Goal: Task Accomplishment & Management: Manage account settings

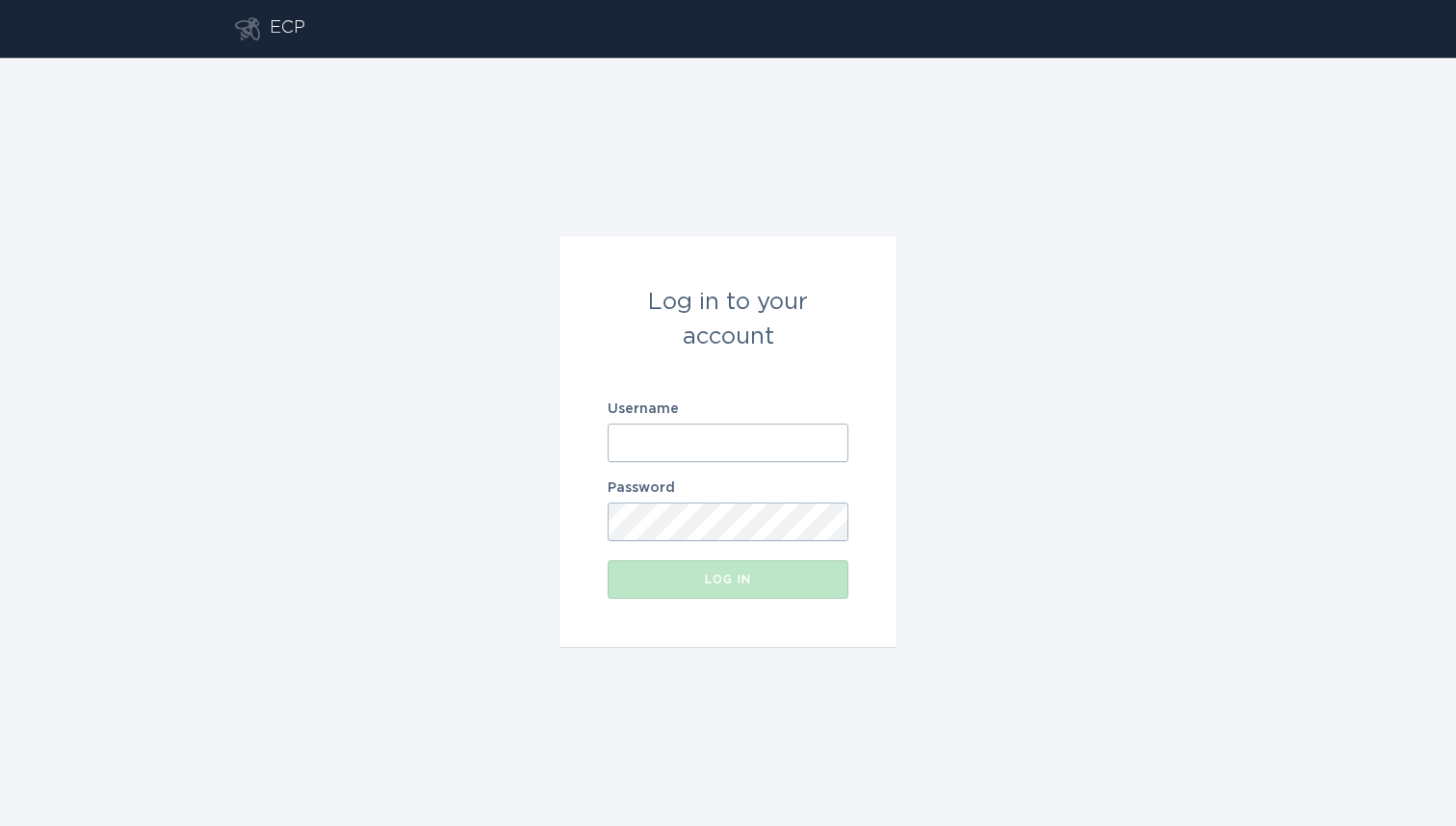
click at [743, 445] on input "Username" at bounding box center [728, 444] width 241 height 39
click at [815, 439] on input "https://es.ecobee.com/ecp/" at bounding box center [728, 444] width 241 height 39
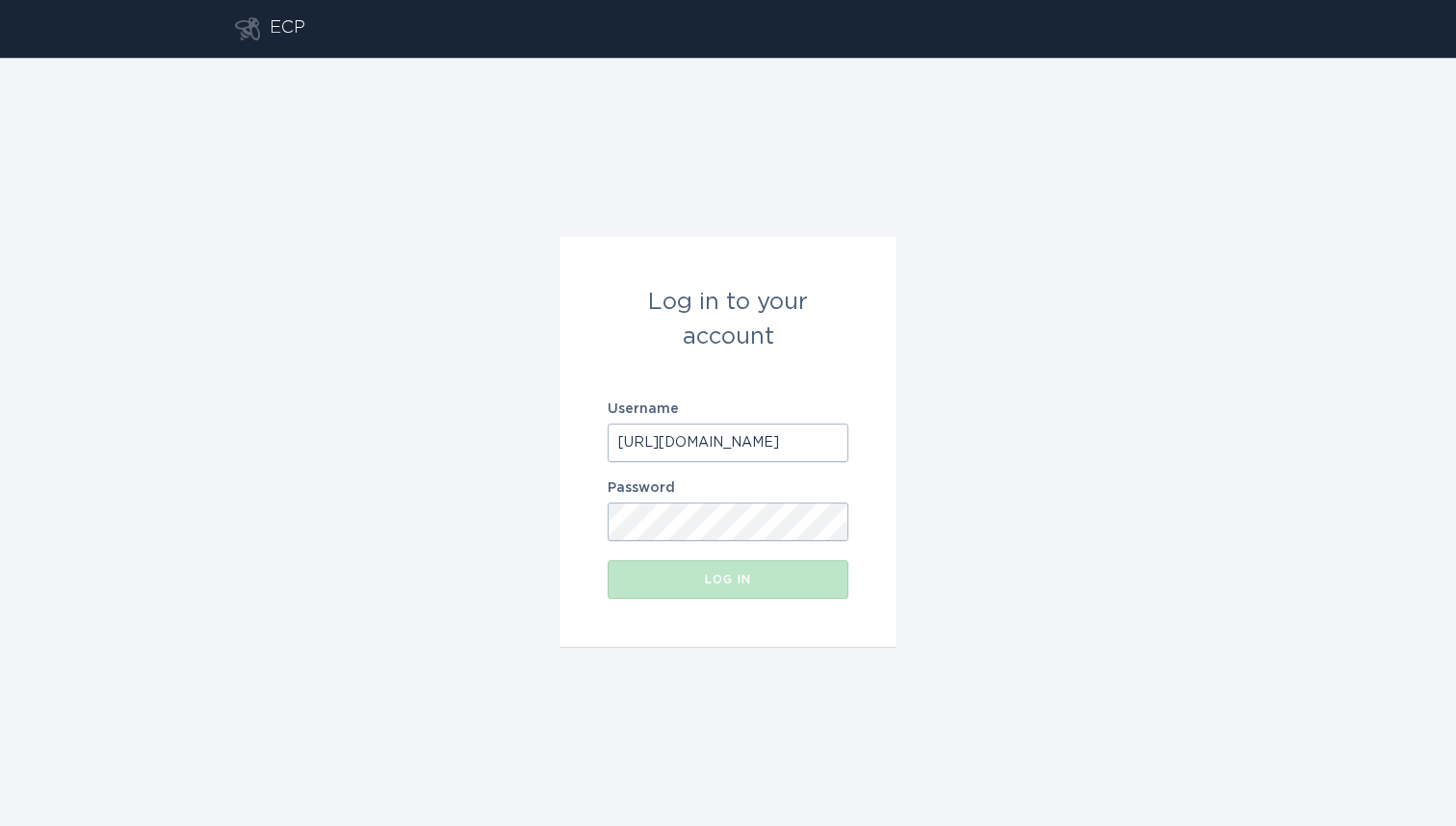
drag, startPoint x: 808, startPoint y: 439, endPoint x: 596, endPoint y: 434, distance: 212.1
click at [596, 434] on form "Log in to your account Username https://es.ecobee.com/ecp/ Password Log in" at bounding box center [728, 443] width 337 height 411
paste input "[EMAIL_ADDRESS][DOMAIN_NAME]"
type input "[EMAIL_ADDRESS][DOMAIN_NAME]"
click at [743, 591] on button "Log in" at bounding box center [728, 580] width 241 height 39
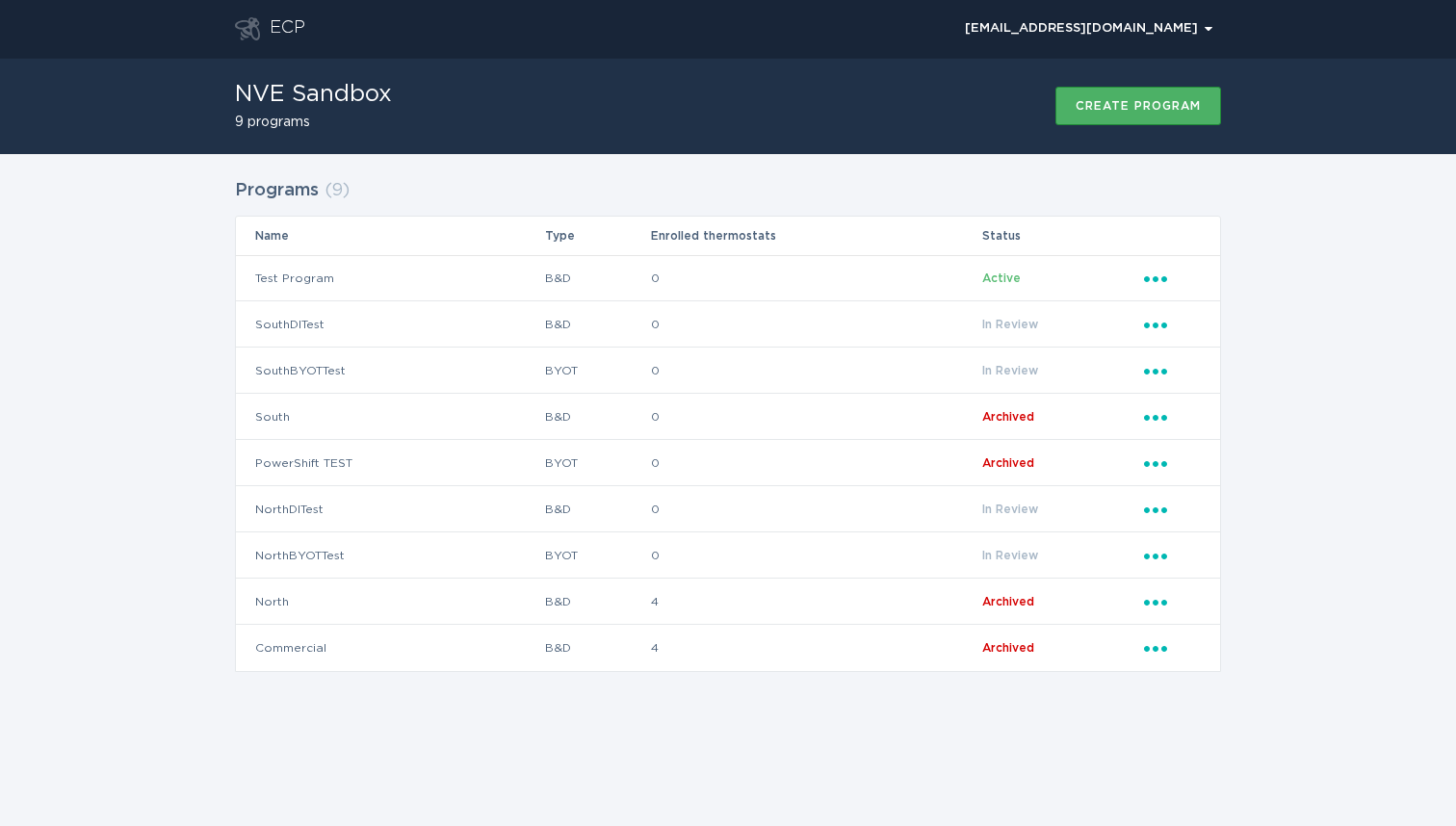
click at [1159, 105] on div "Create program" at bounding box center [1138, 106] width 125 height 12
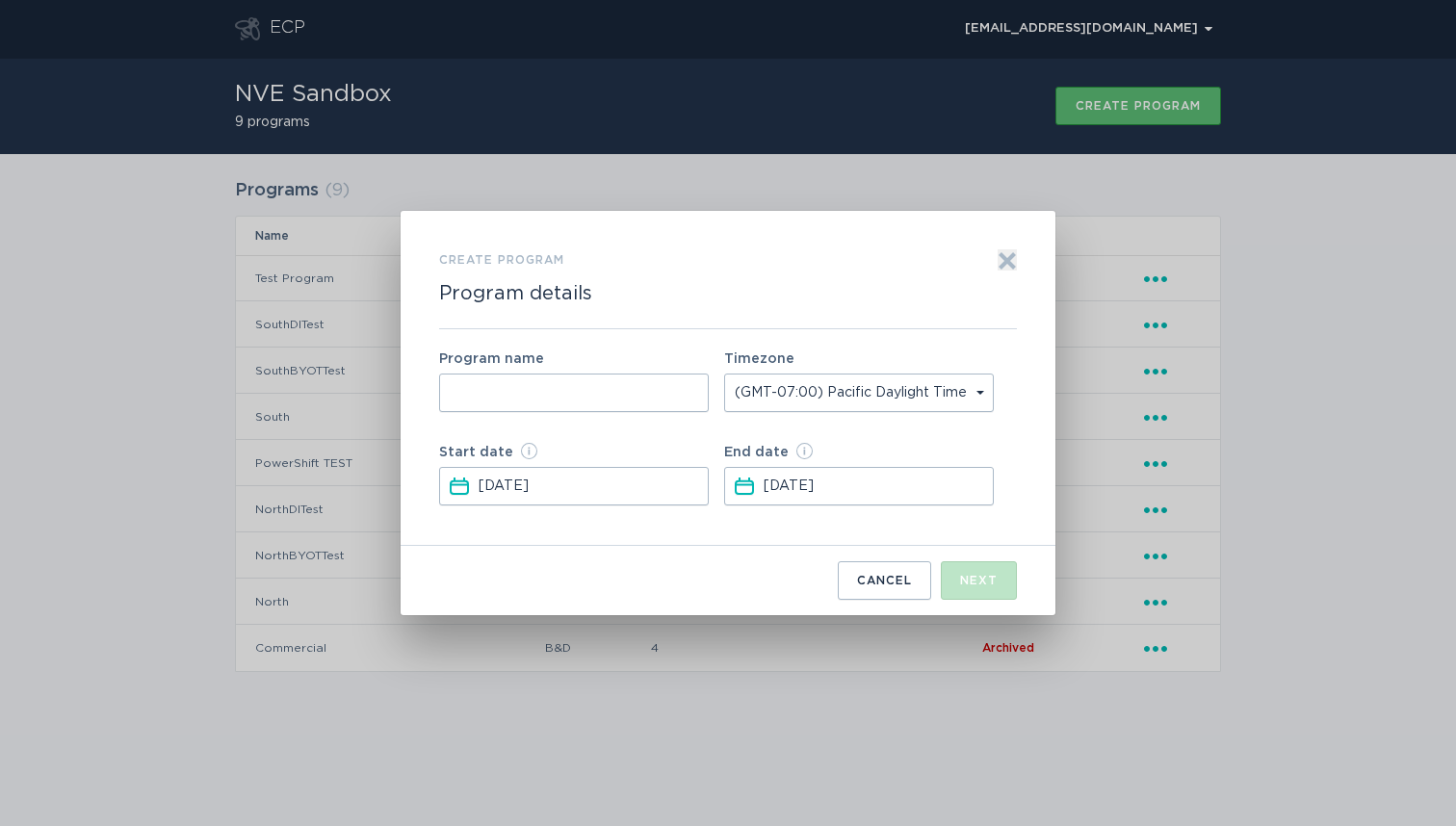
click at [613, 393] on input "Form to create a program" at bounding box center [574, 393] width 269 height 39
type input "OracleTest"
click at [834, 489] on input "Oct 8, 2025" at bounding box center [877, 486] width 228 height 37
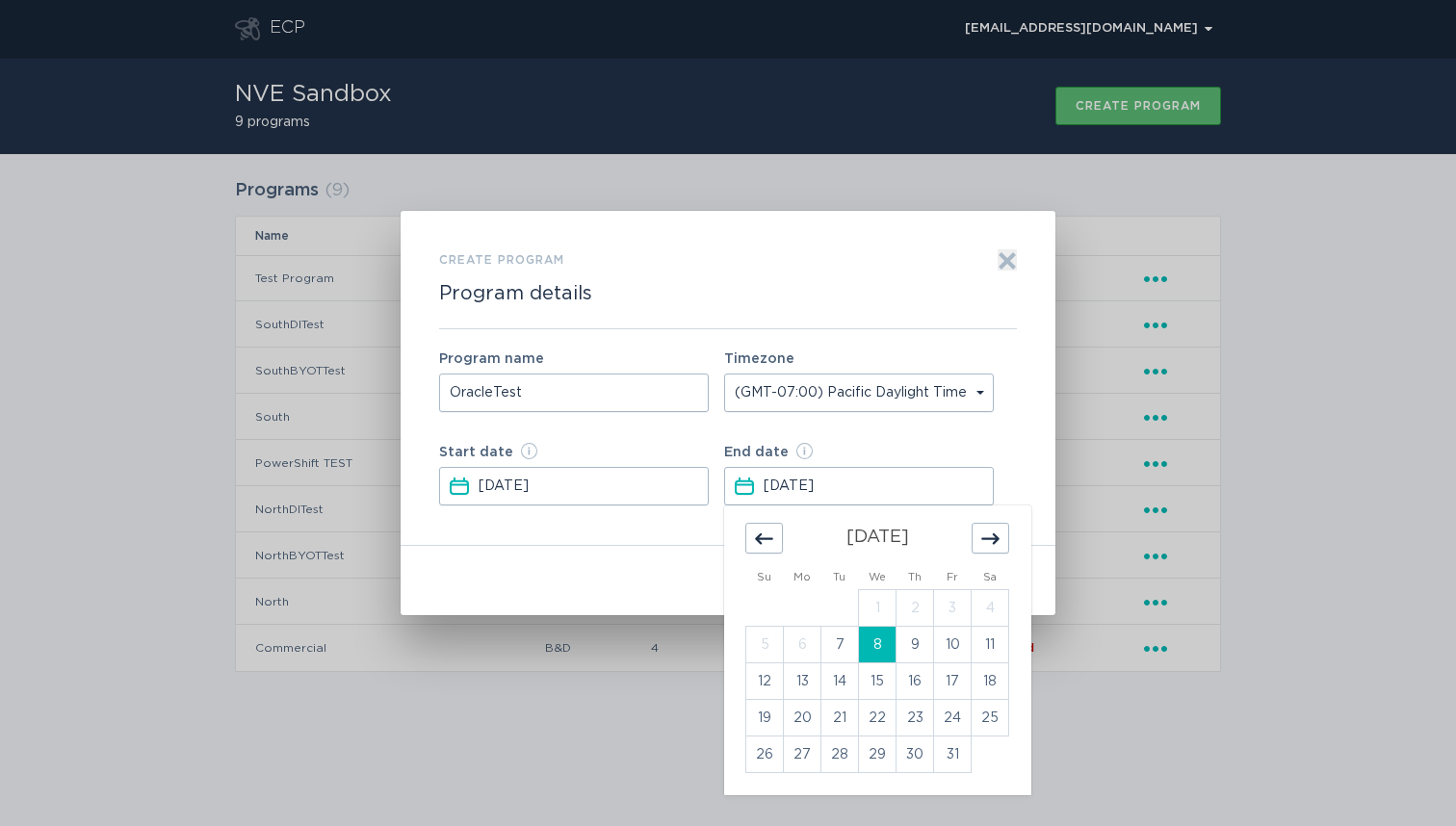
click at [986, 532] on icon "Move forward to switch to the next month." at bounding box center [989, 538] width 18 height 18
click at [987, 534] on icon "Move forward to switch to the next month." at bounding box center [989, 538] width 18 height 18
click at [878, 750] on td "31" at bounding box center [877, 755] width 38 height 37
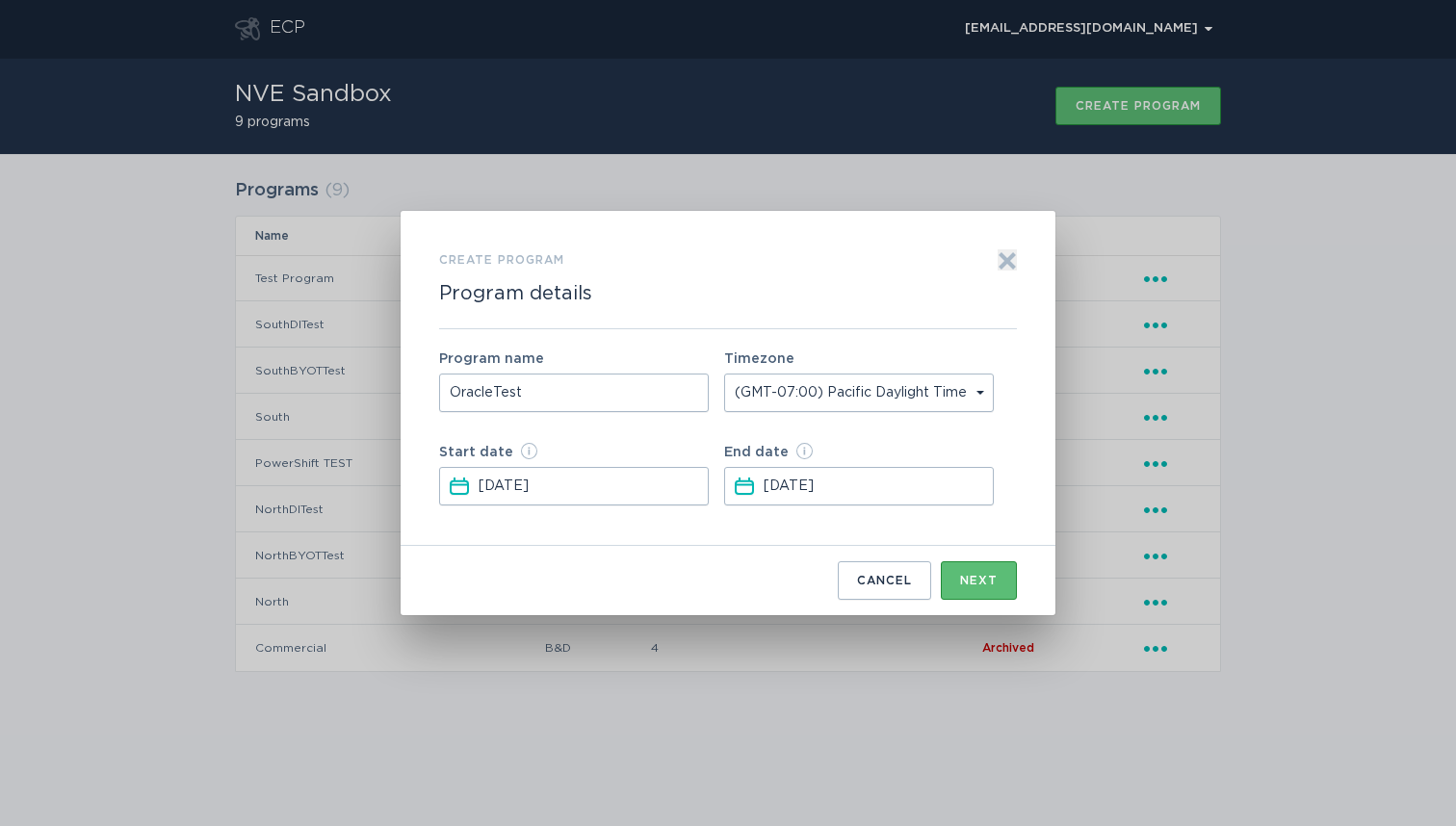
type input "Dec 31, 2025"
click at [980, 581] on div "Next" at bounding box center [979, 581] width 38 height 12
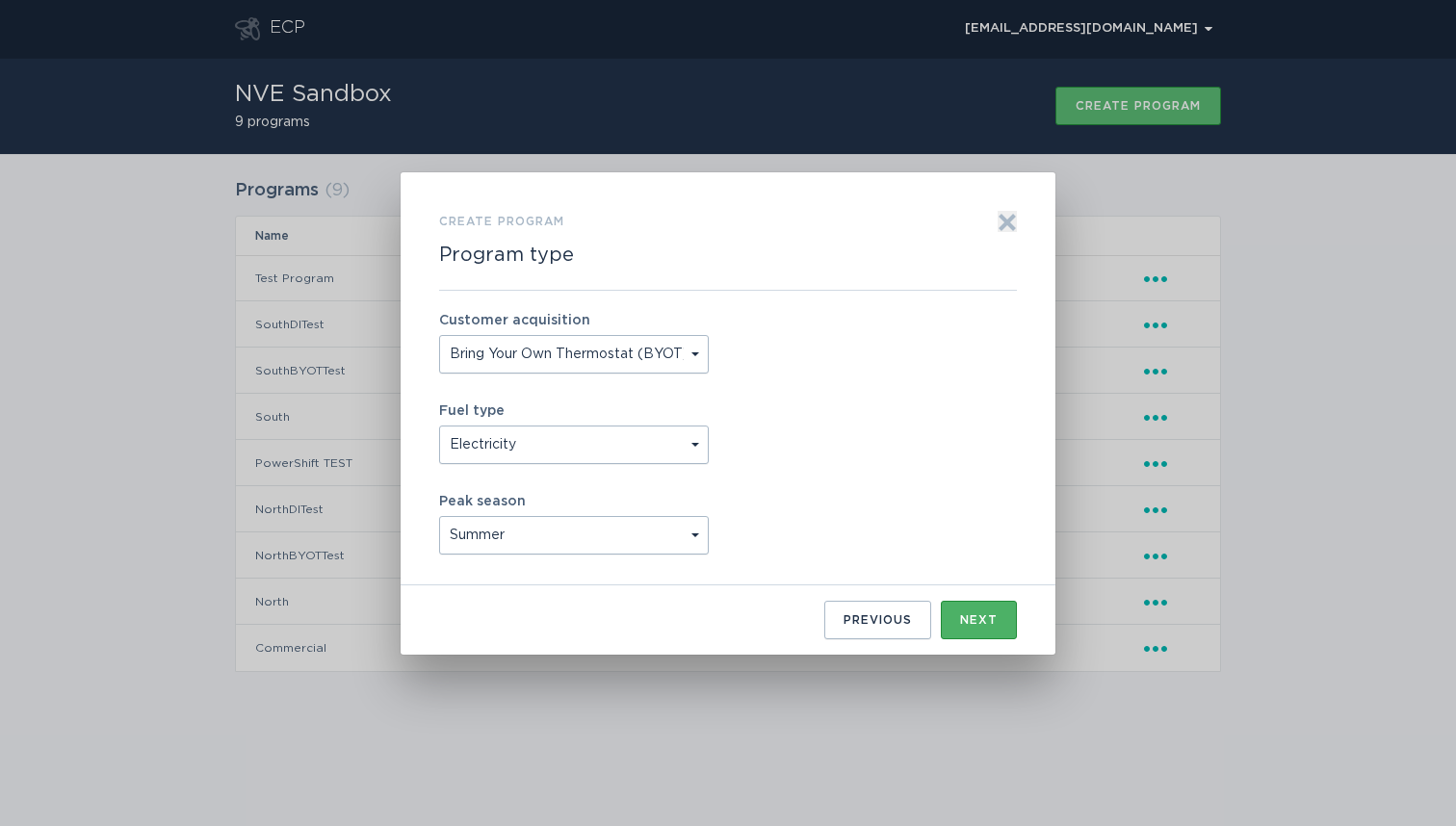
click at [980, 618] on div "Next" at bounding box center [979, 621] width 38 height 12
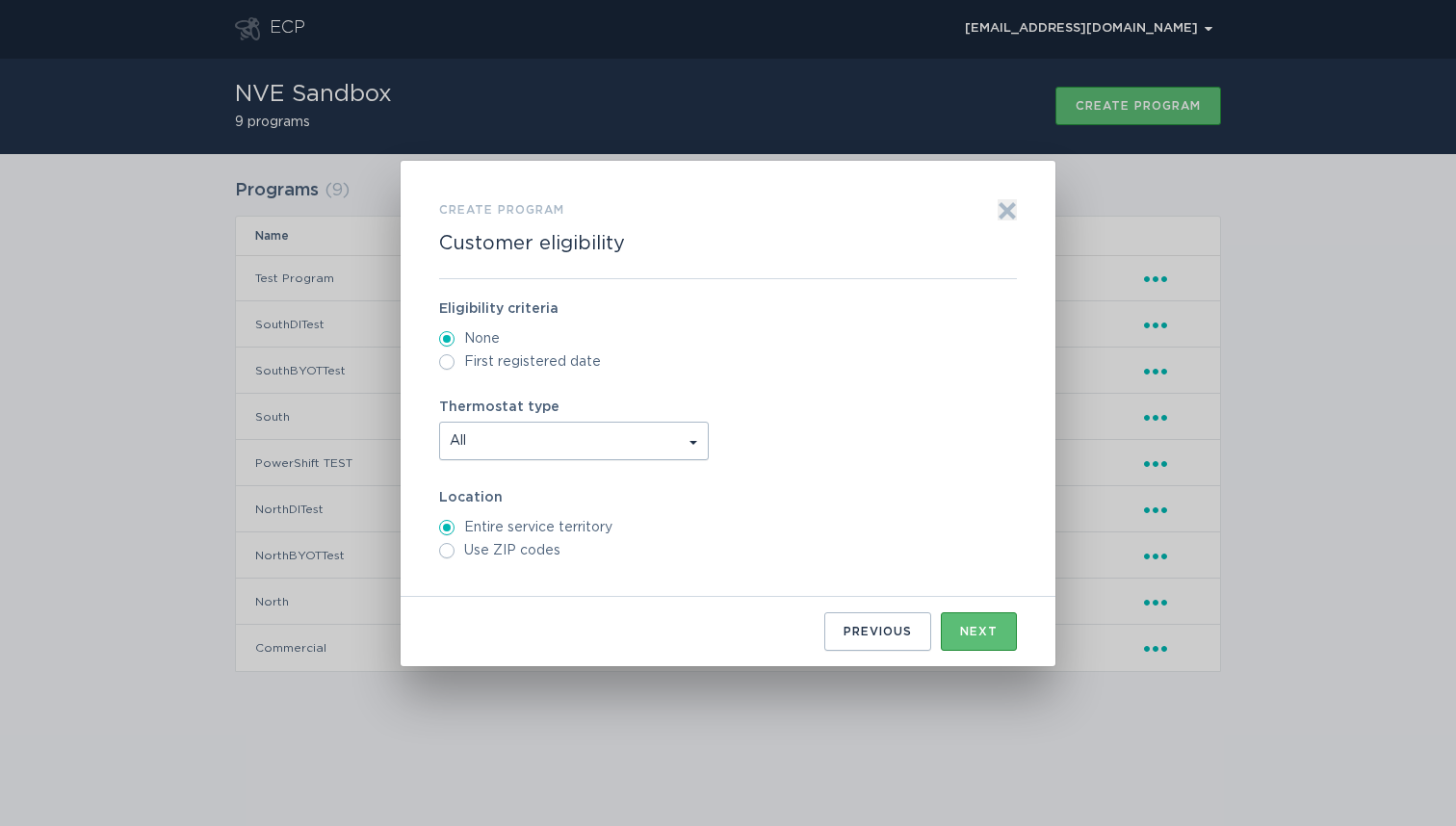
click at [697, 434] on span "Form to create a program" at bounding box center [695, 442] width 24 height 37
click at [793, 405] on label "Thermostat type" at bounding box center [728, 408] width 578 height 14
click at [980, 639] on button "Next" at bounding box center [979, 632] width 76 height 39
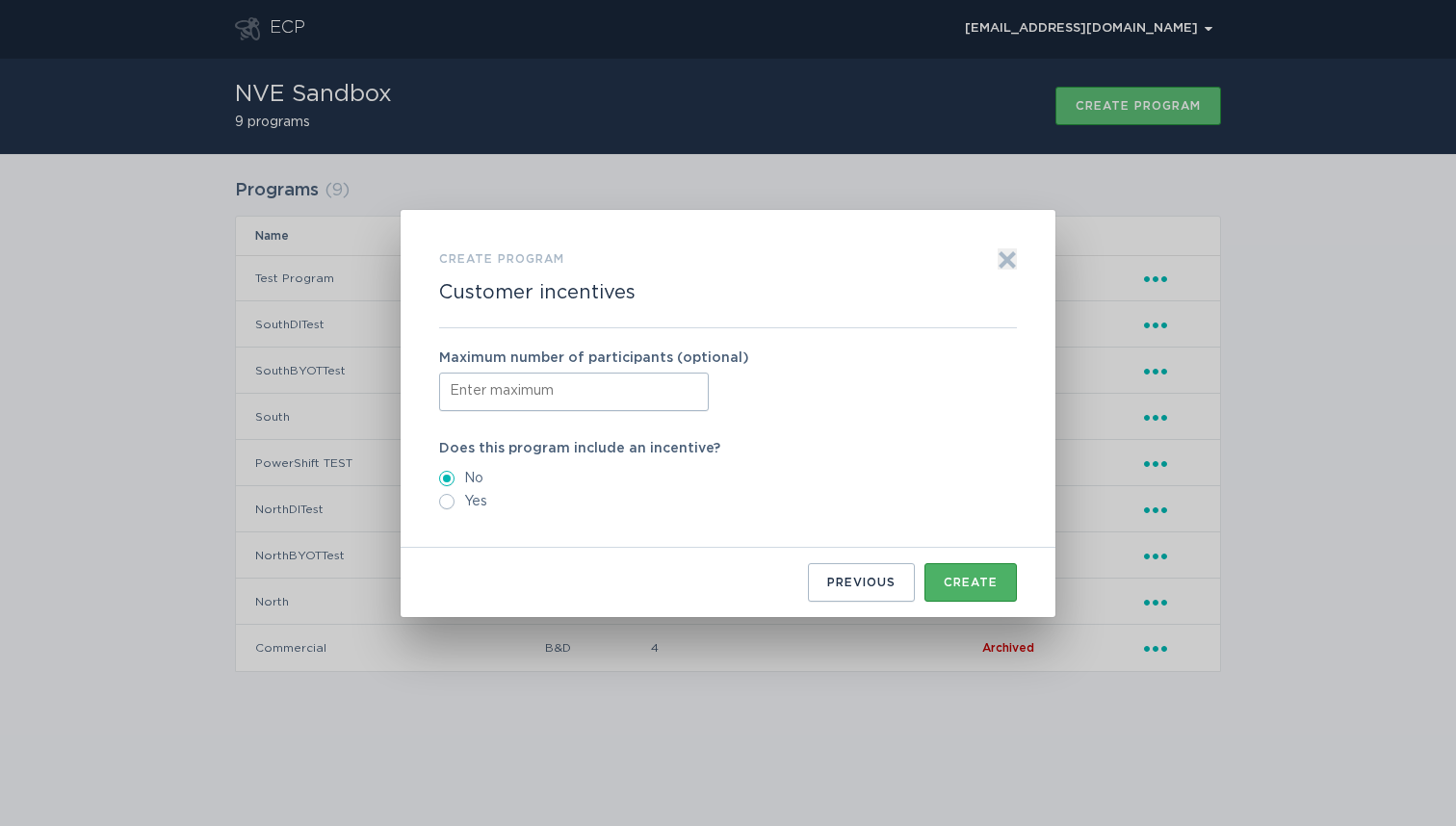
click at [975, 584] on div "Create" at bounding box center [971, 583] width 54 height 12
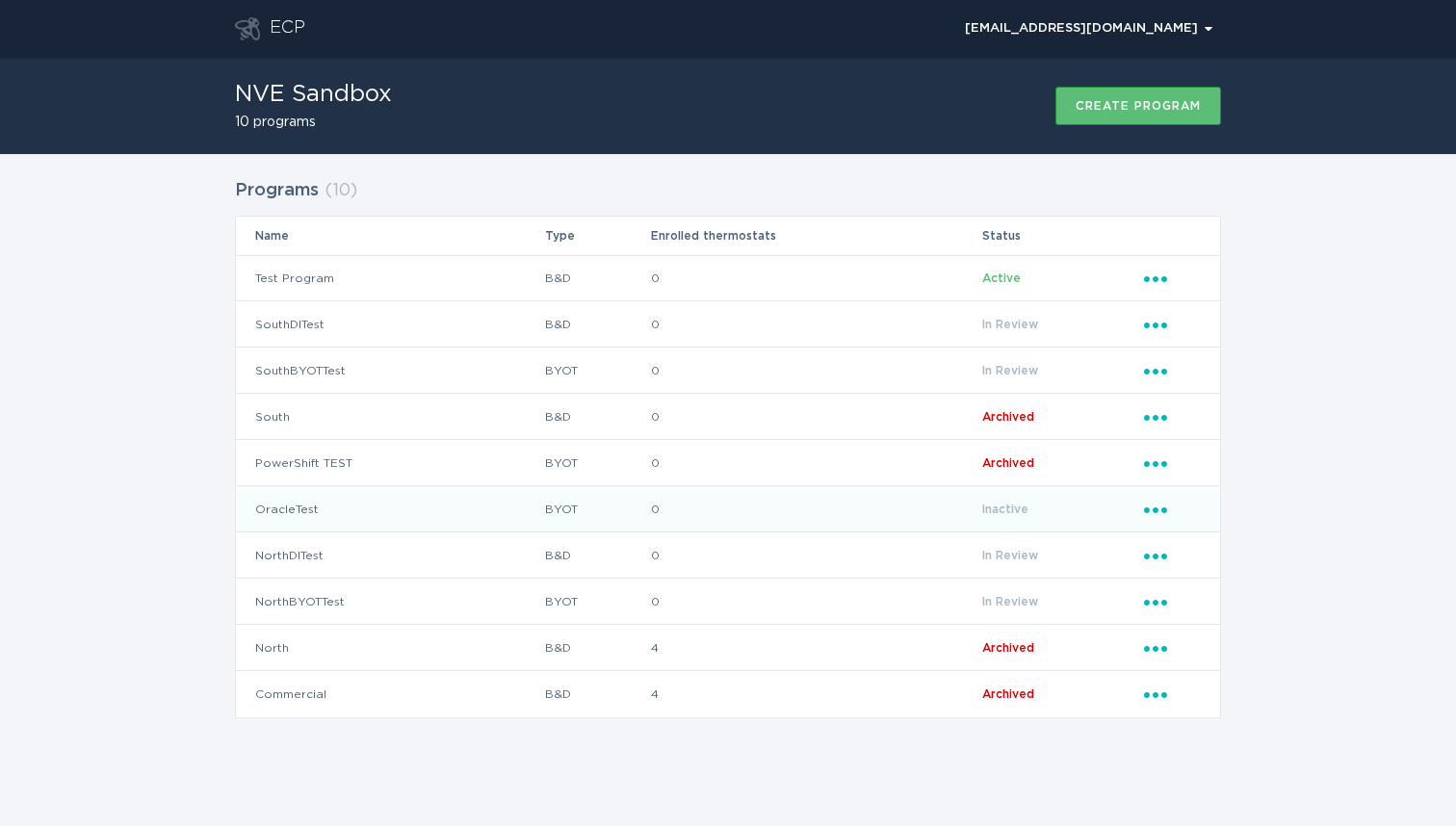
click at [306, 507] on td "OracleTest" at bounding box center [390, 509] width 308 height 46
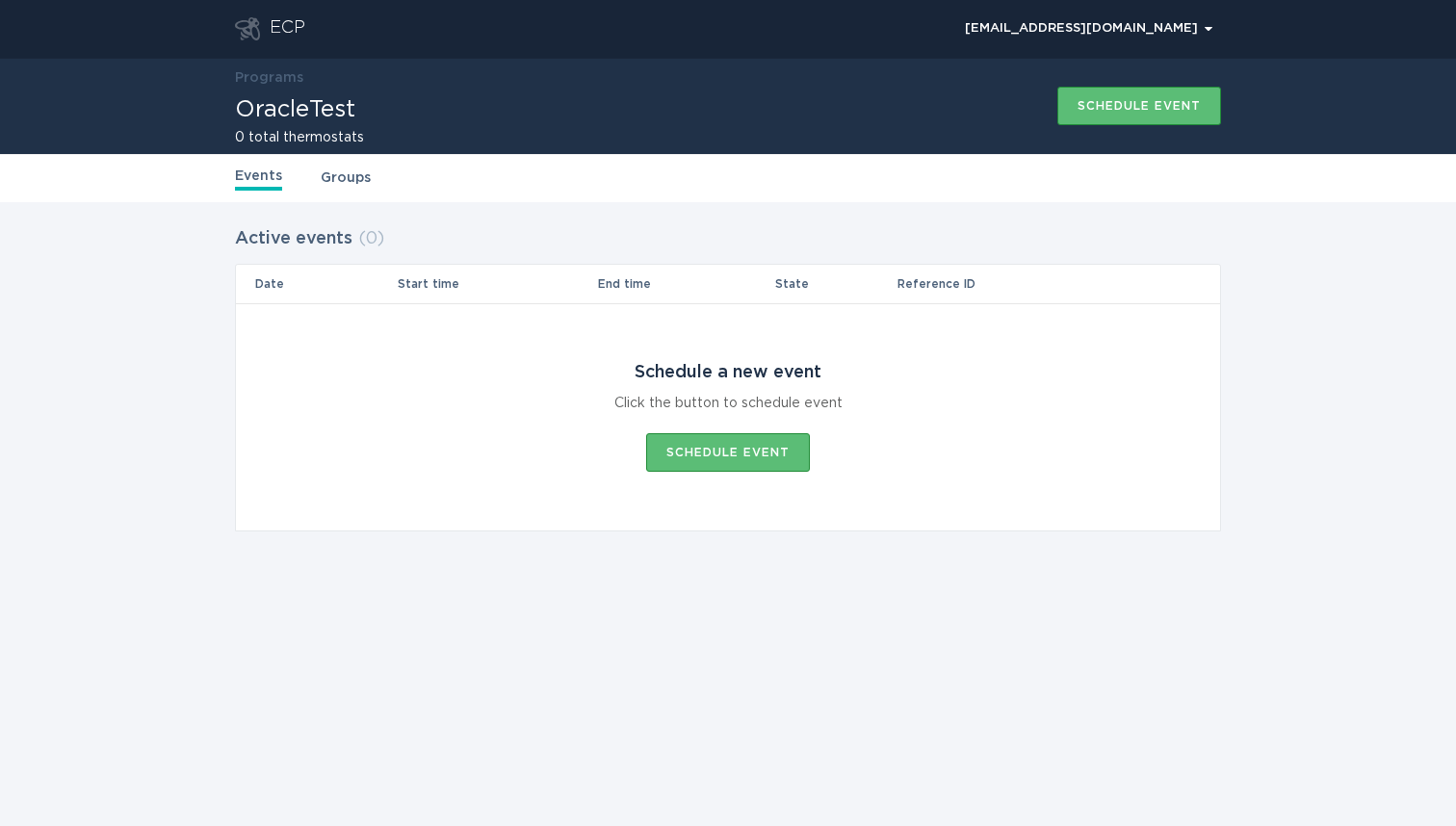
click at [351, 182] on link "Groups" at bounding box center [346, 178] width 50 height 21
click at [839, 283] on th "Thermostats" at bounding box center [965, 285] width 355 height 39
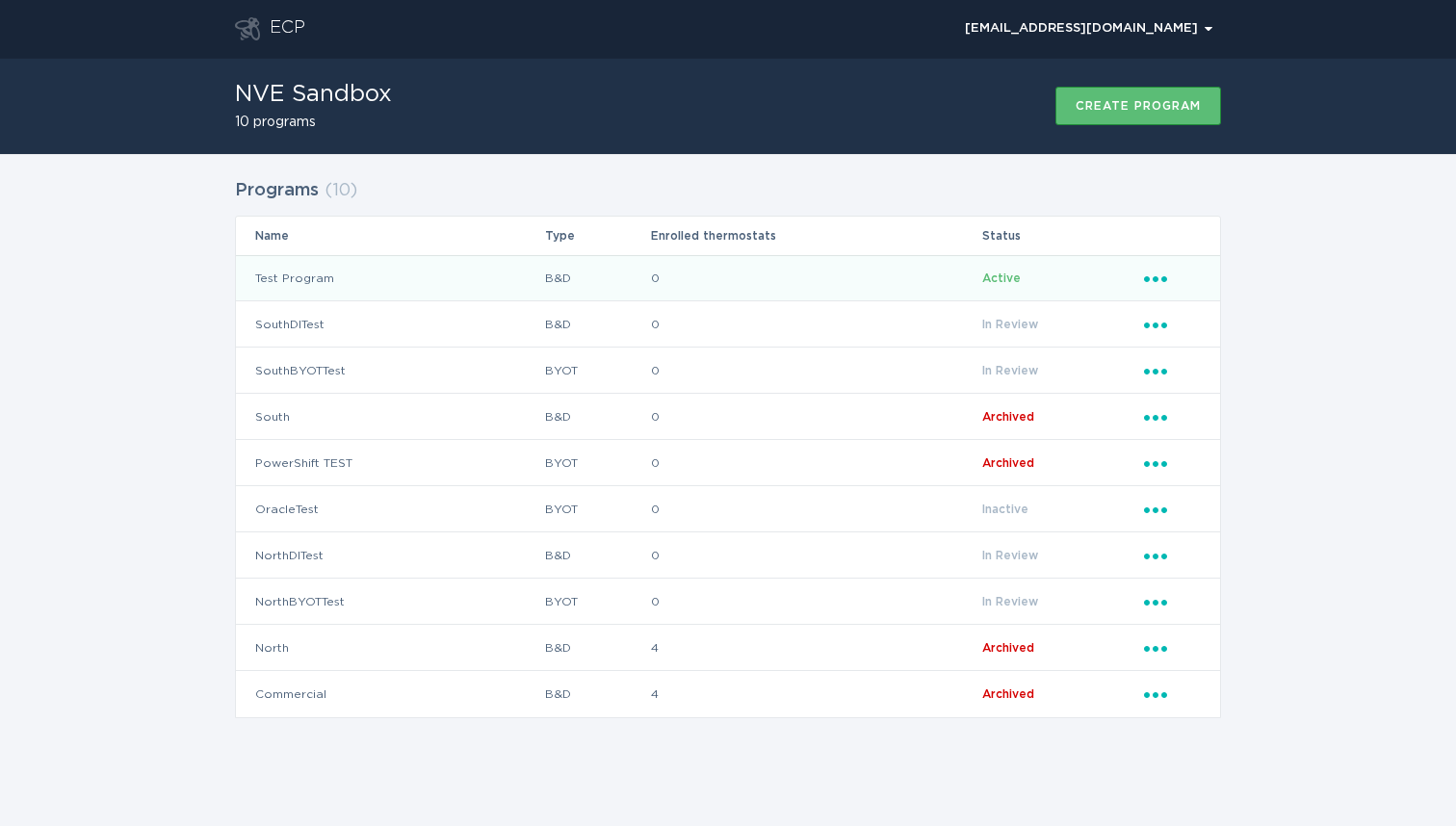
click at [315, 280] on td "Test Program" at bounding box center [390, 279] width 308 height 46
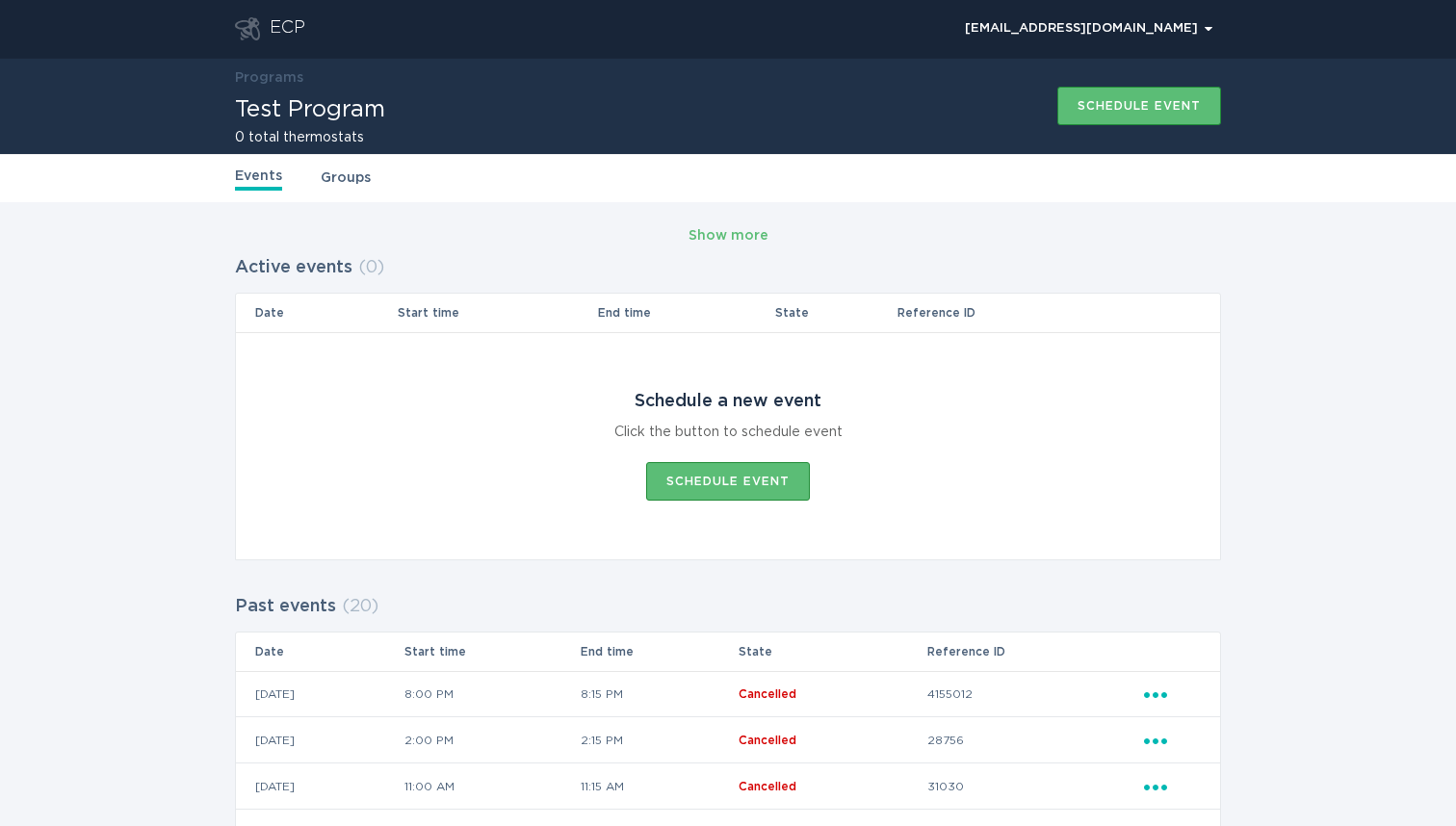
click at [349, 172] on link "Groups" at bounding box center [346, 178] width 50 height 21
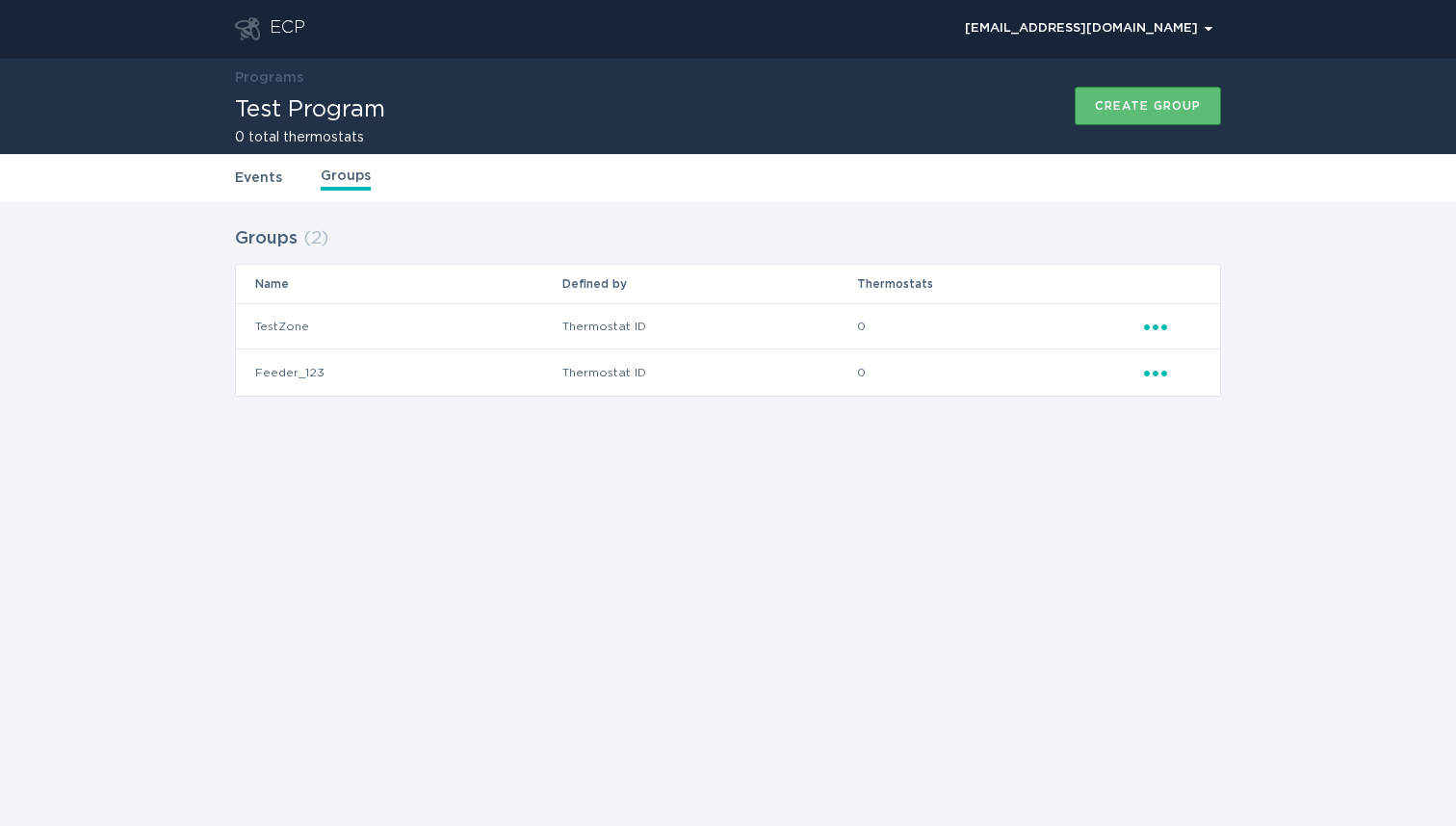
click at [1156, 325] on icon "Popover menu" at bounding box center [1156, 327] width 23 height 6
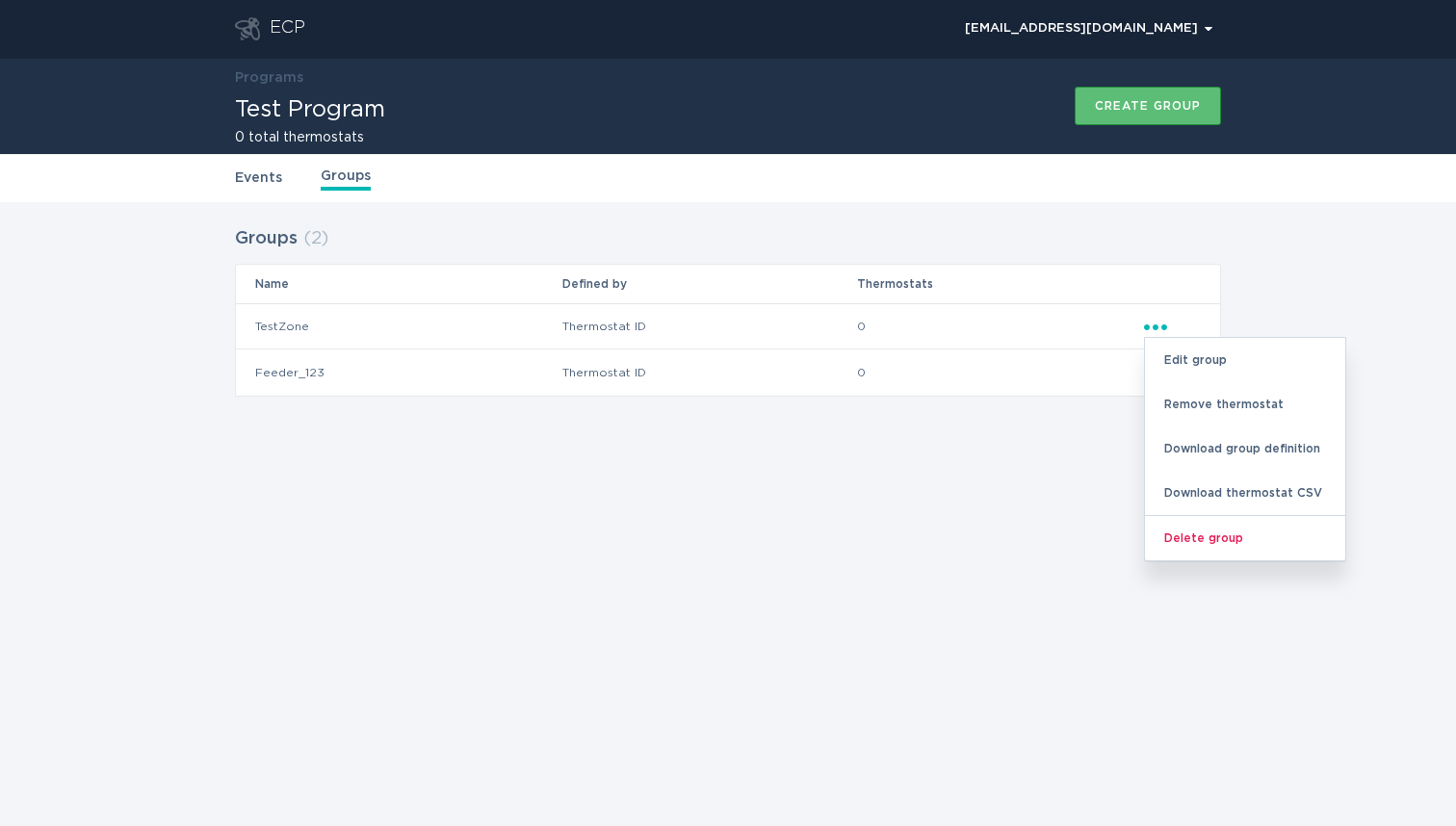
click at [1040, 538] on div "ECP [EMAIL_ADDRESS][DOMAIN_NAME] Chevron Programs Test Program 0 total thermost…" at bounding box center [728, 413] width 1456 height 826
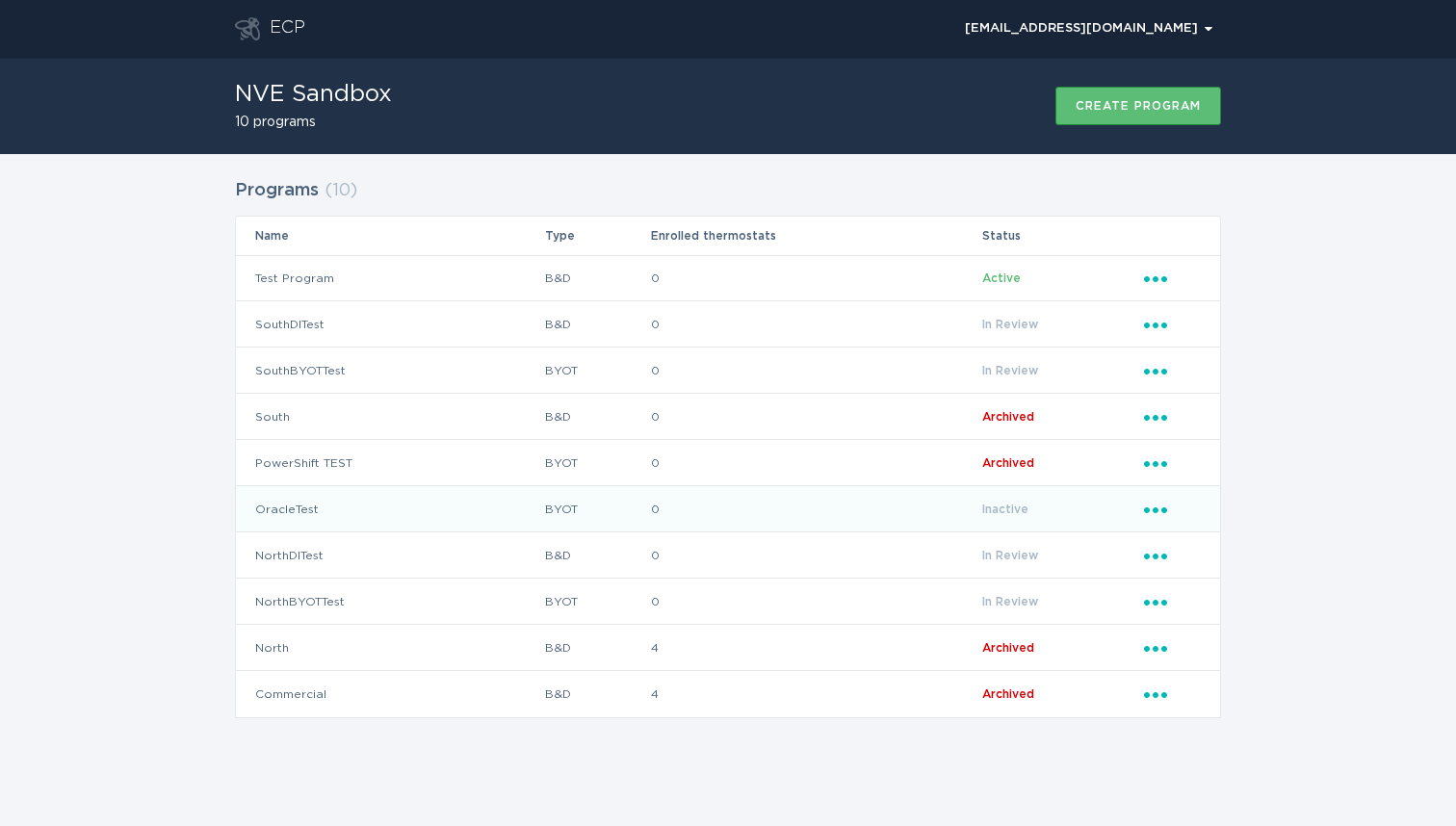
click at [1158, 505] on icon "Ellipsis" at bounding box center [1158, 506] width 27 height 16
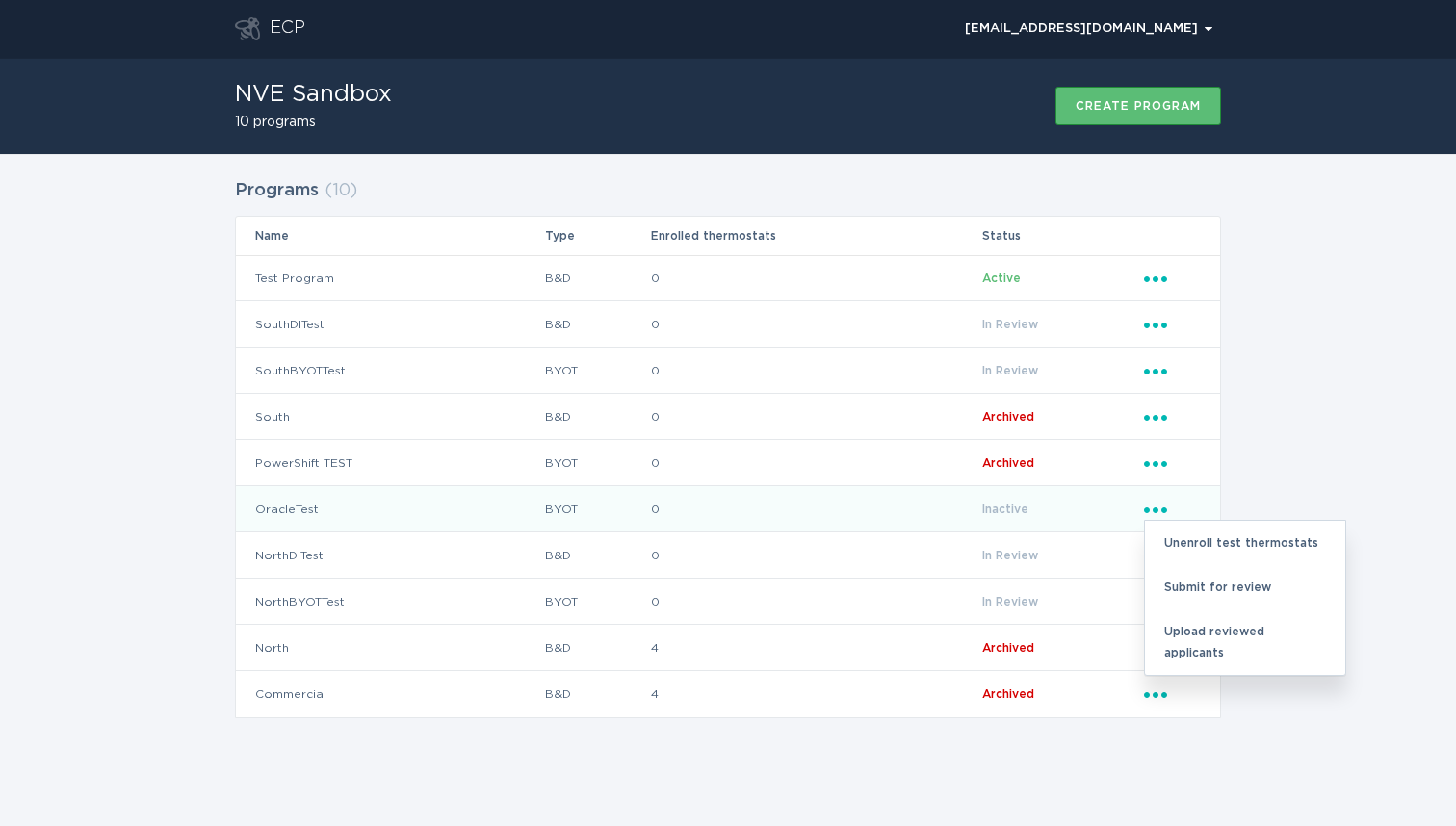
click at [1275, 419] on div "Programs ( 10 ) Name Type Enrolled thermostats Status Test Program B&D 0 Active…" at bounding box center [728, 460] width 1456 height 613
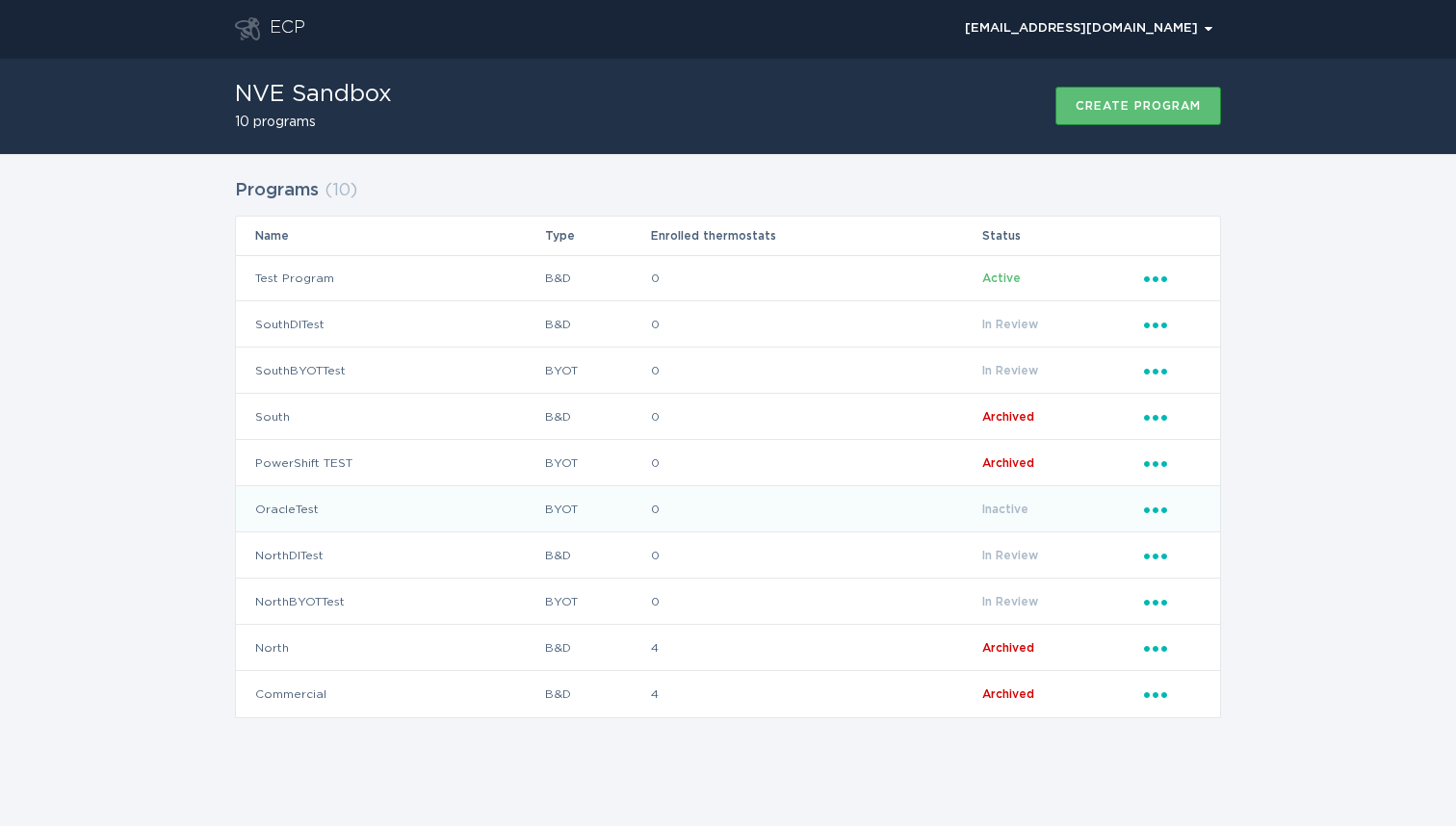
click at [1157, 507] on icon "Popover menu" at bounding box center [1156, 510] width 23 height 6
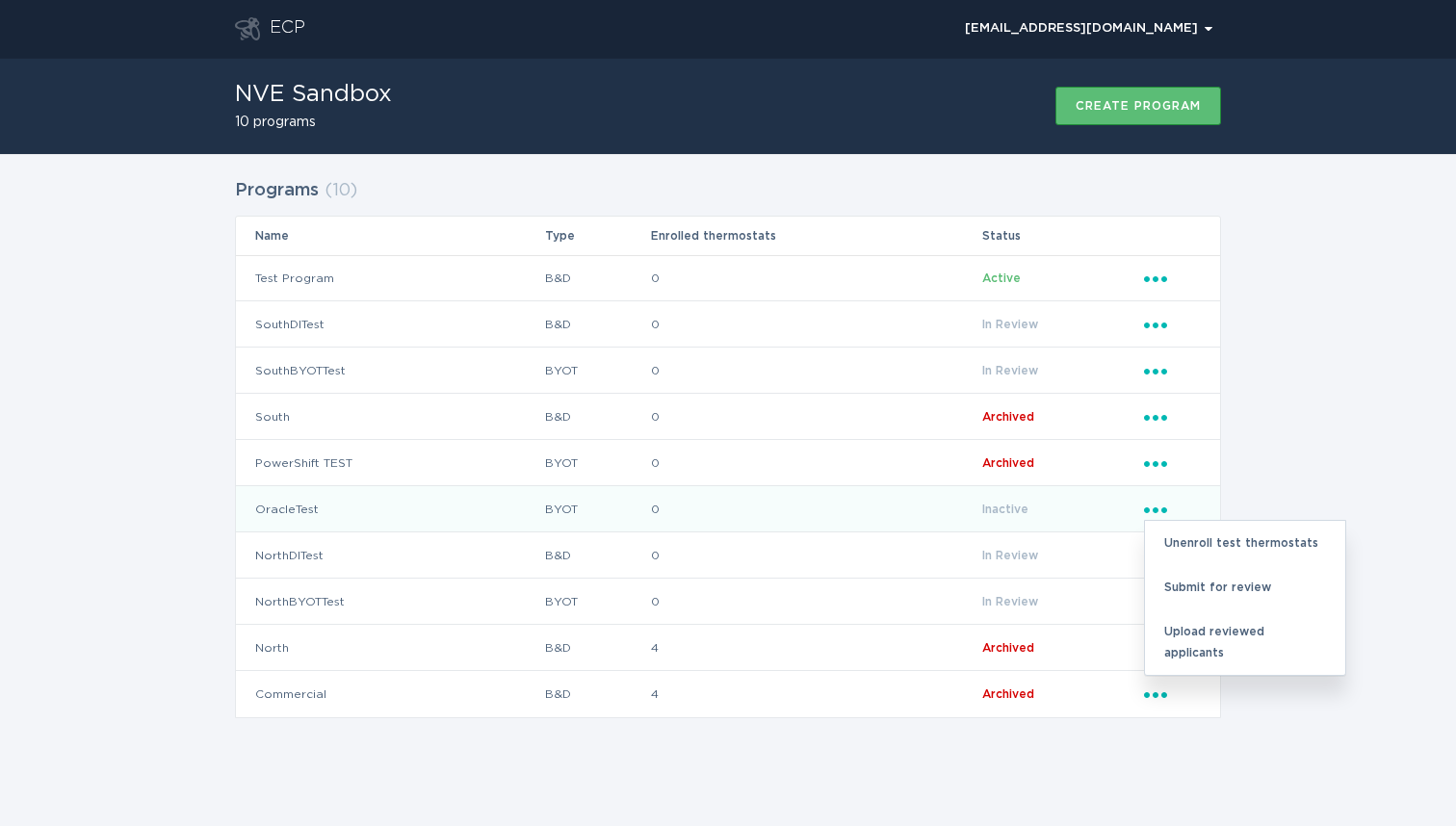
click at [1285, 385] on div "Programs ( 10 ) Name Type Enrolled thermostats Status Test Program B&D 0 Active…" at bounding box center [728, 460] width 1456 height 613
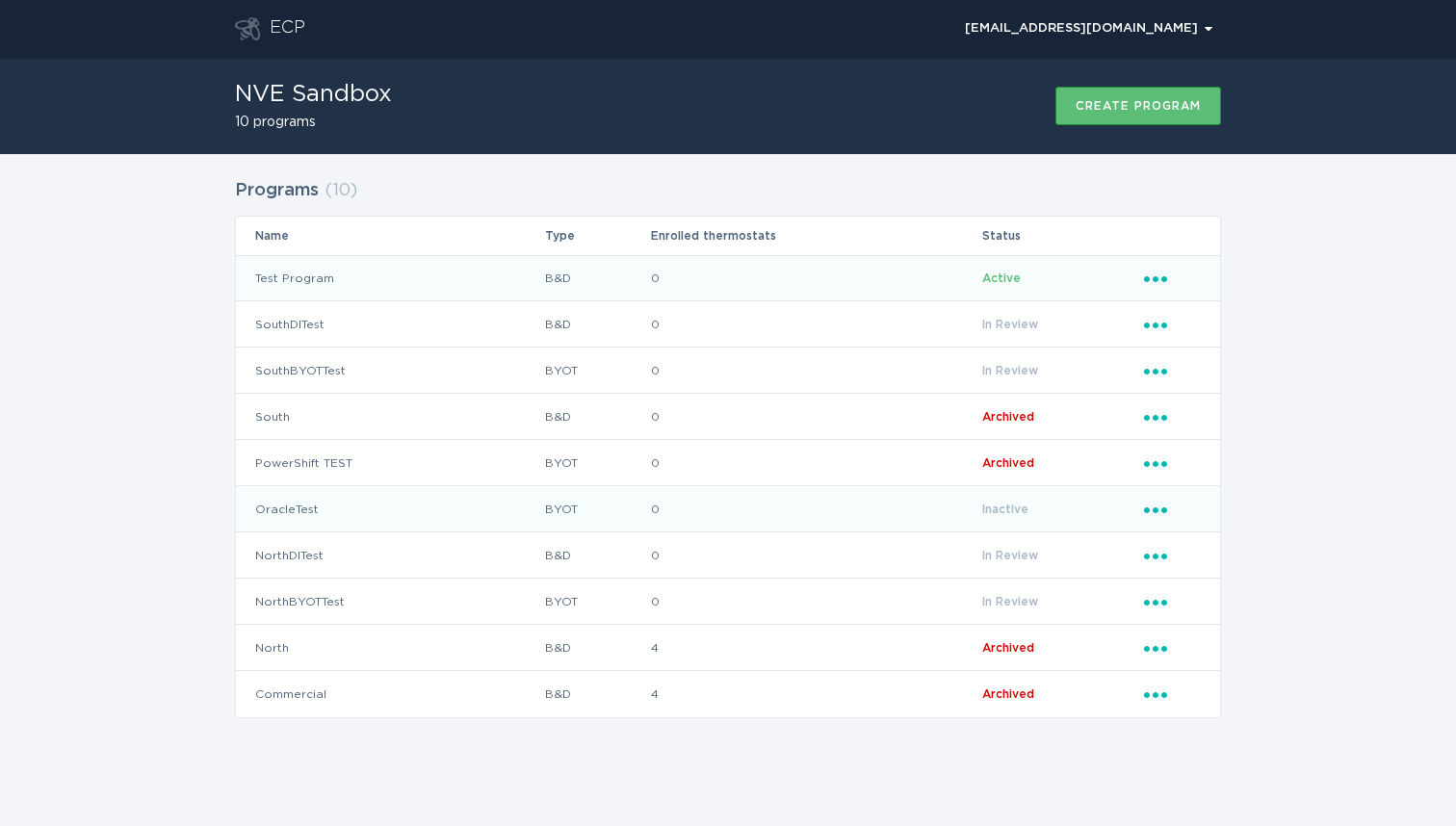
click at [1158, 281] on icon "Ellipsis" at bounding box center [1158, 275] width 27 height 16
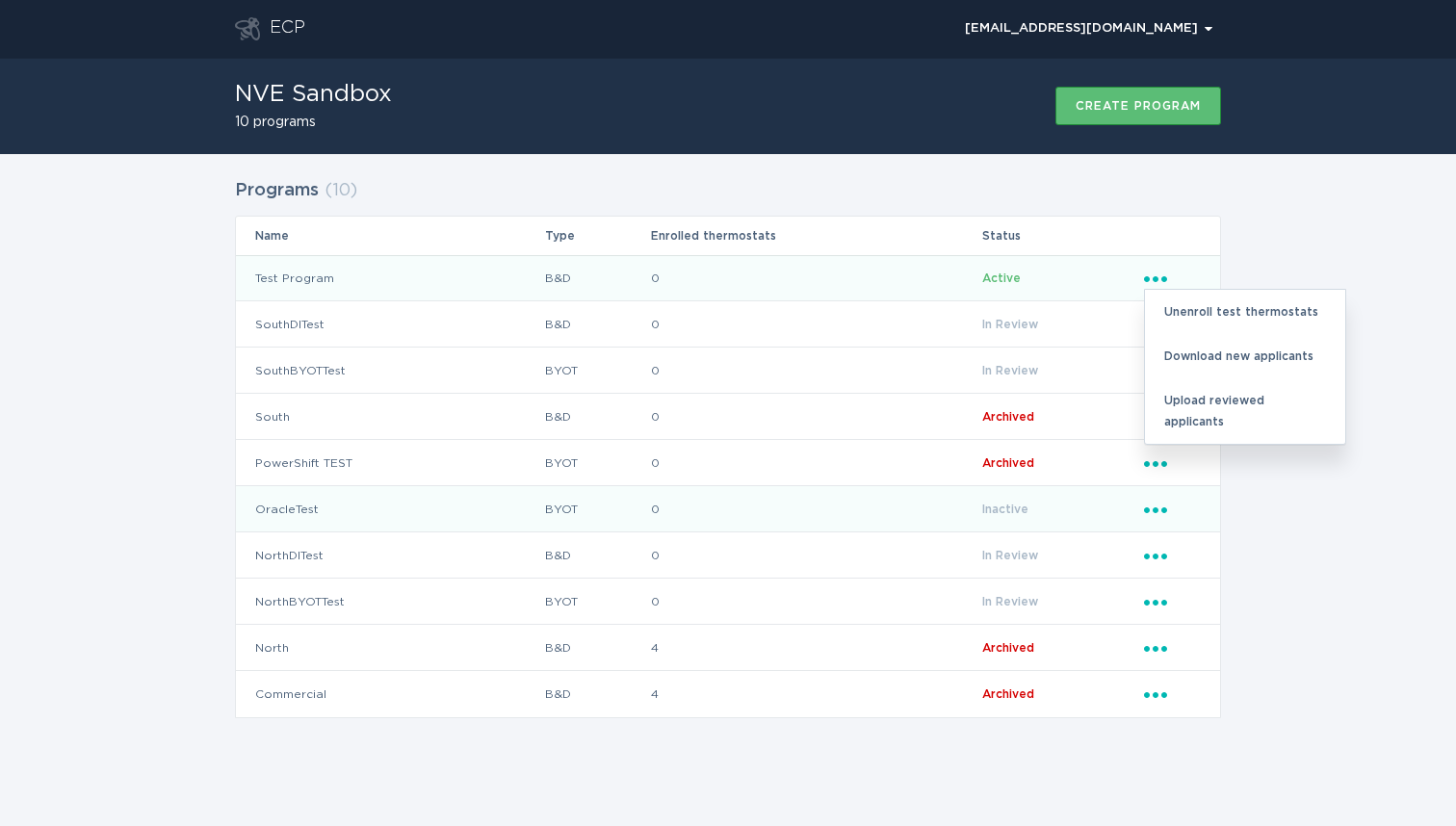
click at [320, 278] on td "Test Program" at bounding box center [390, 279] width 308 height 46
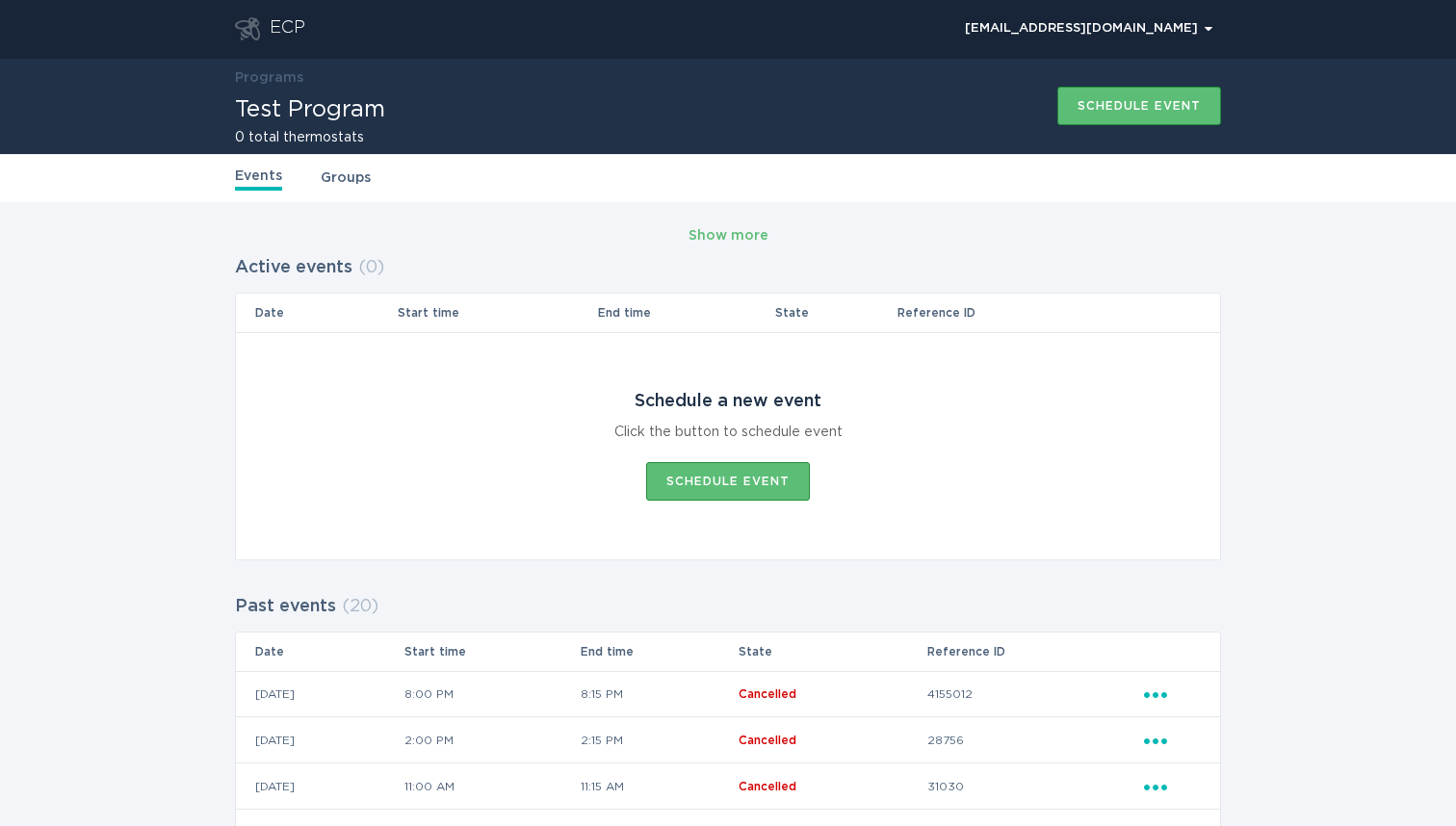
click at [357, 172] on link "Groups" at bounding box center [346, 178] width 50 height 21
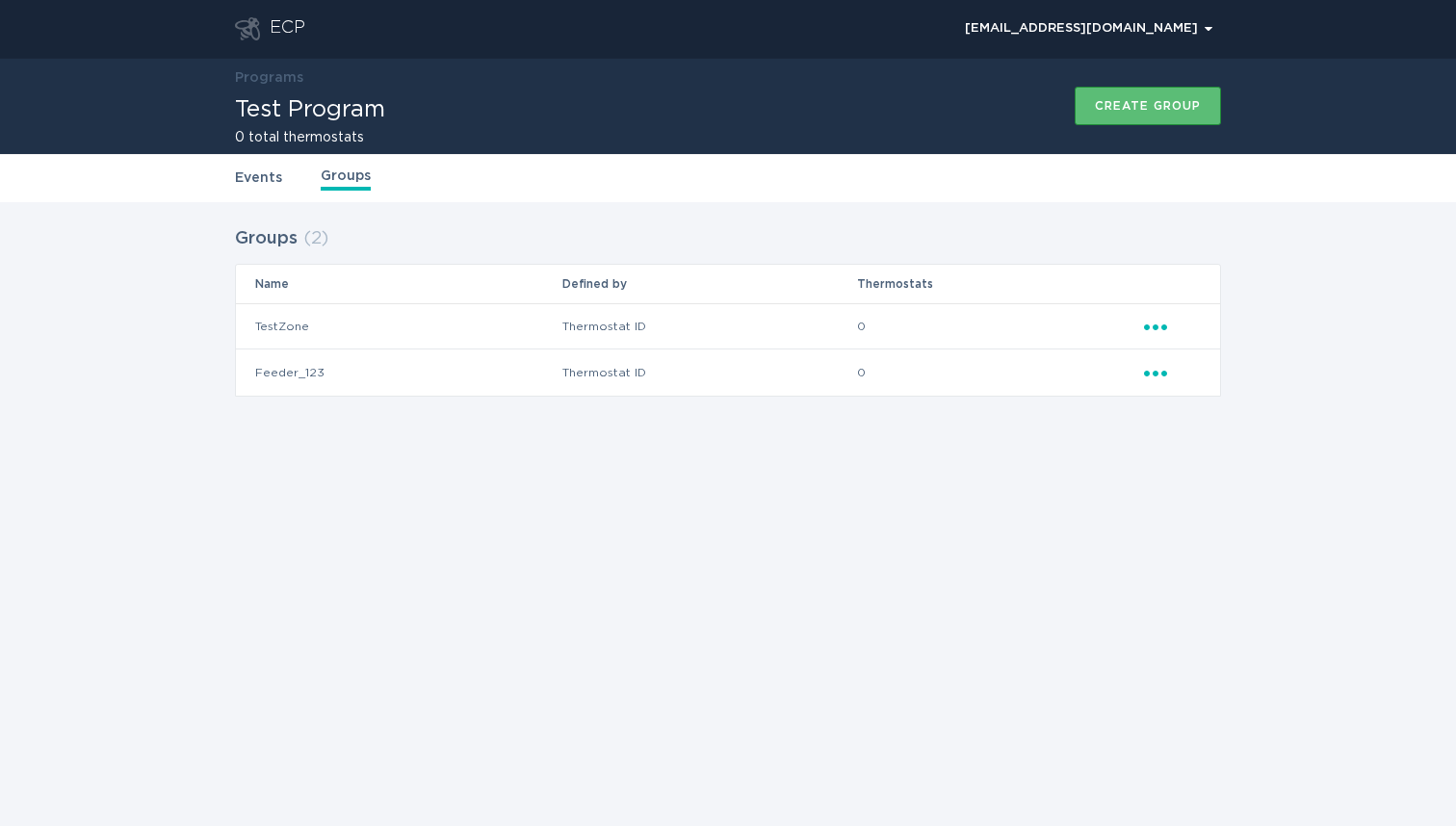
click at [1163, 321] on icon "Ellipsis" at bounding box center [1158, 323] width 27 height 16
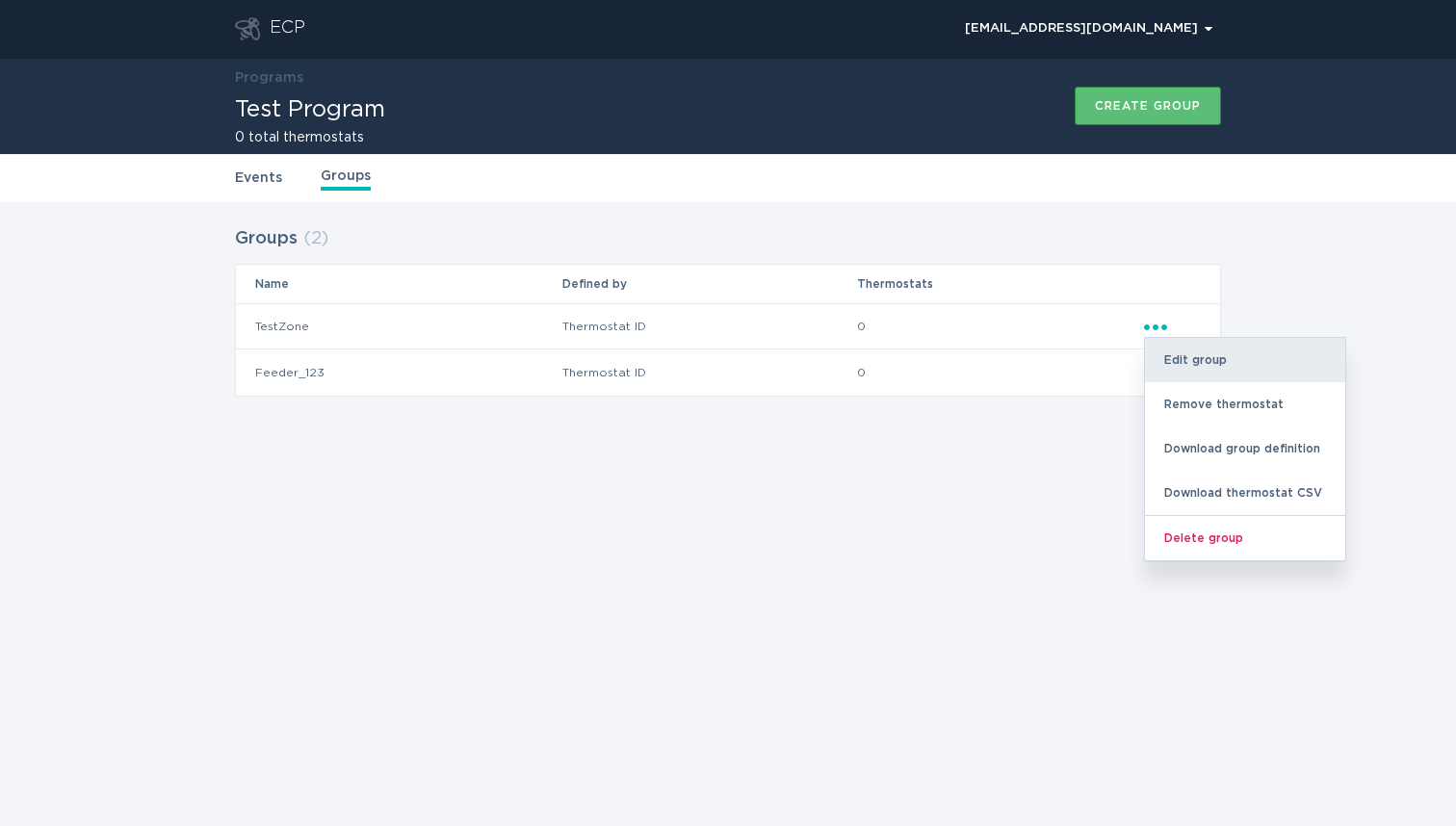
click at [1192, 359] on div "Edit group" at bounding box center [1245, 360] width 200 height 45
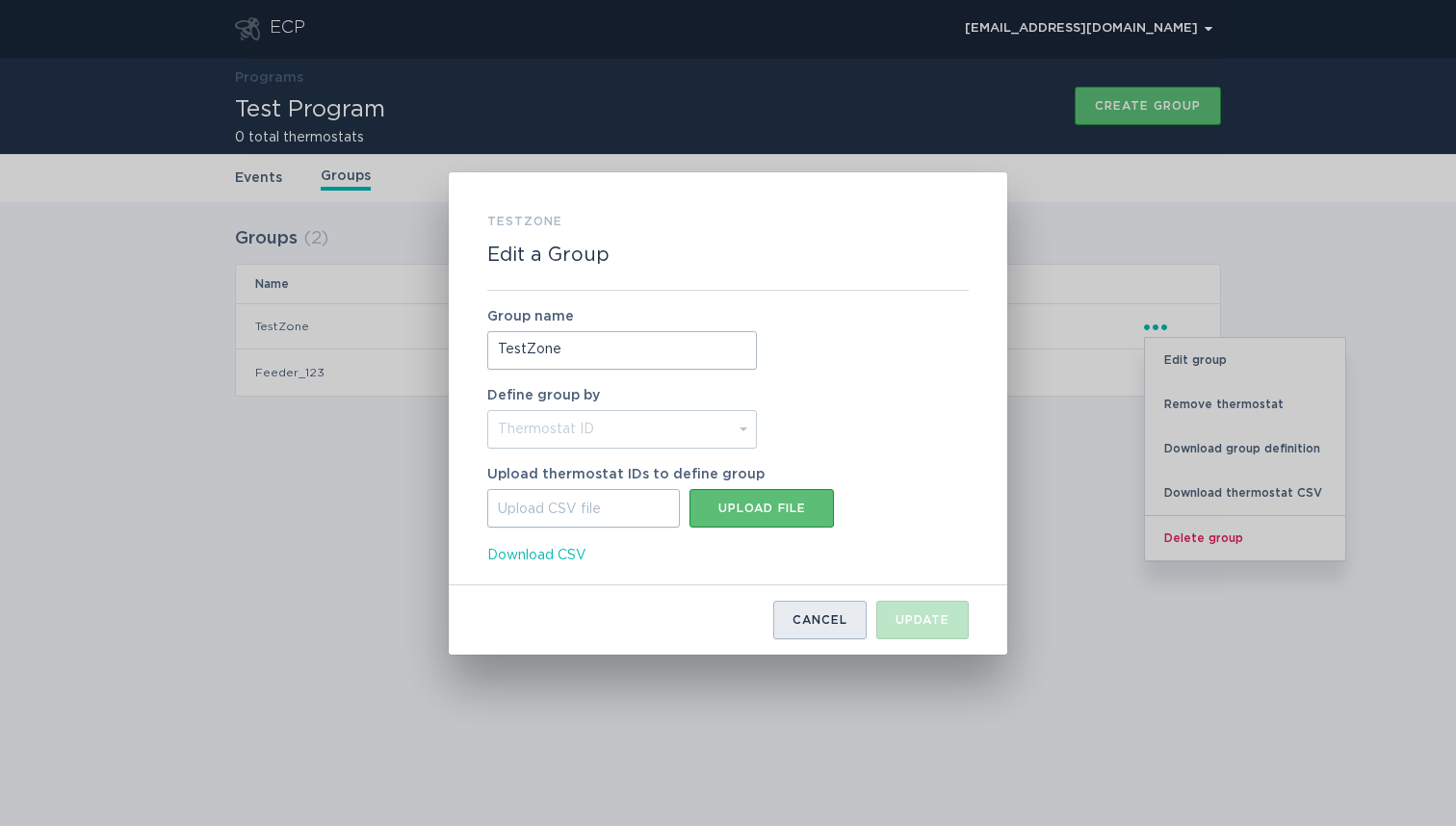
click at [831, 614] on button "Cancel" at bounding box center [820, 621] width 93 height 39
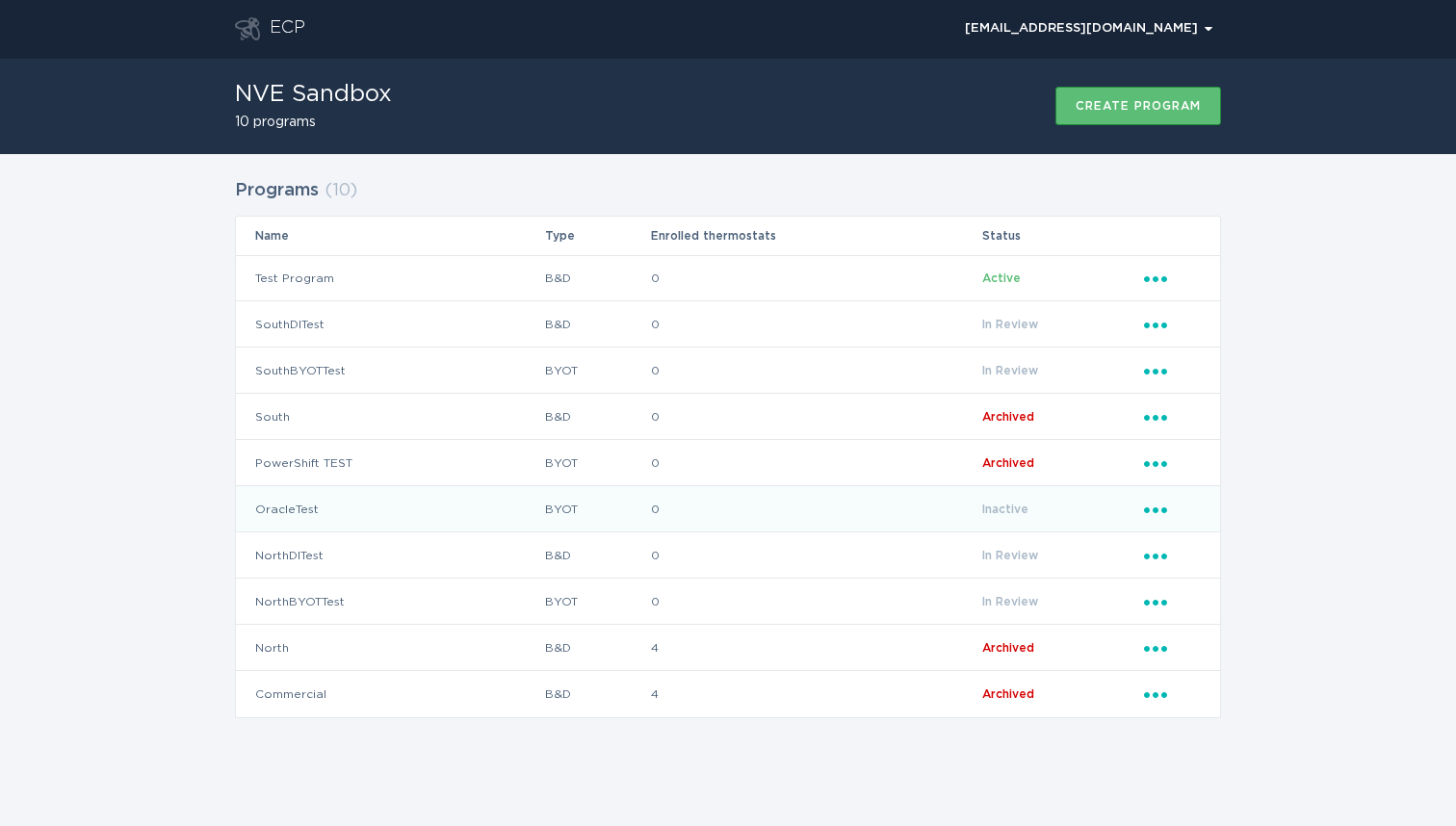
click at [309, 503] on td "OracleTest" at bounding box center [390, 509] width 308 height 46
click at [1160, 510] on icon "Ellipsis" at bounding box center [1158, 506] width 27 height 16
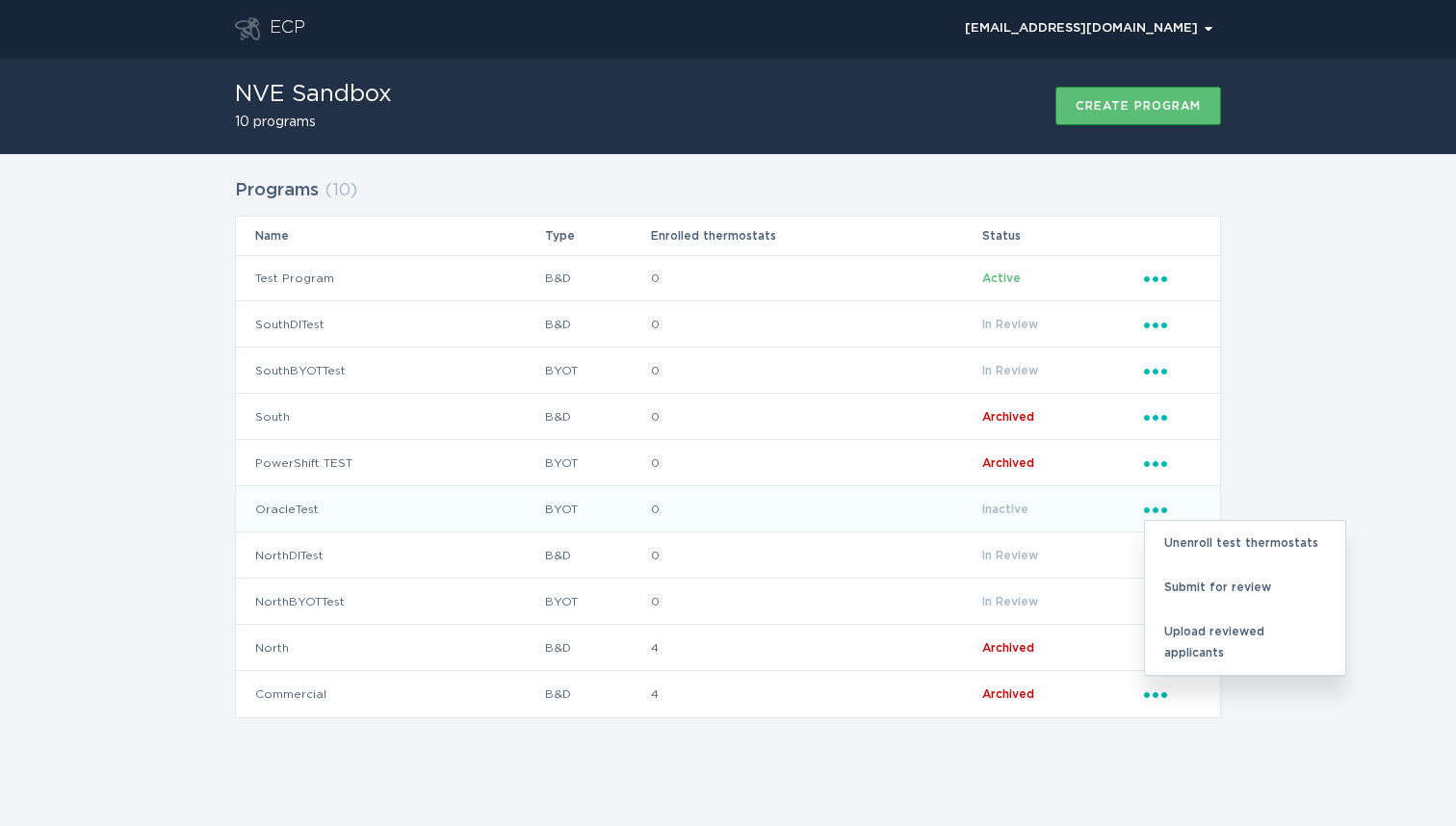
click at [839, 522] on td "0" at bounding box center [815, 509] width 331 height 46
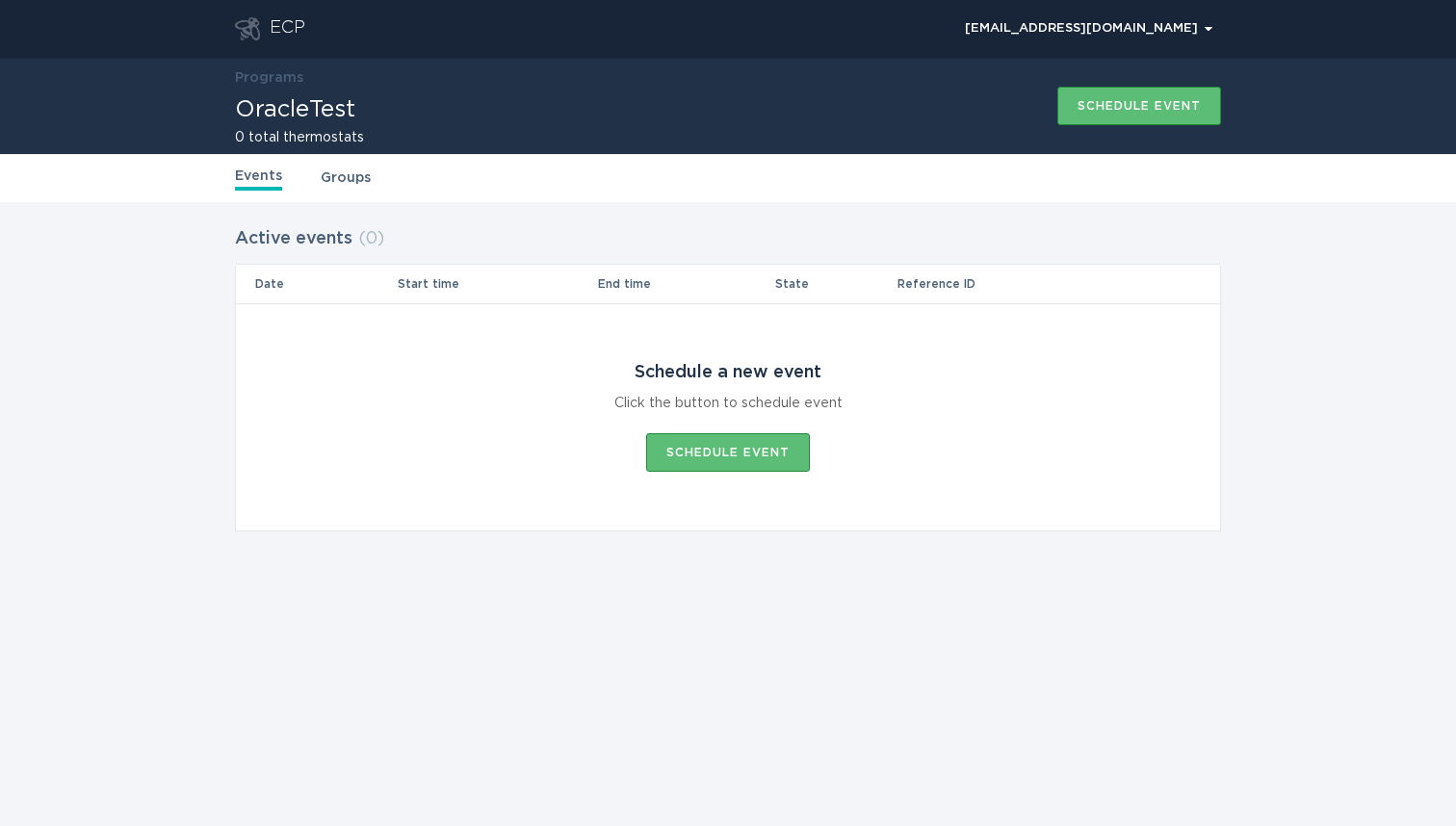
click at [361, 180] on link "Groups" at bounding box center [346, 178] width 50 height 21
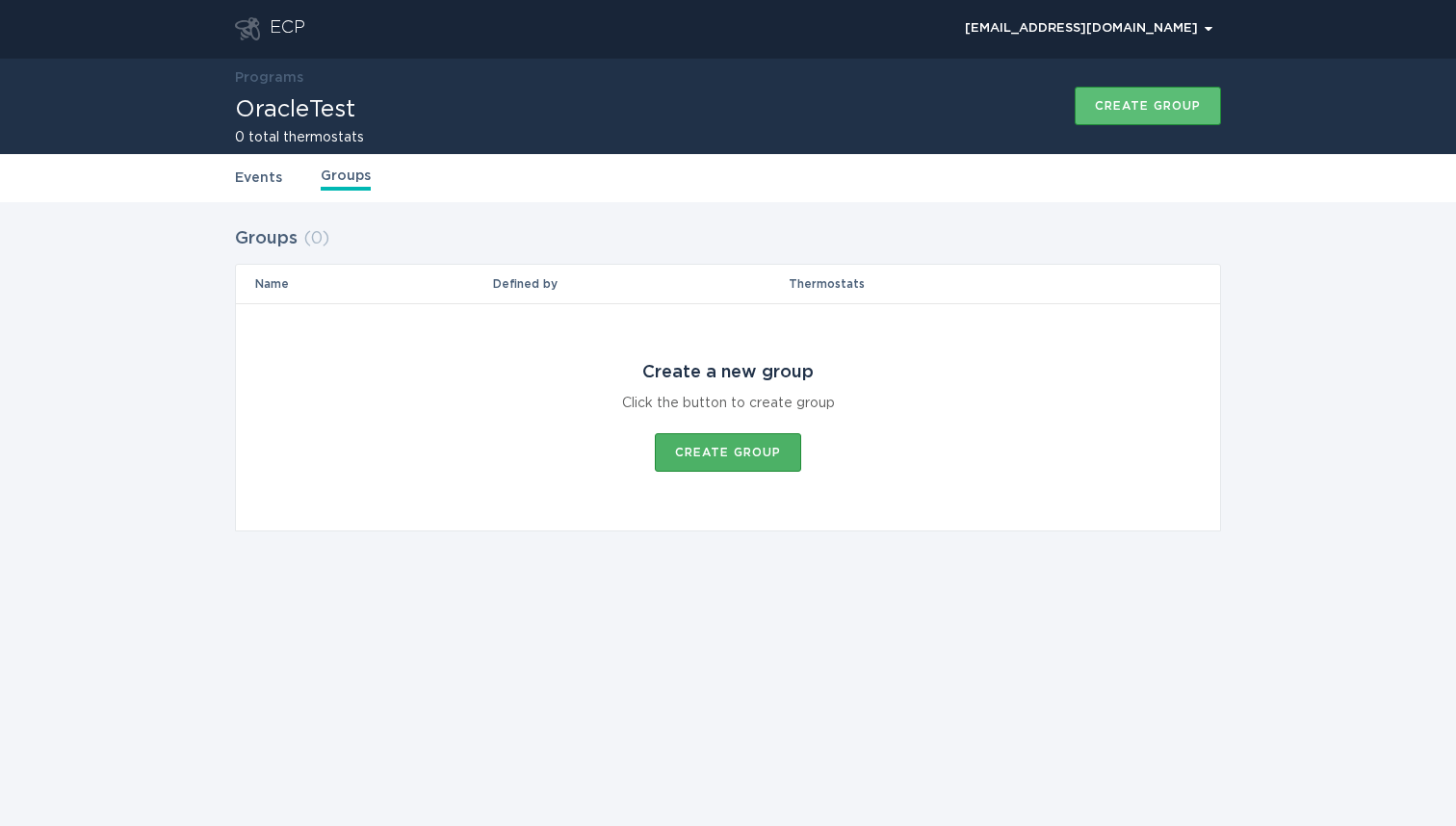
click at [740, 454] on div "Create group" at bounding box center [727, 452] width 106 height 12
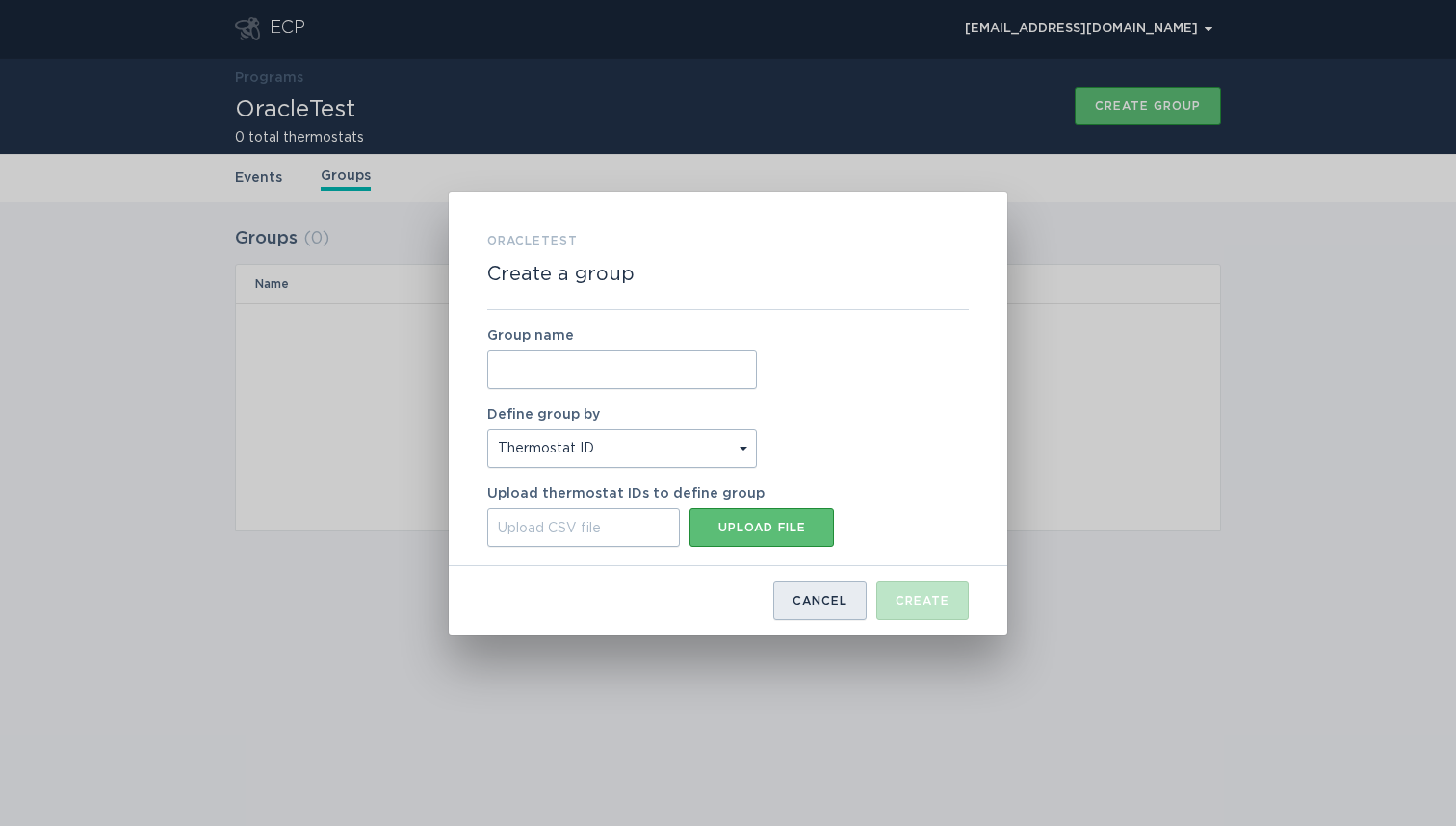
click at [832, 597] on div "Cancel" at bounding box center [820, 601] width 55 height 12
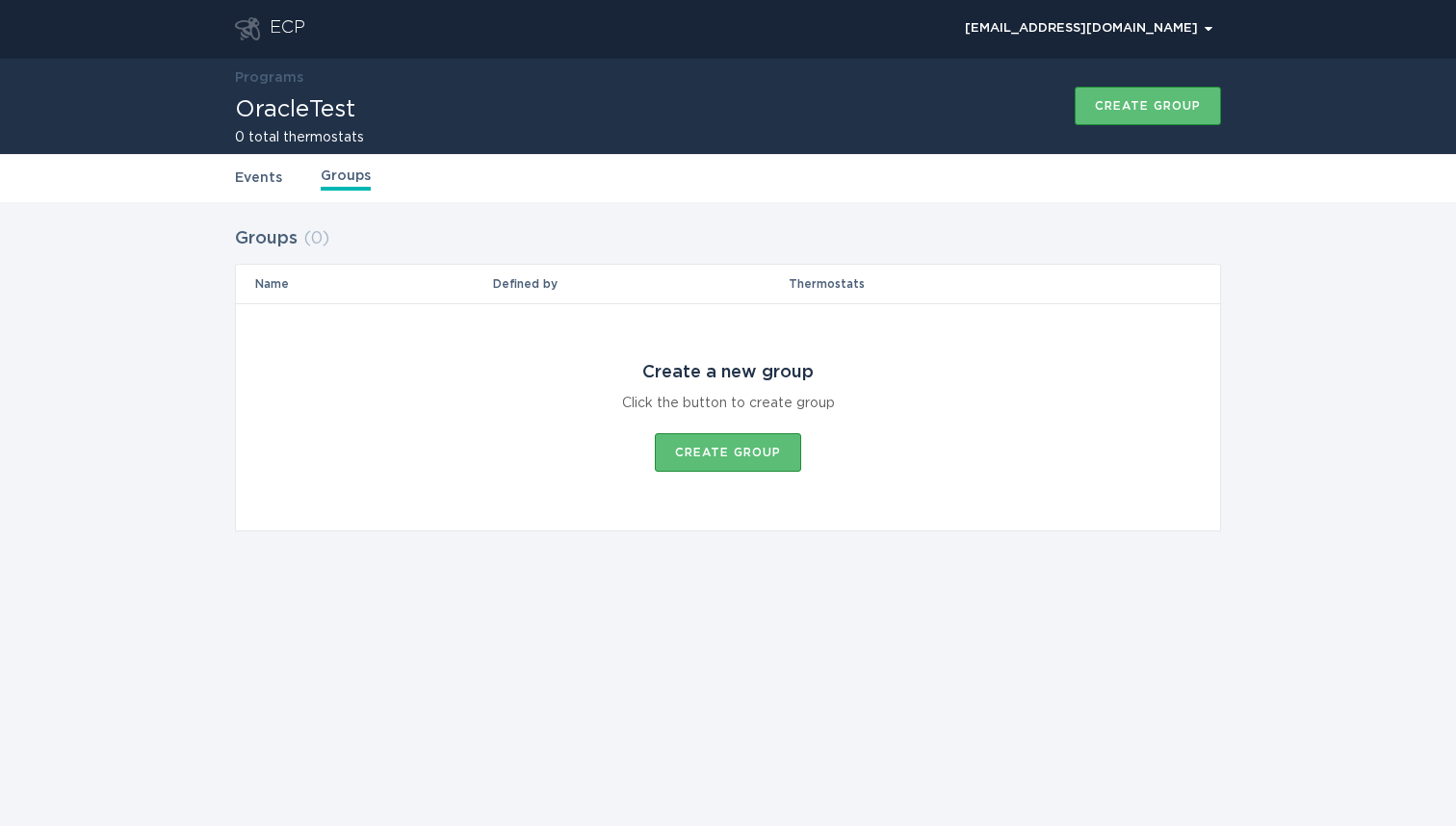
click at [268, 180] on link "Events" at bounding box center [258, 178] width 47 height 21
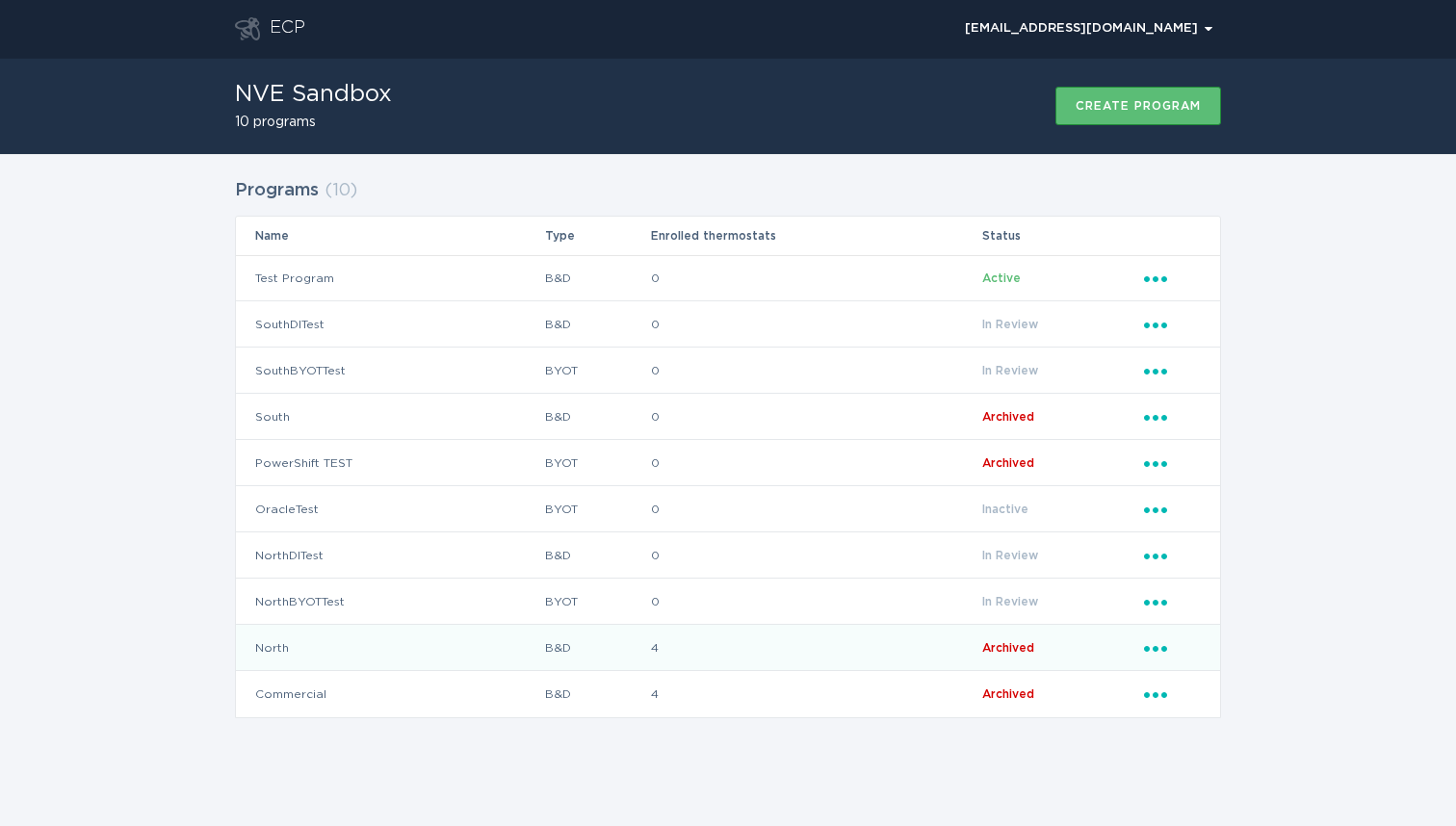
click at [272, 651] on td "North" at bounding box center [390, 648] width 308 height 46
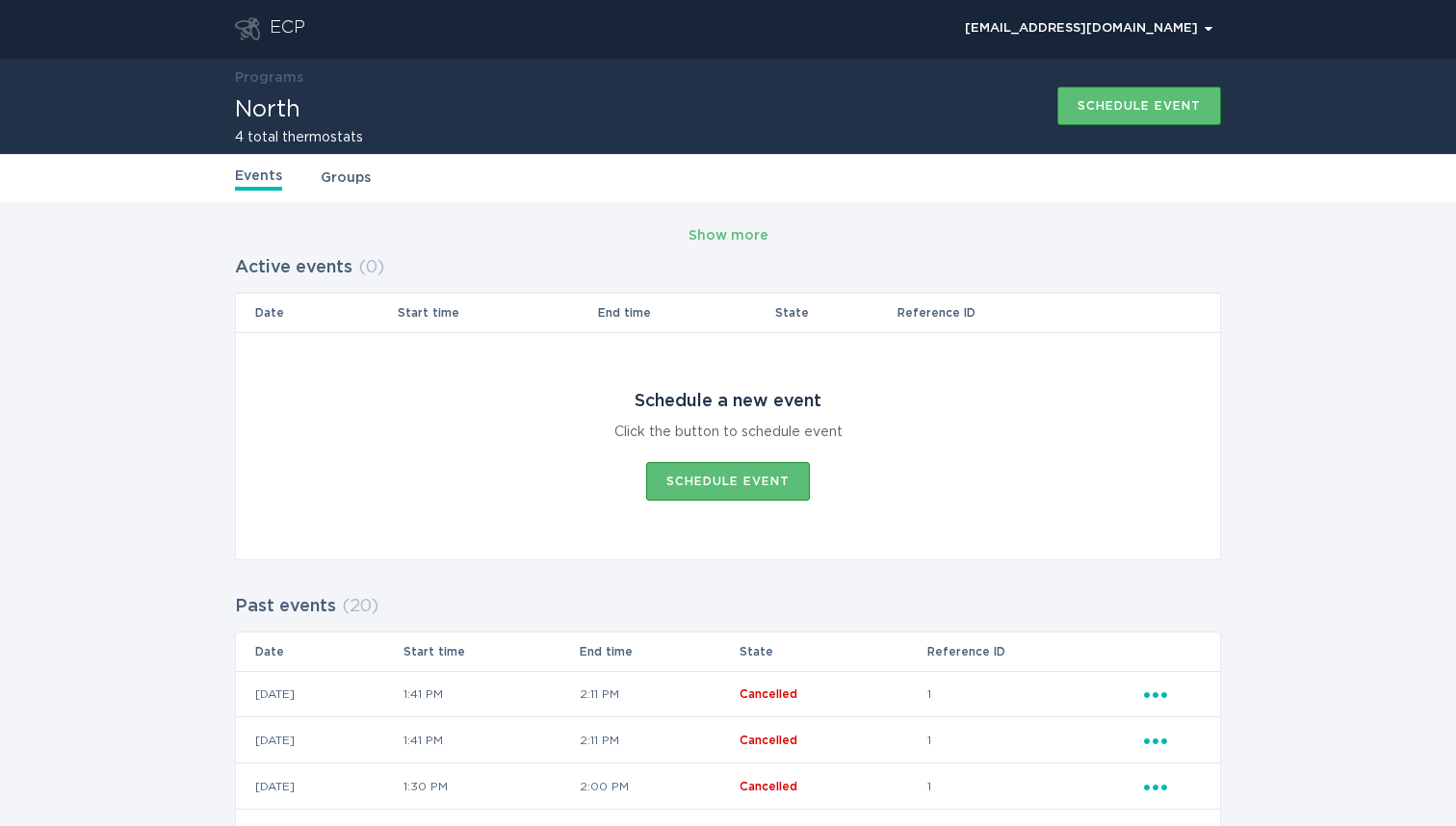
click at [348, 181] on link "Groups" at bounding box center [346, 178] width 50 height 21
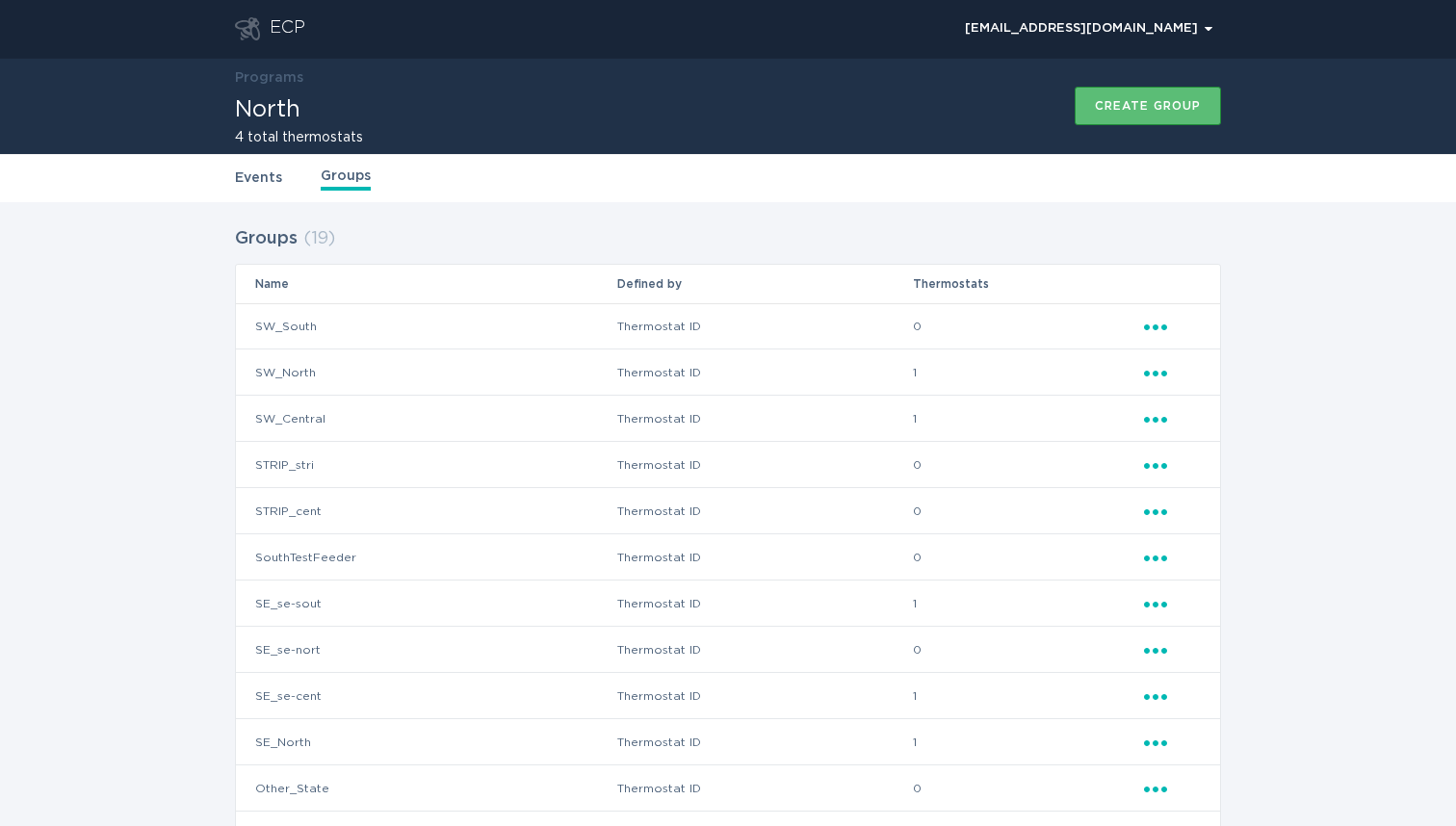
click at [305, 325] on td "SW_South" at bounding box center [426, 326] width 380 height 46
click at [1154, 328] on icon "Popover menu" at bounding box center [1156, 327] width 23 height 6
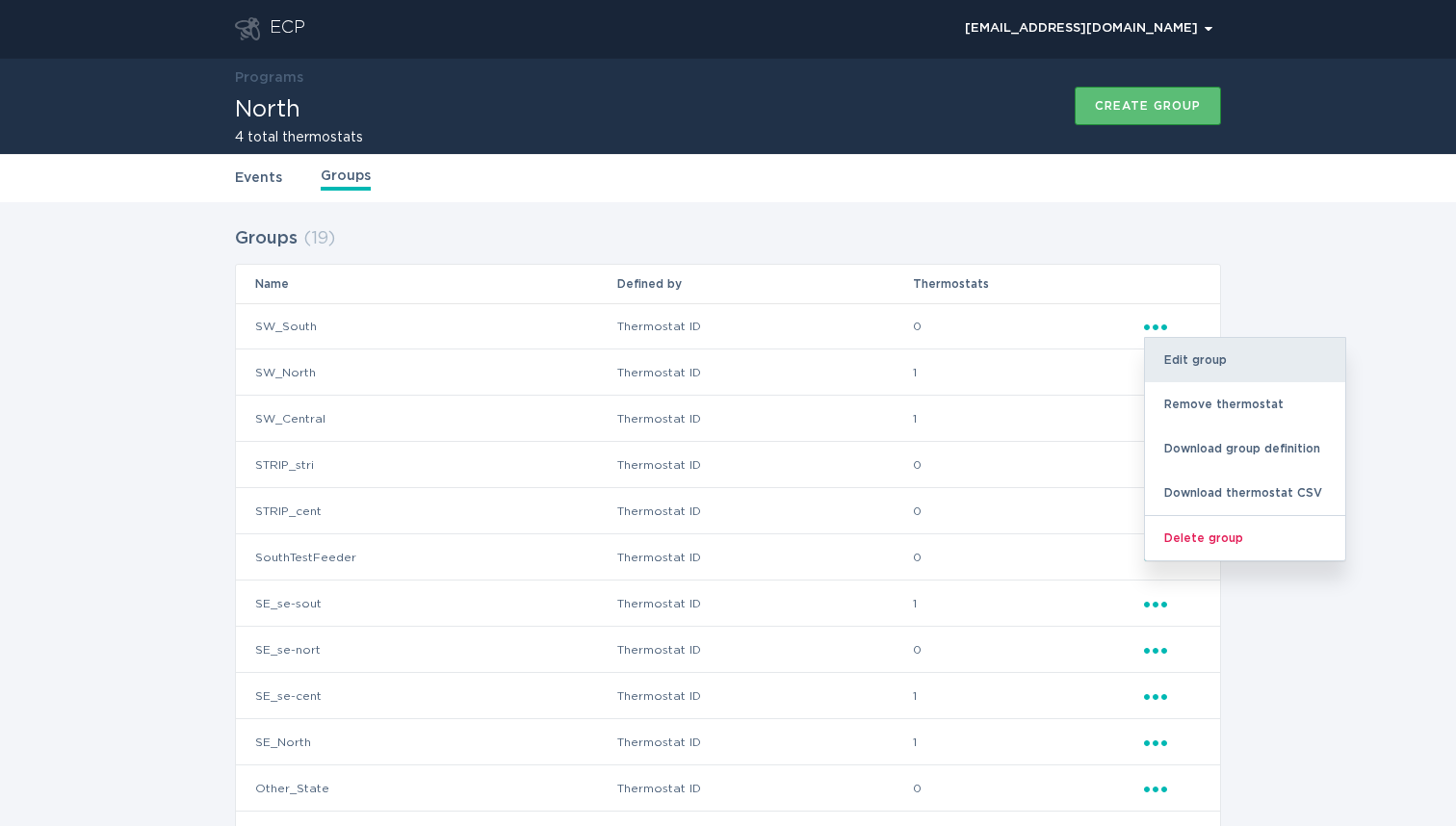
click at [1198, 355] on div "Edit group" at bounding box center [1245, 360] width 200 height 45
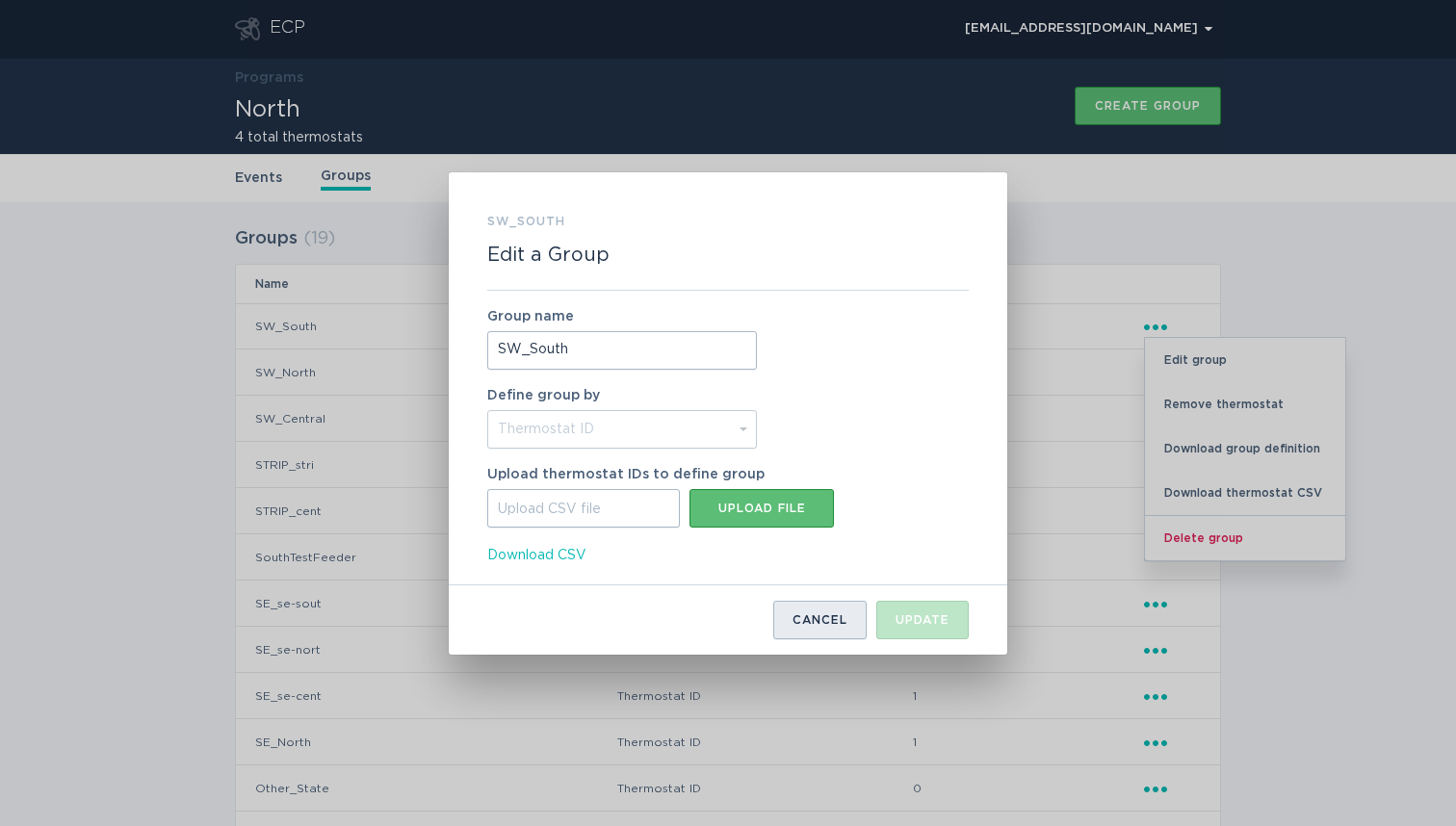
click at [830, 615] on div "Cancel" at bounding box center [820, 621] width 55 height 12
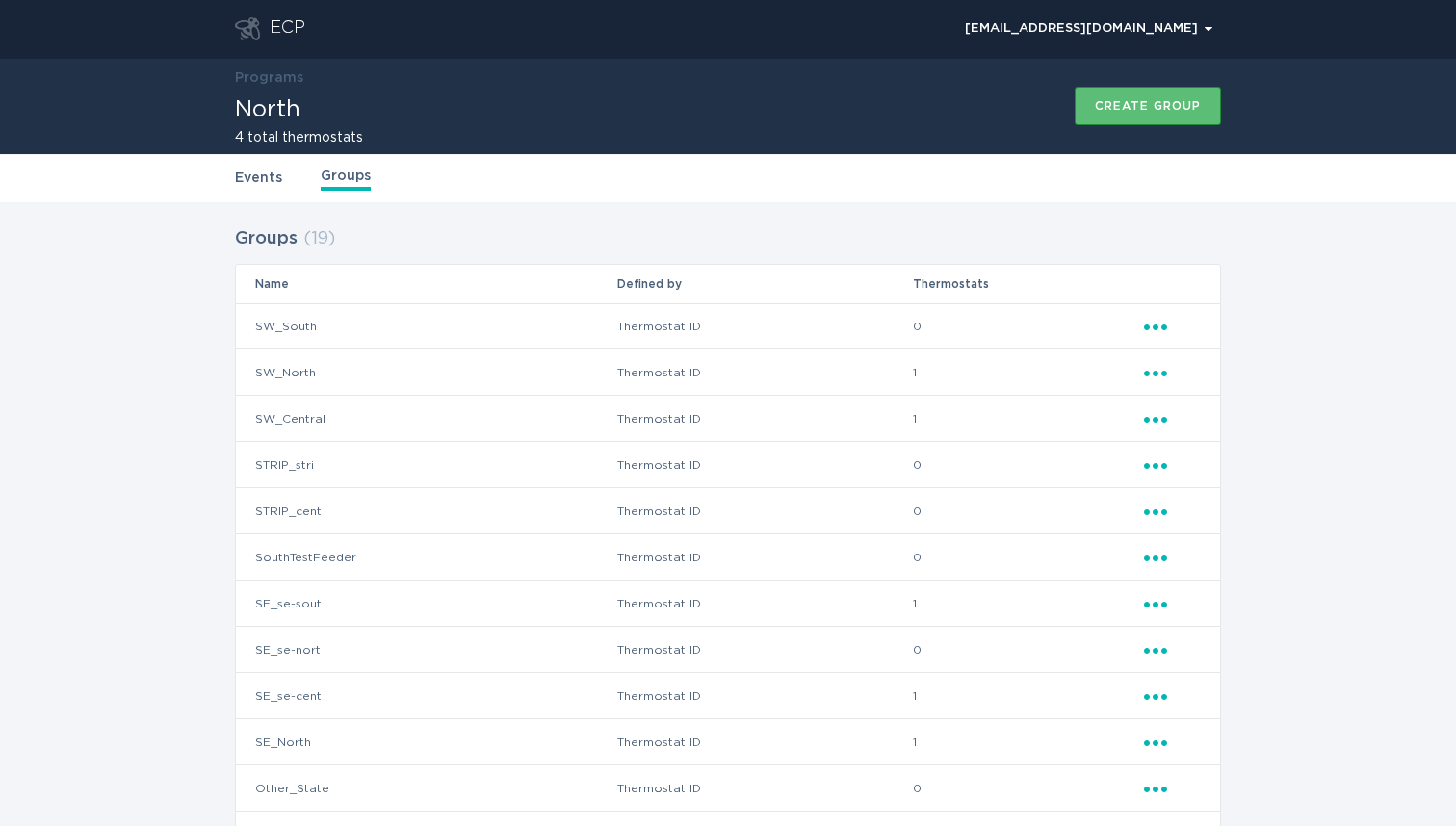
click at [1155, 326] on icon "Popover menu" at bounding box center [1156, 327] width 23 height 6
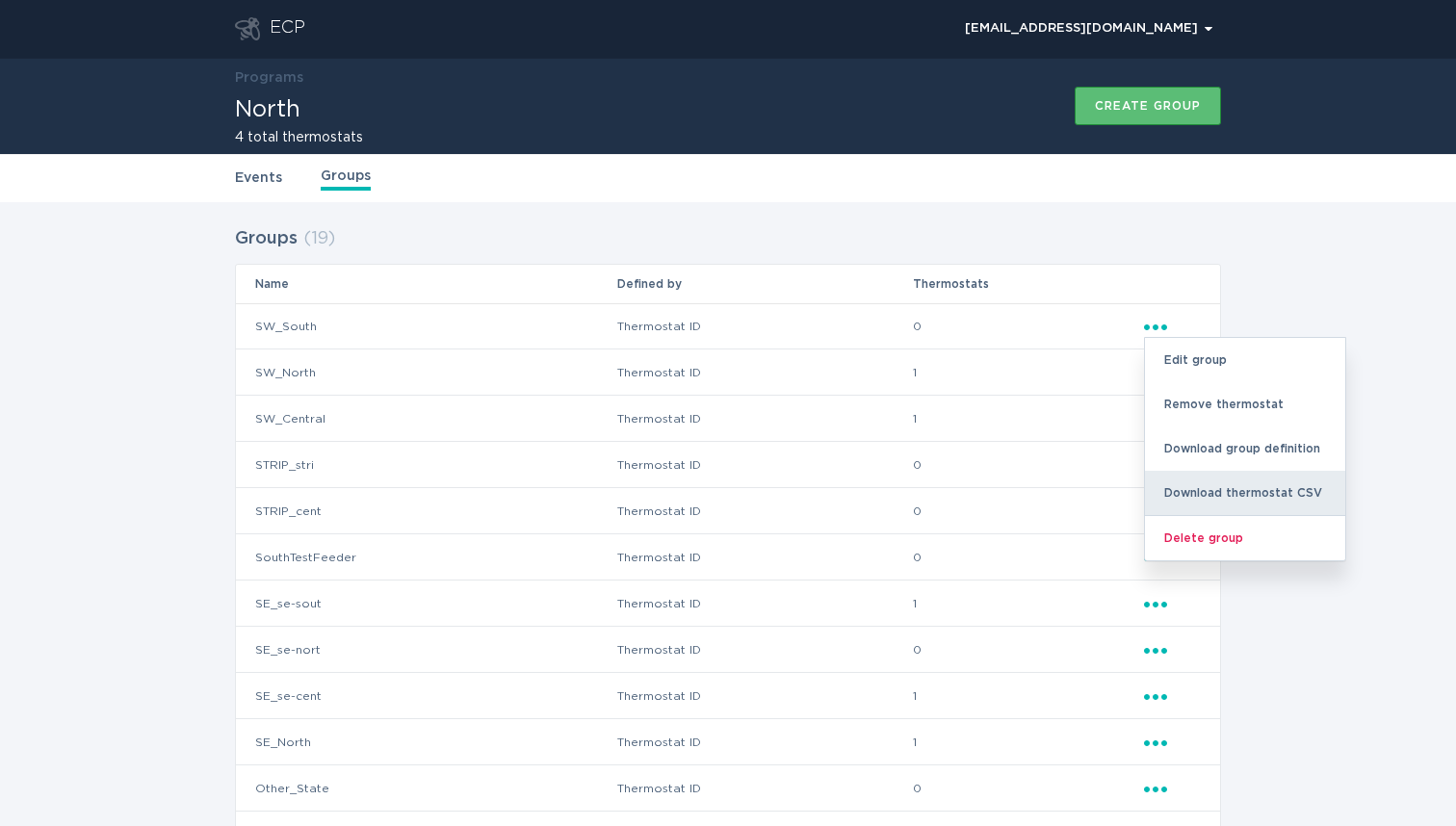
click at [1279, 492] on div "Download thermostat CSV" at bounding box center [1245, 493] width 200 height 45
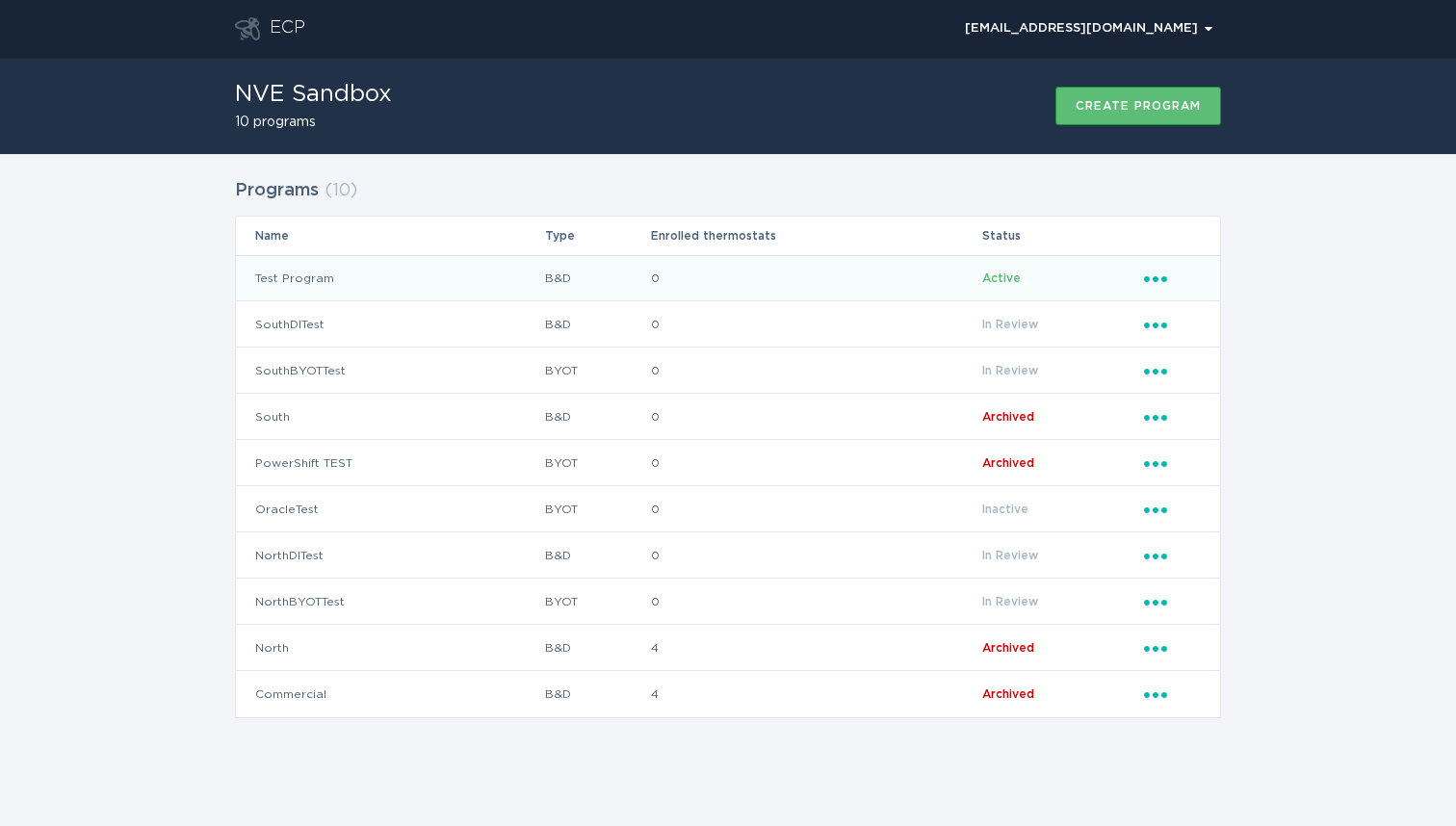
click at [1168, 282] on icon "Ellipsis" at bounding box center [1158, 275] width 27 height 16
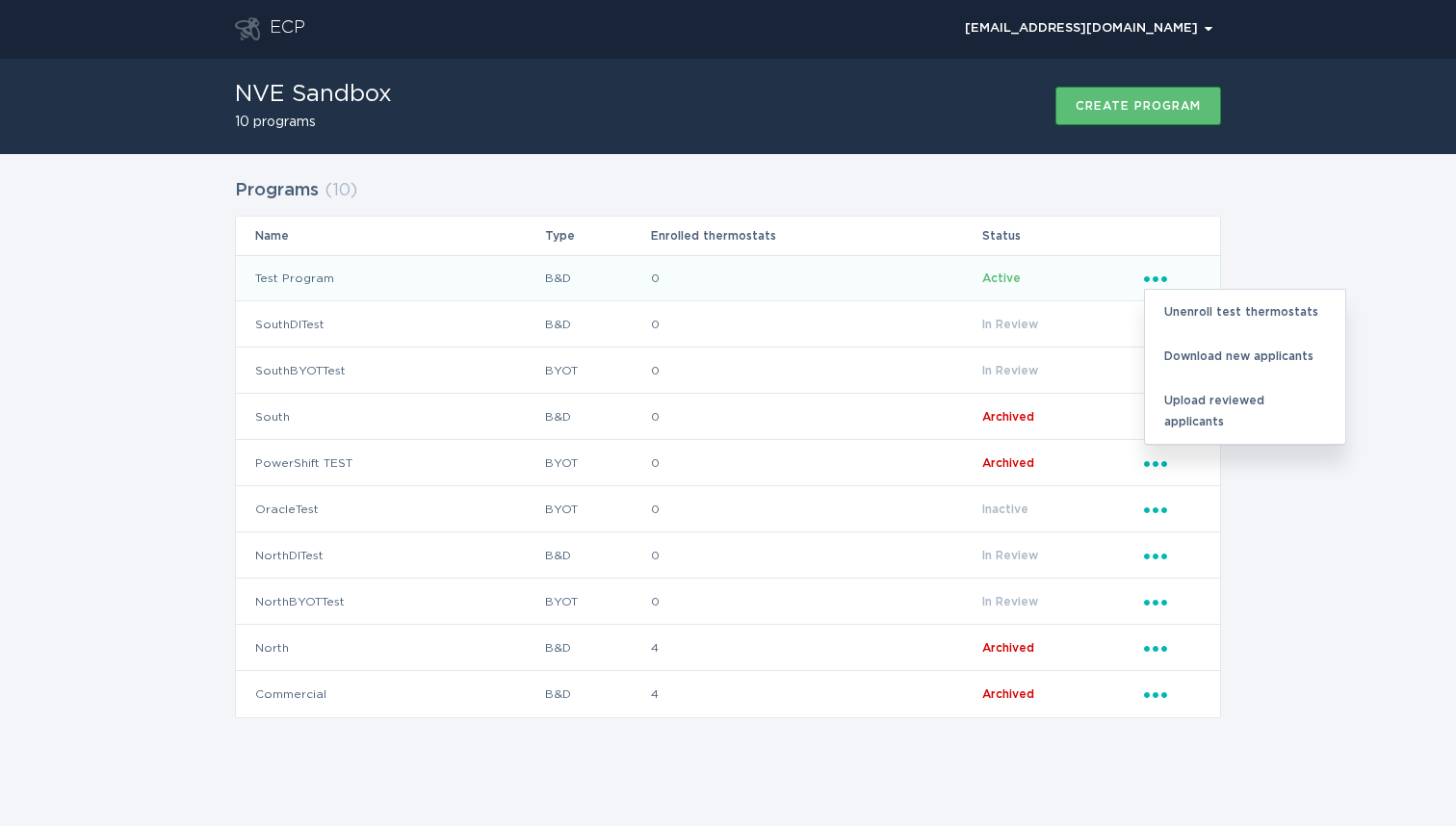
click at [312, 282] on td "Test Program" at bounding box center [390, 279] width 308 height 46
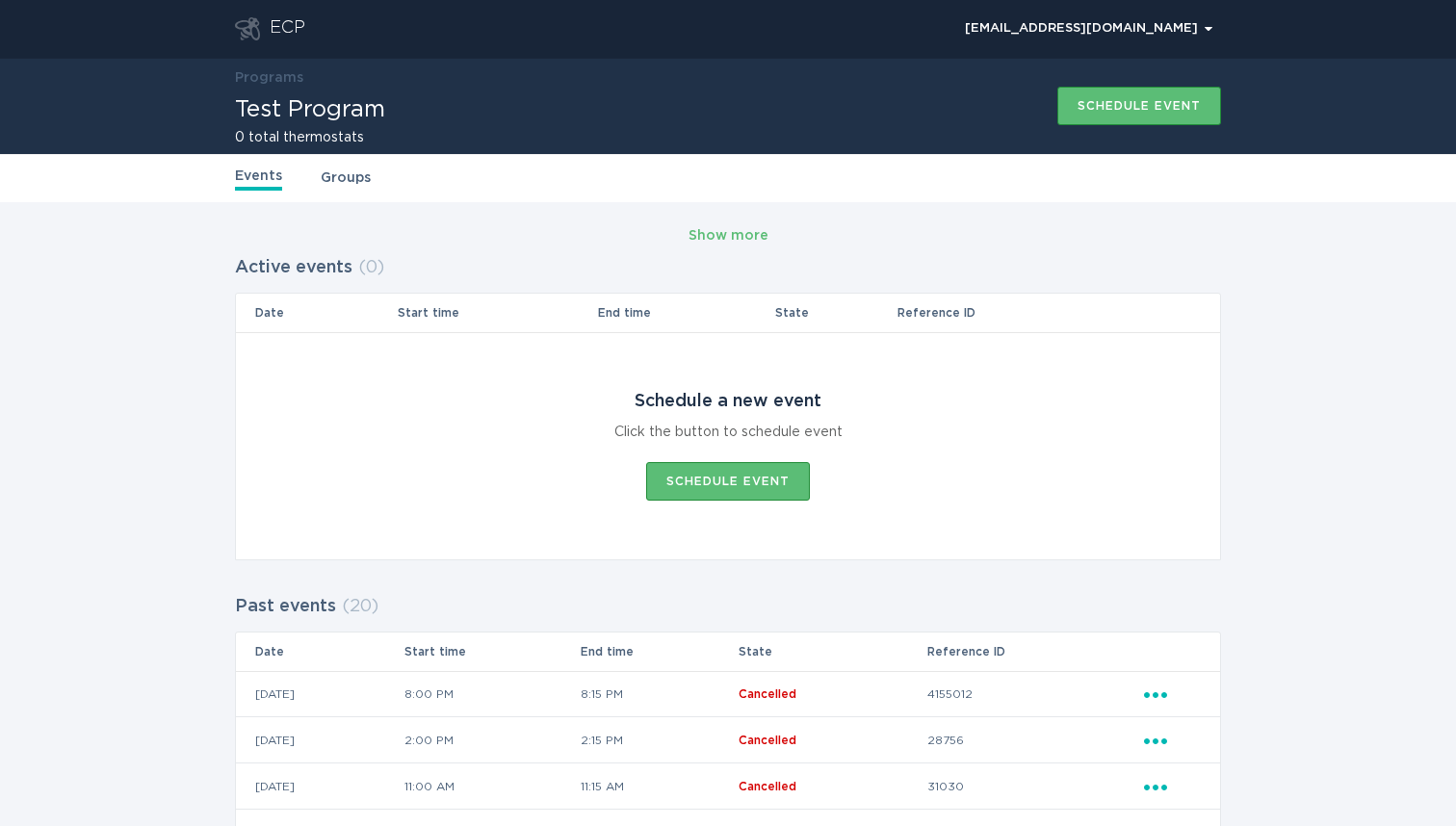
click at [347, 172] on link "Groups" at bounding box center [346, 178] width 50 height 21
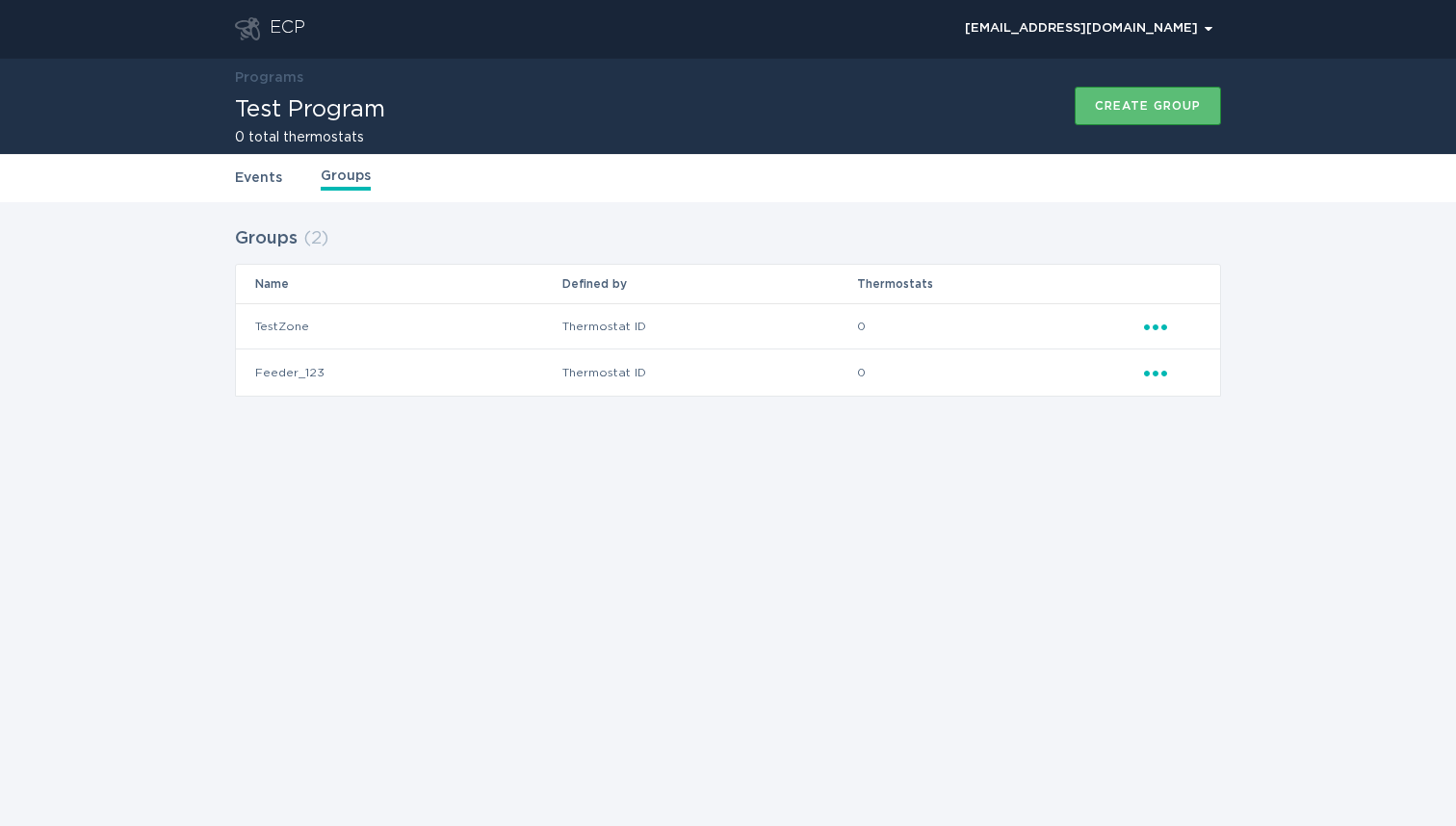
click at [1157, 326] on icon "Popover menu" at bounding box center [1156, 327] width 23 height 6
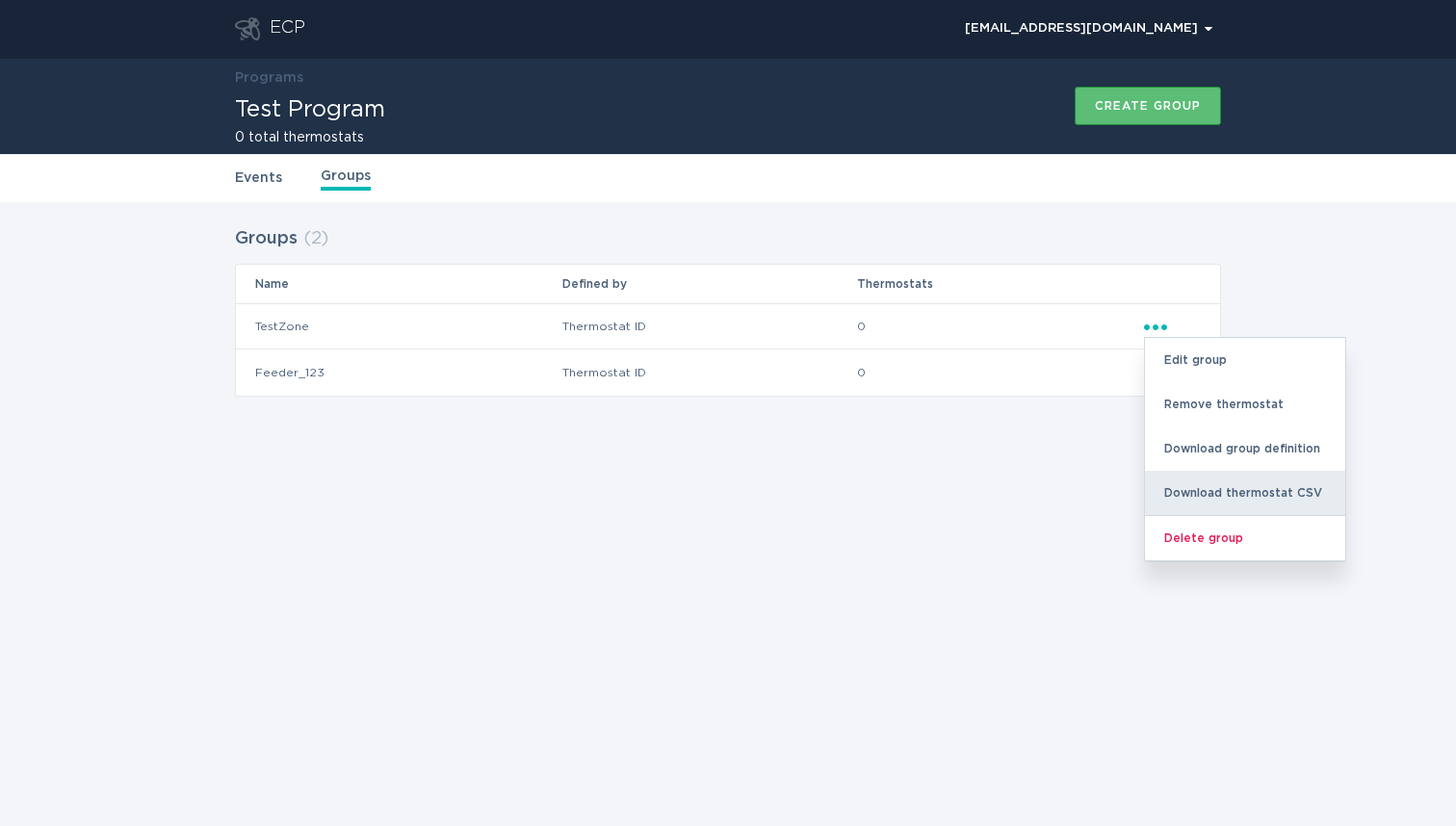
click at [1274, 490] on div "Download thermostat CSV" at bounding box center [1245, 493] width 200 height 45
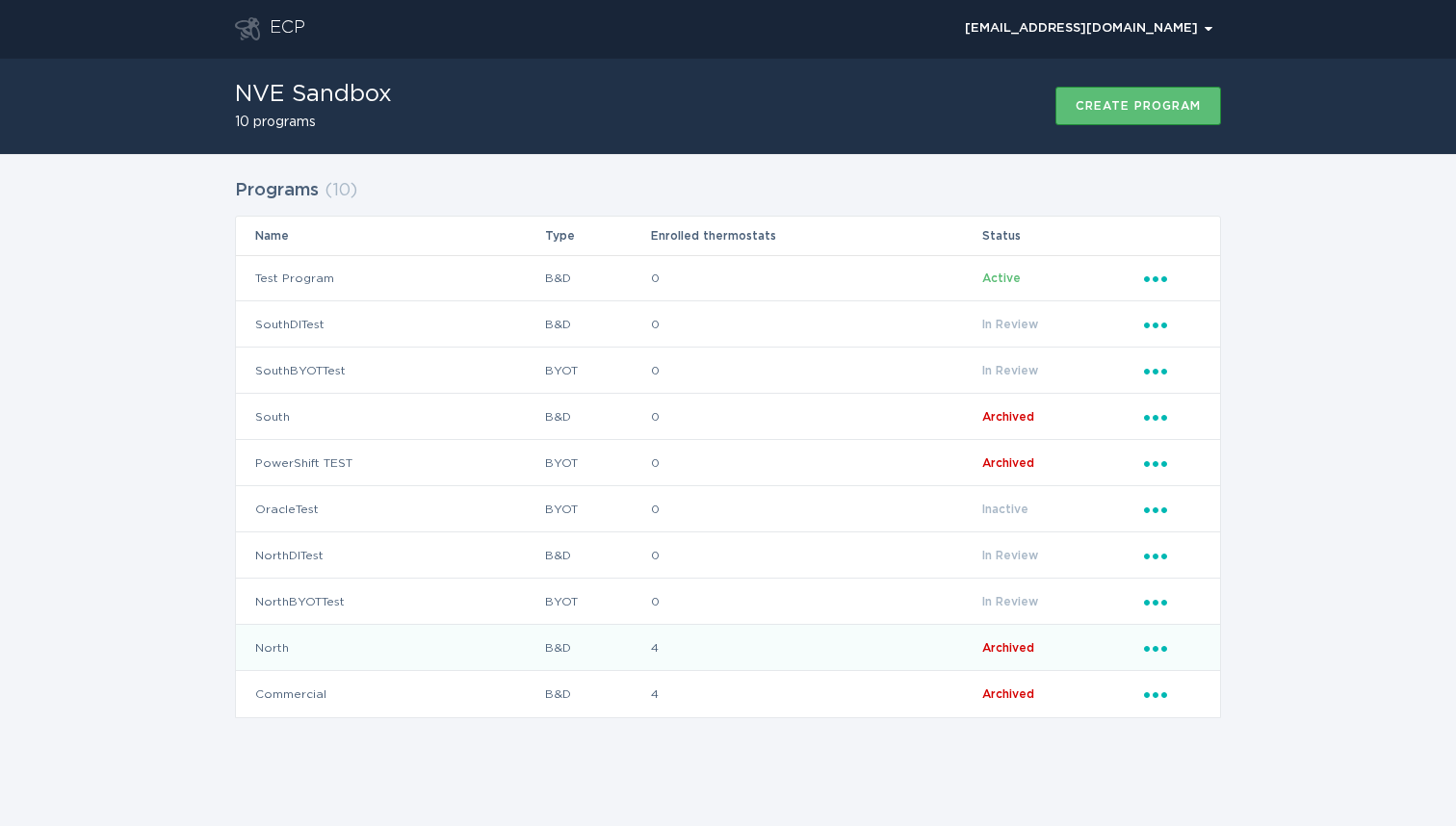
click at [1152, 649] on icon "Ellipsis" at bounding box center [1158, 645] width 27 height 16
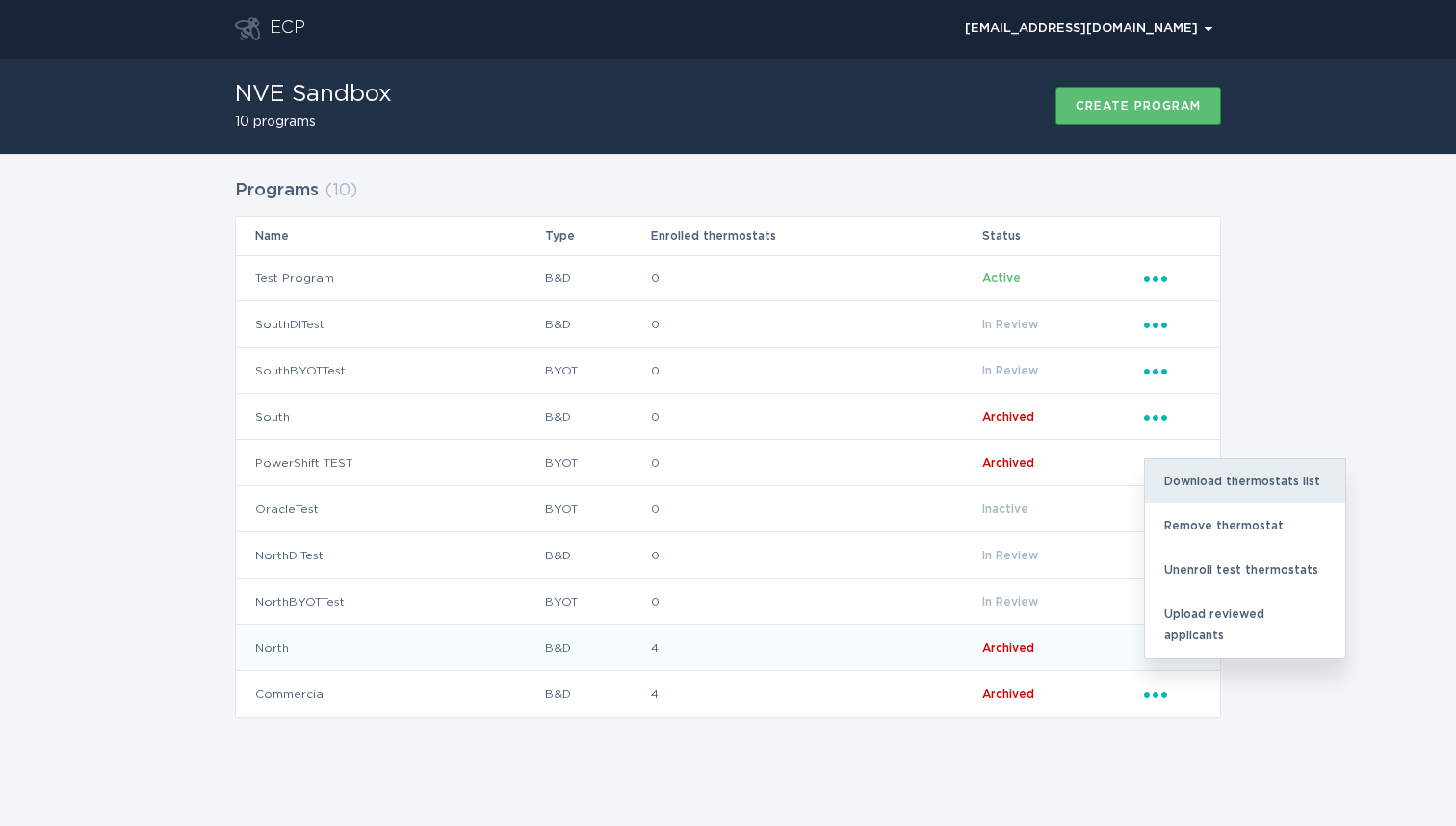
click at [1270, 482] on div "Download thermostats list" at bounding box center [1245, 481] width 200 height 45
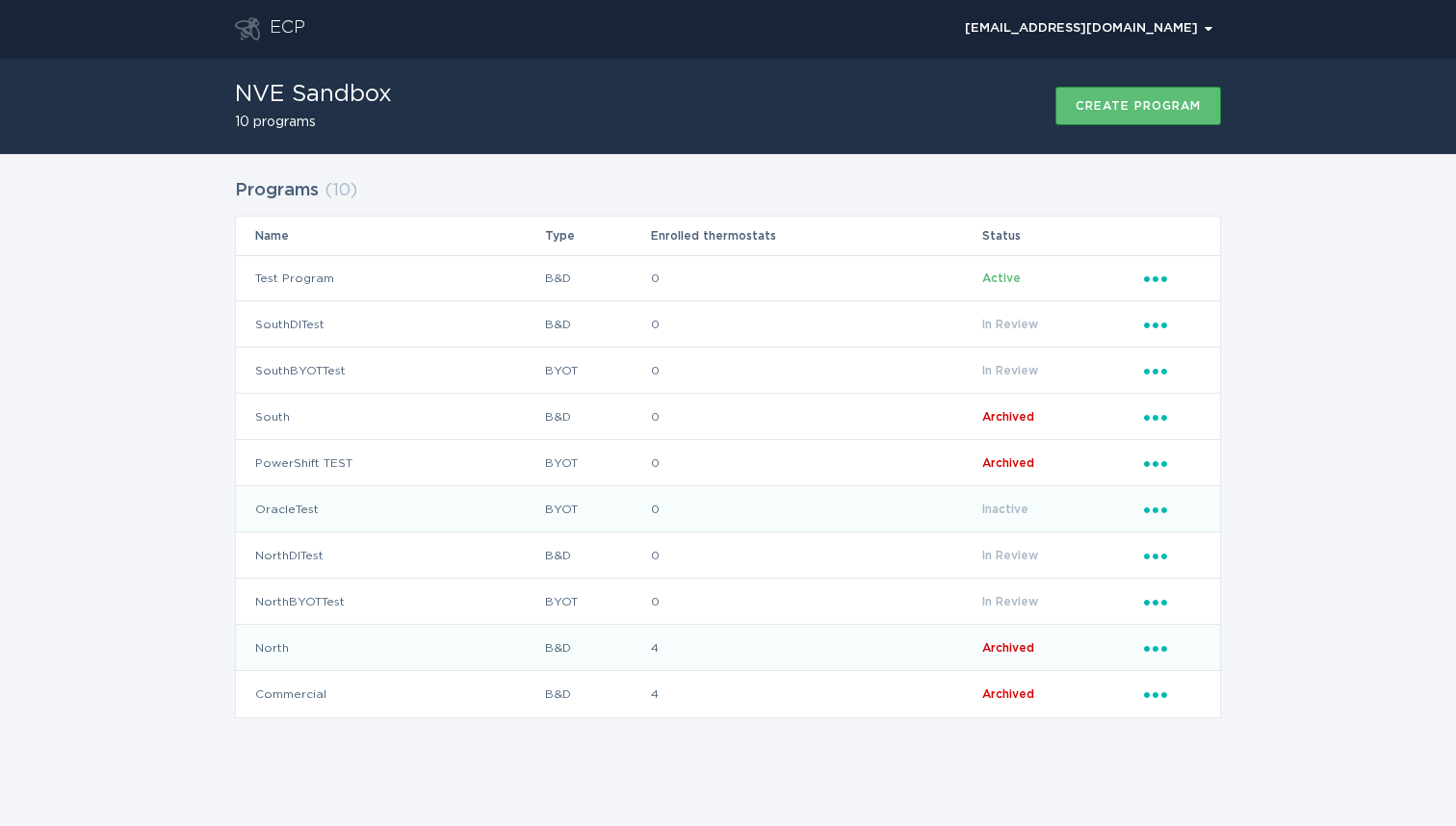
click at [1159, 509] on icon "Ellipsis" at bounding box center [1158, 506] width 27 height 16
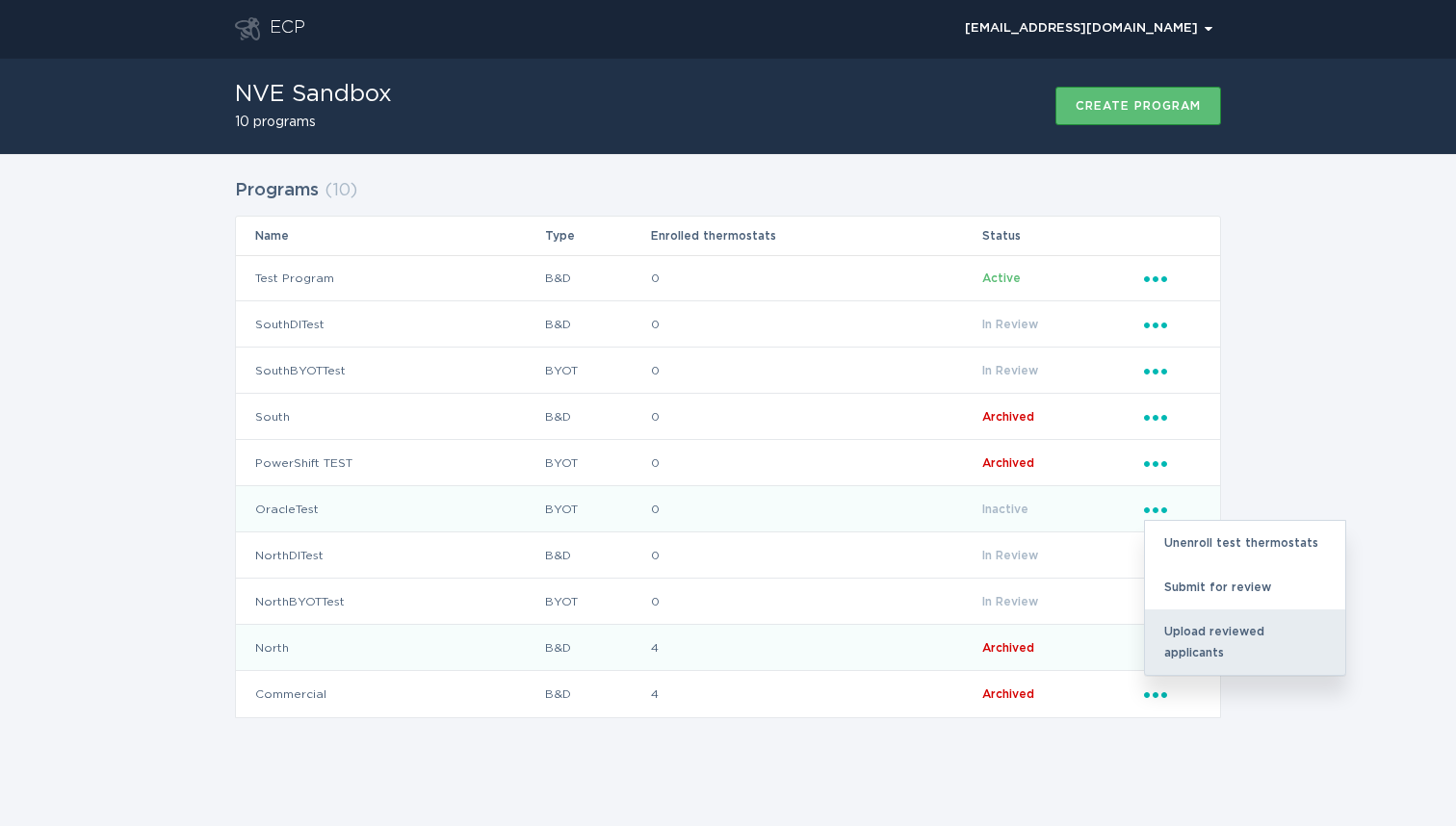
click at [1247, 632] on div "Upload reviewed applicants" at bounding box center [1245, 643] width 200 height 66
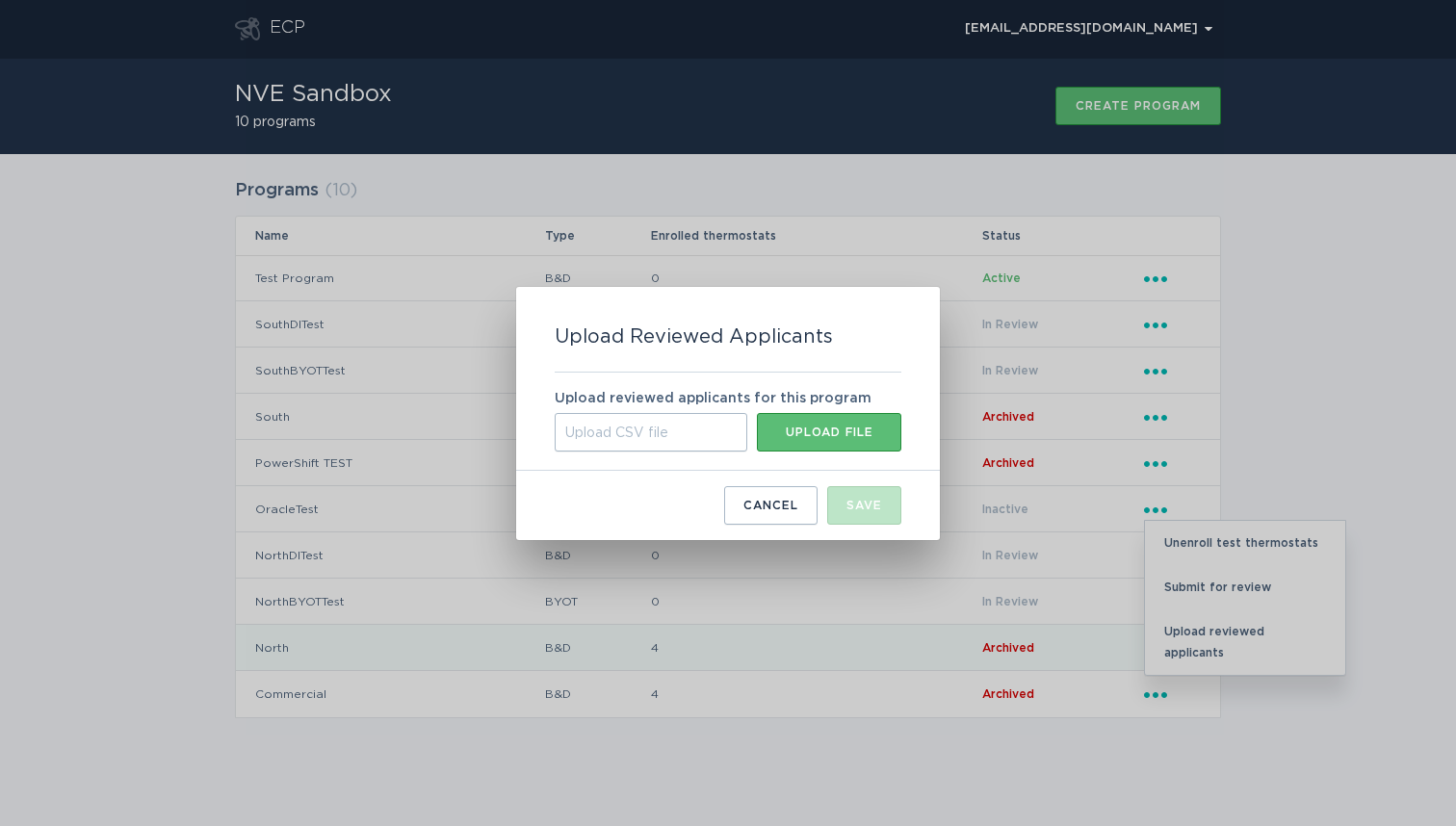
click at [691, 428] on div "Upload CSV file" at bounding box center [651, 433] width 193 height 39
click at [555, 413] on input "Upload CSV file Upload file" at bounding box center [555, 413] width 0 height 0
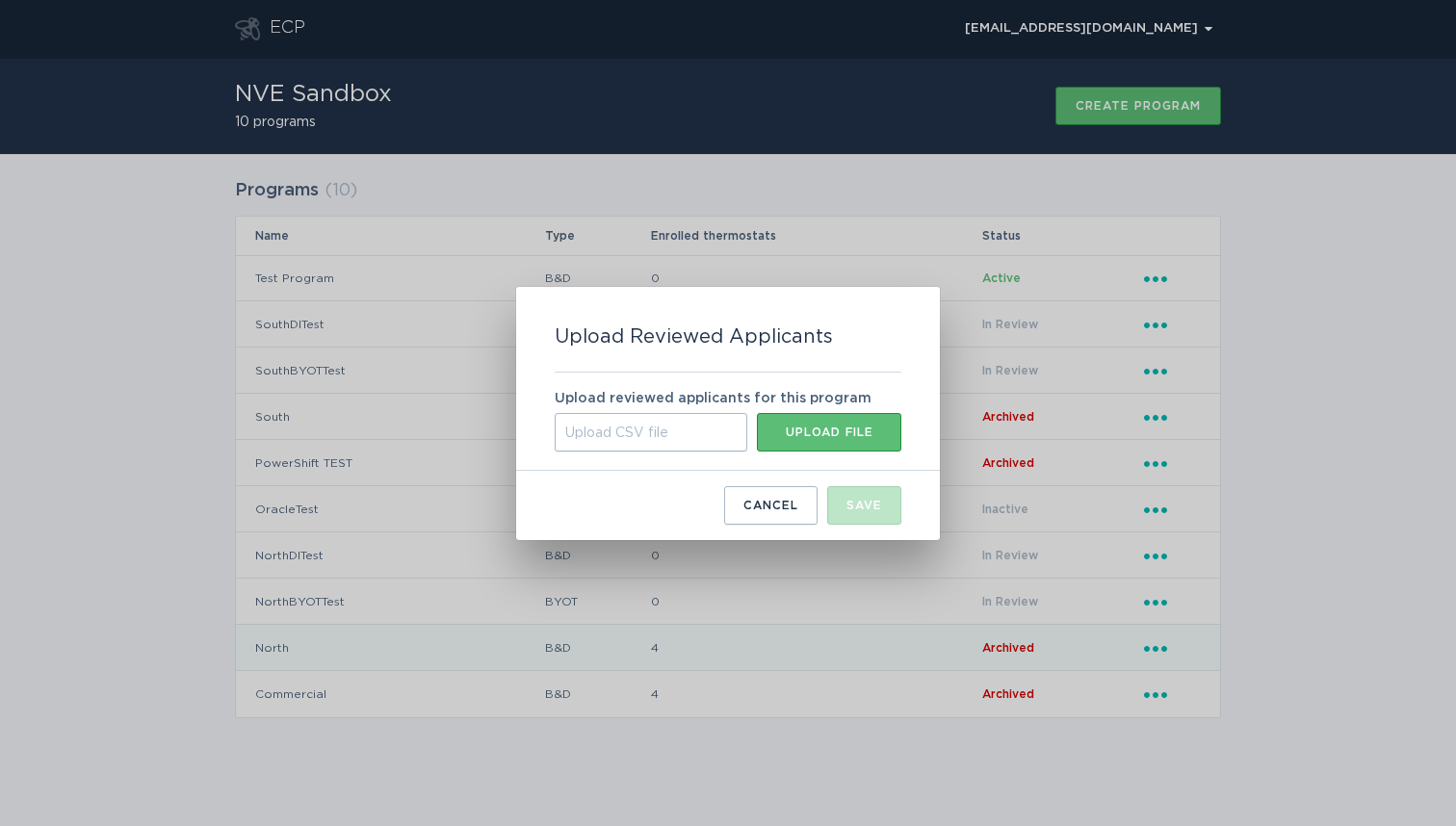
type input "C:\fakepath\thermostats-3.csv"
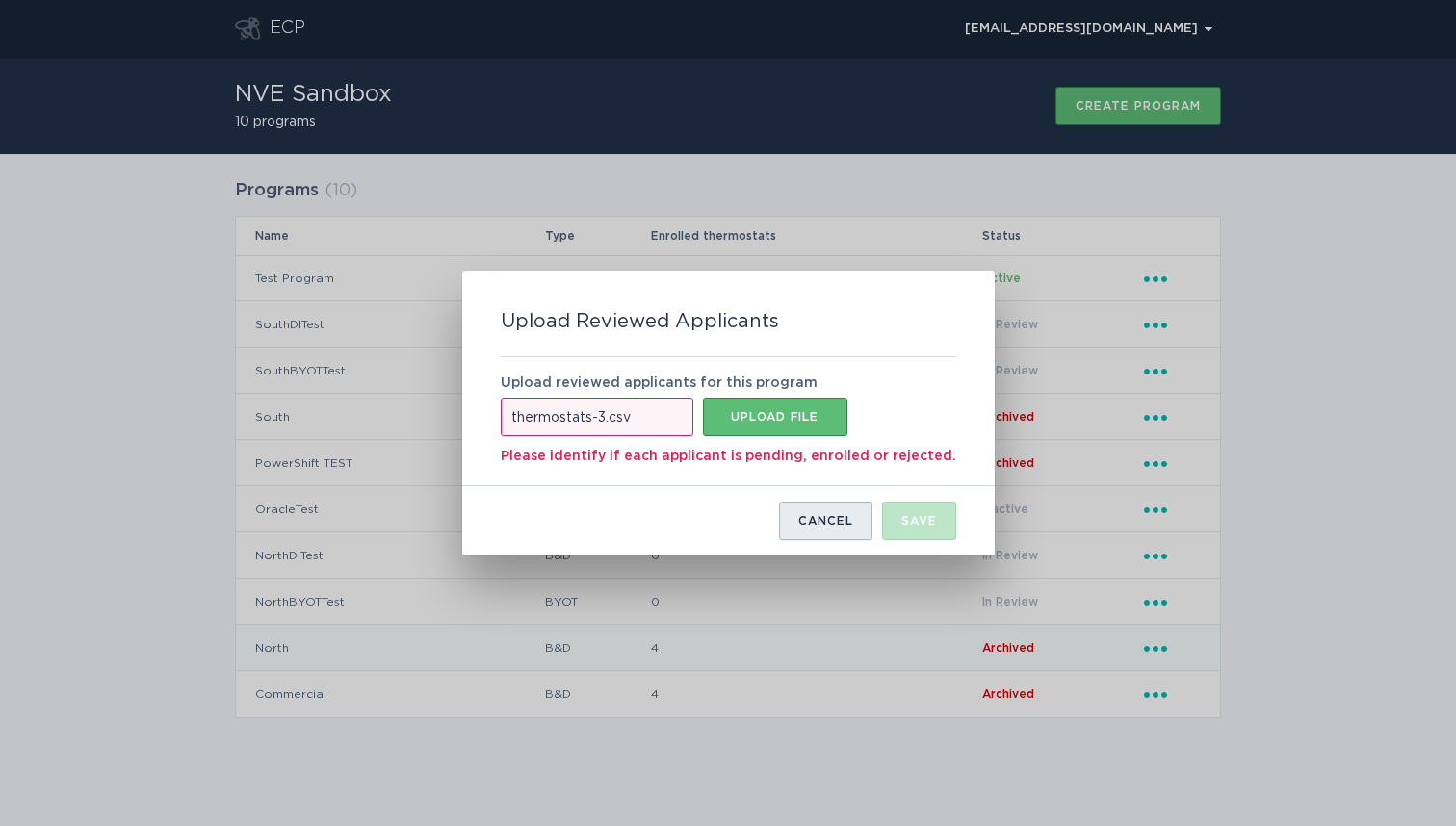
click at [805, 516] on div "Cancel" at bounding box center [826, 521] width 55 height 12
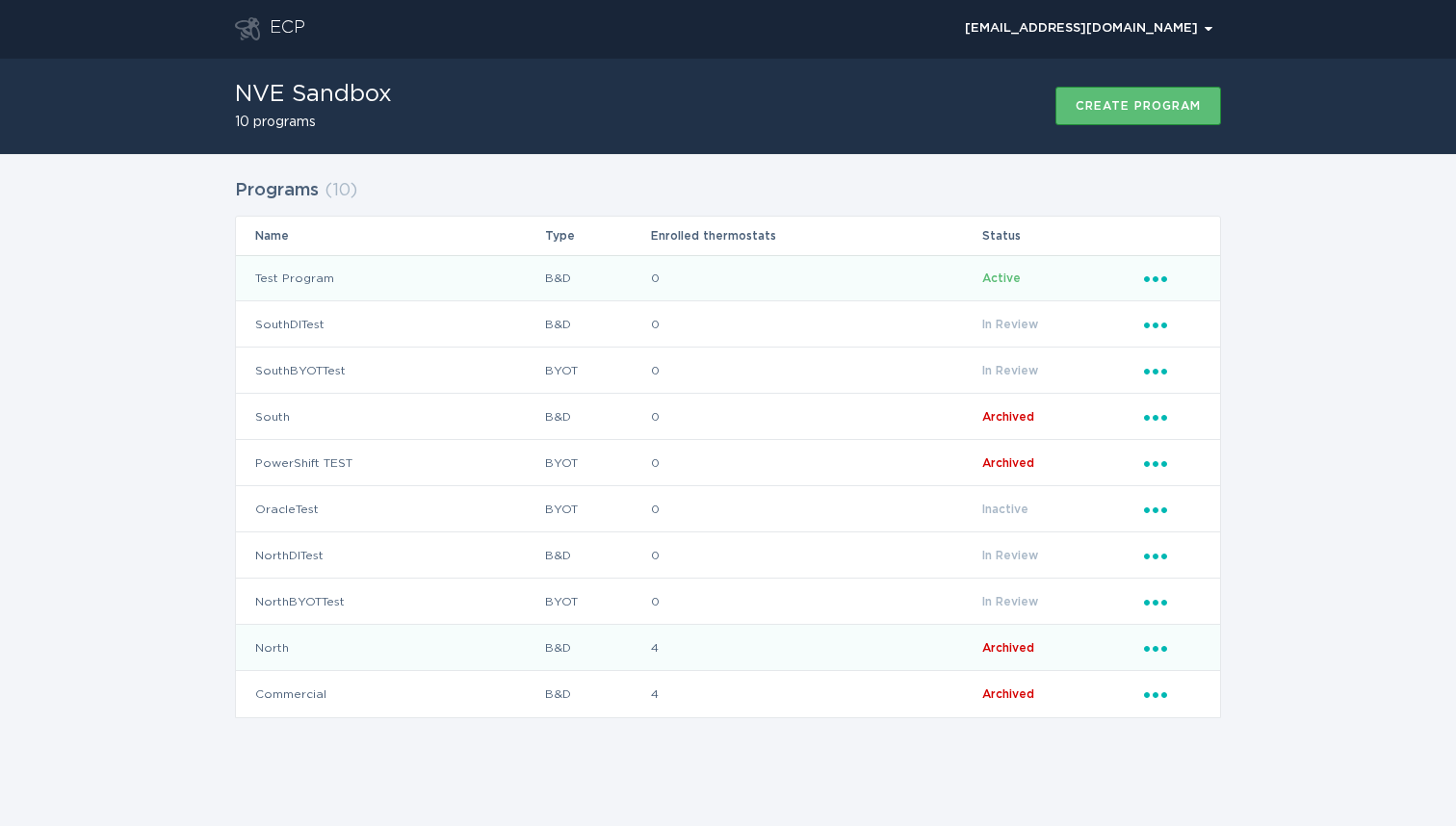
click at [337, 279] on td "Test Program" at bounding box center [390, 279] width 308 height 46
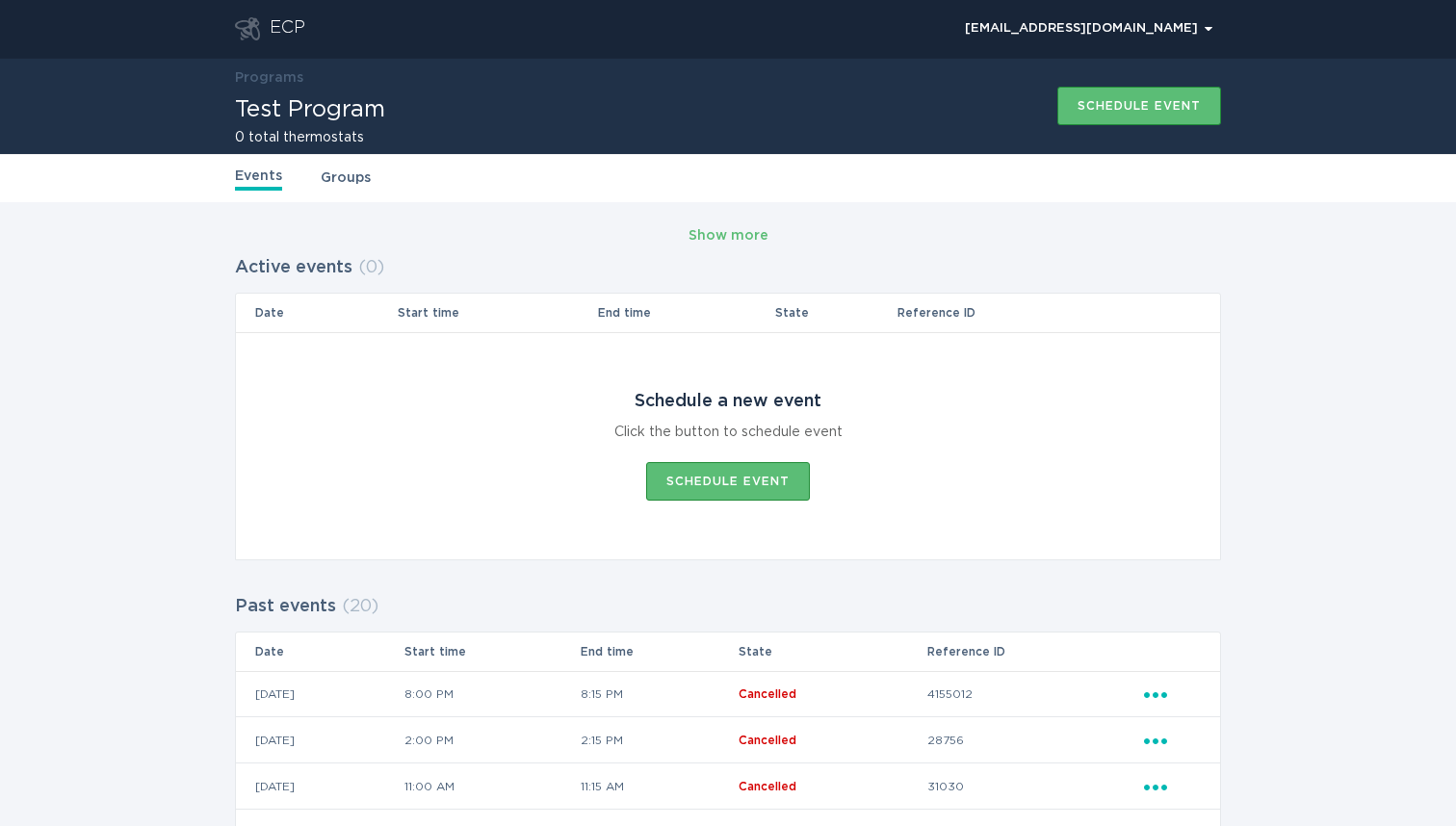
click at [344, 177] on link "Groups" at bounding box center [346, 178] width 50 height 21
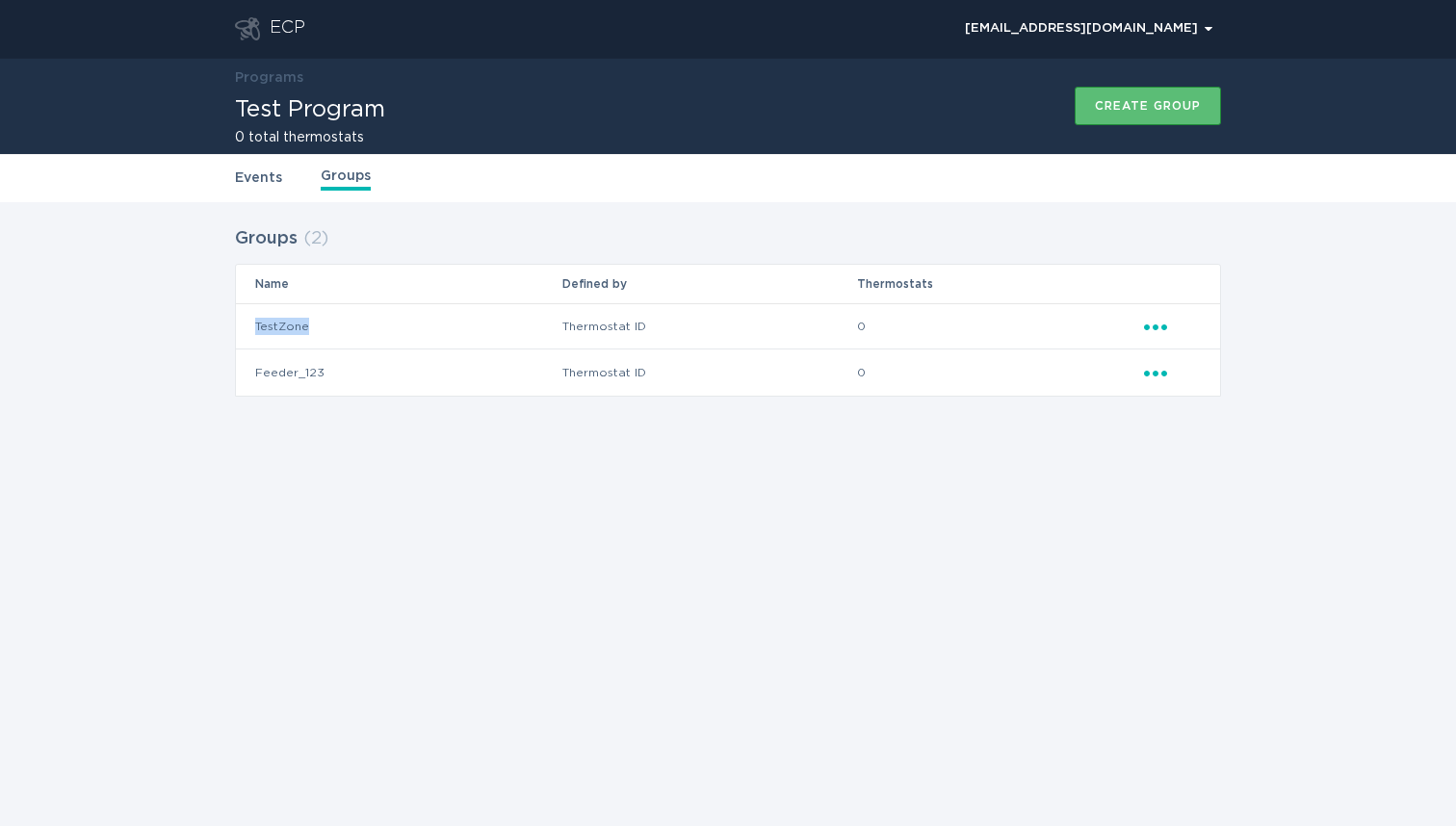
drag, startPoint x: 308, startPoint y: 323, endPoint x: 255, endPoint y: 322, distance: 53.0
click at [255, 322] on td "TestZone" at bounding box center [399, 326] width 325 height 46
copy td "TestZone"
click at [294, 326] on td "TestZone" at bounding box center [399, 326] width 325 height 46
click at [347, 321] on td "TestZone" at bounding box center [399, 326] width 325 height 46
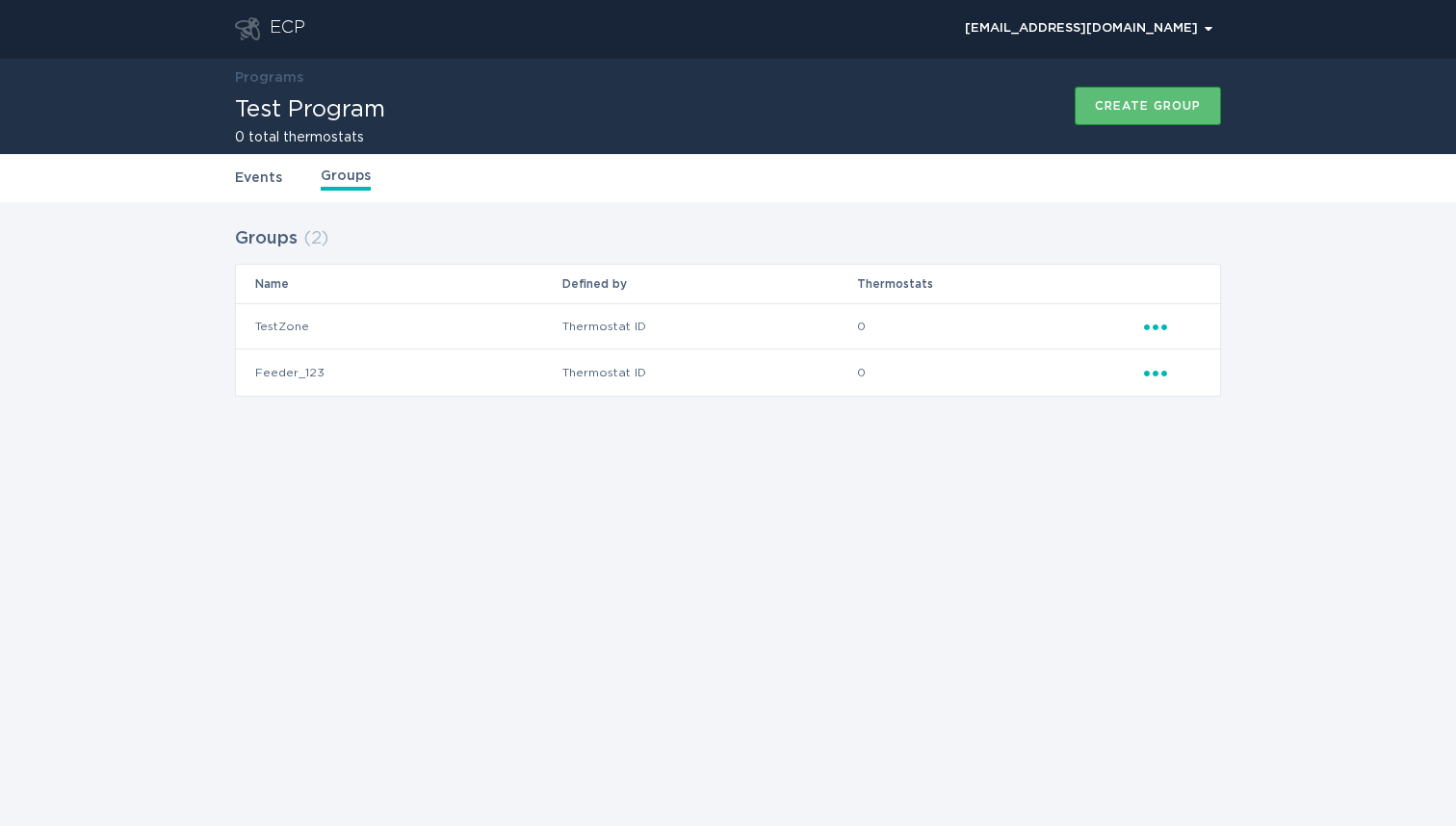
click at [1157, 328] on icon "Popover menu" at bounding box center [1156, 327] width 23 height 6
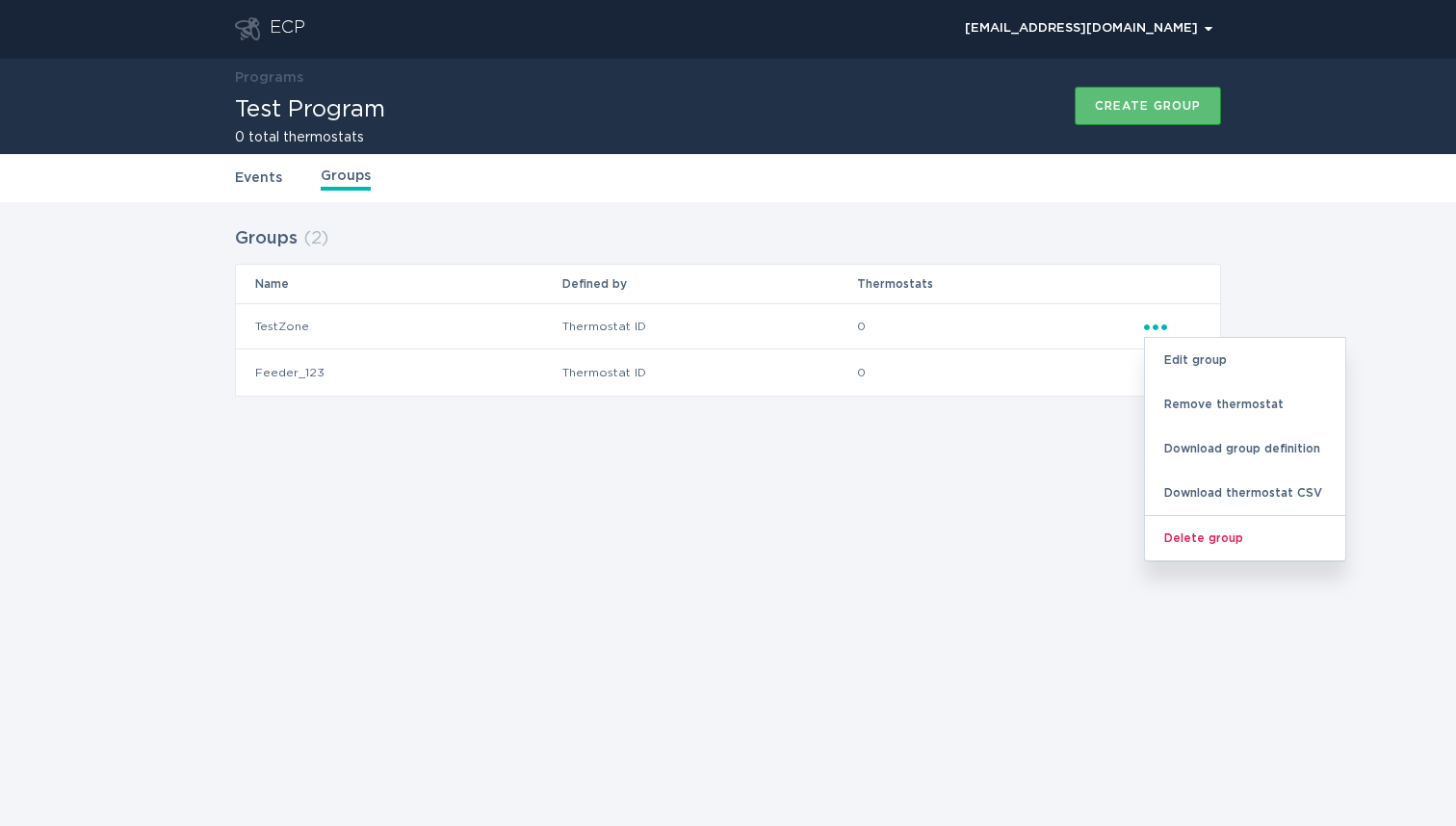
click at [925, 549] on div "ECP [EMAIL_ADDRESS][DOMAIN_NAME] Chevron Programs Test Program 0 total thermost…" at bounding box center [728, 413] width 1456 height 826
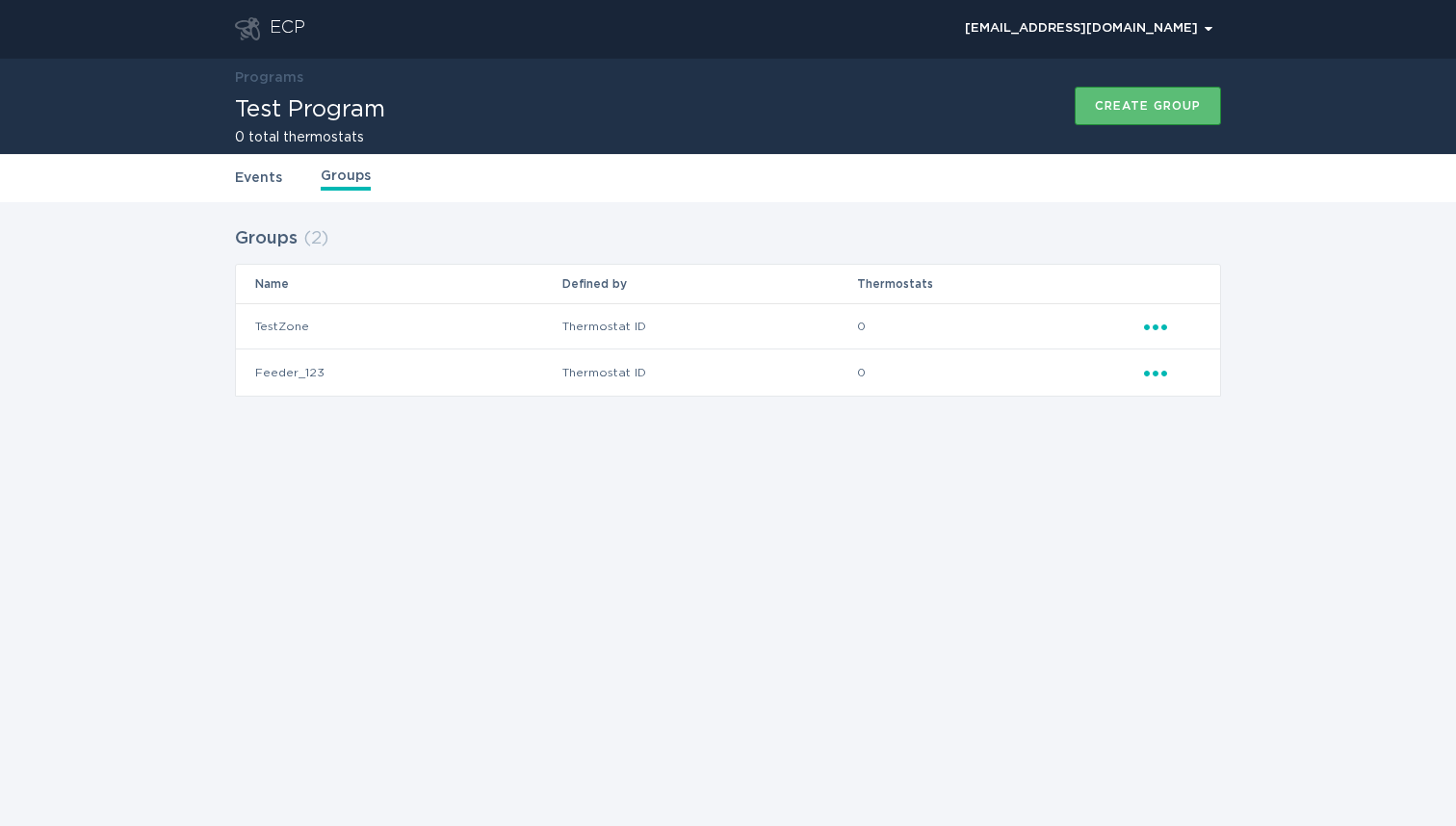
click at [1158, 323] on icon "Ellipsis" at bounding box center [1158, 323] width 27 height 16
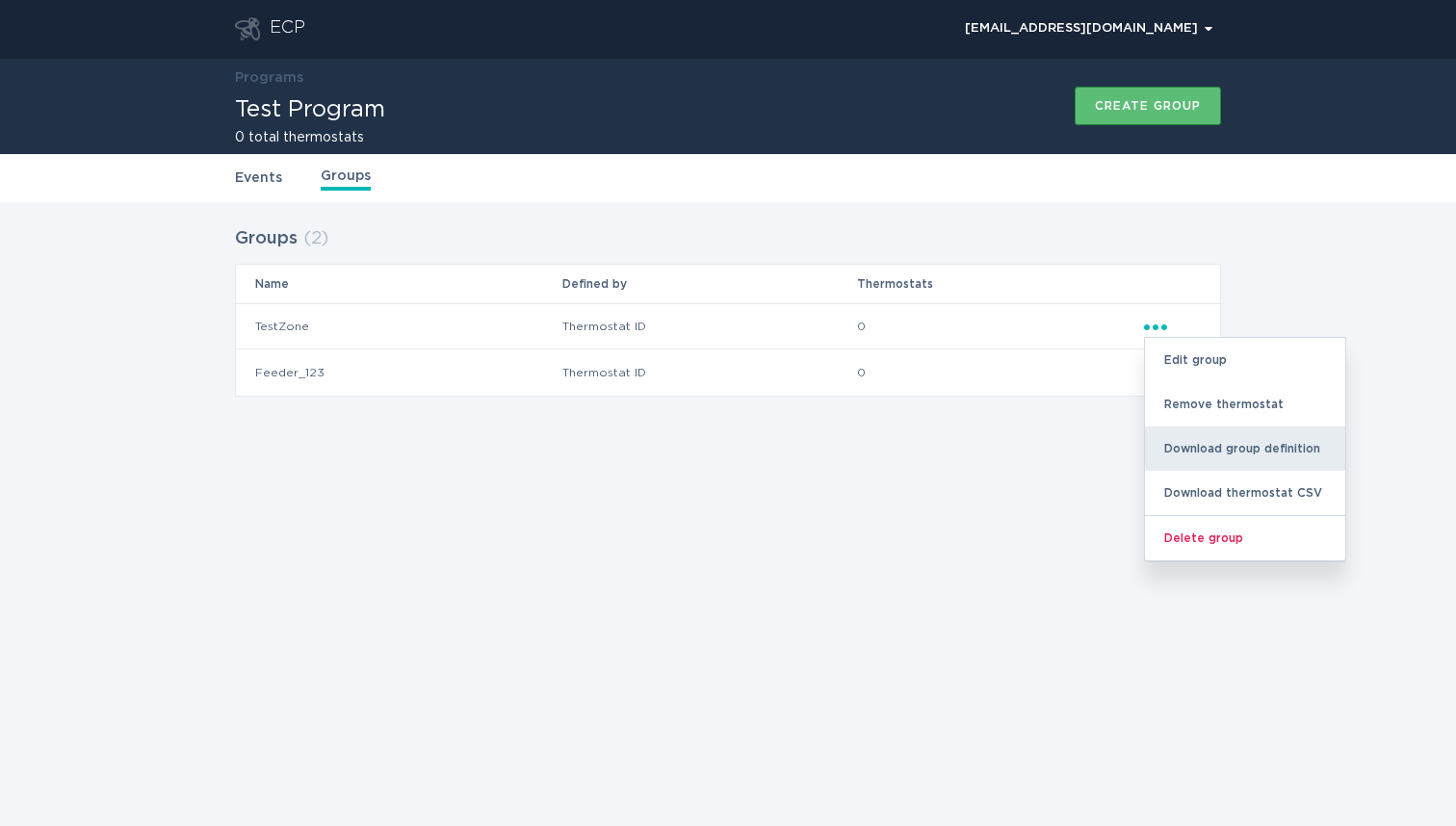
click at [1264, 447] on div "Download group definition" at bounding box center [1245, 449] width 200 height 45
click at [1261, 448] on div "Download group definition" at bounding box center [1245, 449] width 200 height 45
click at [830, 584] on div "ECP [EMAIL_ADDRESS][DOMAIN_NAME] Chevron Programs Test Program 0 total thermost…" at bounding box center [728, 413] width 1456 height 826
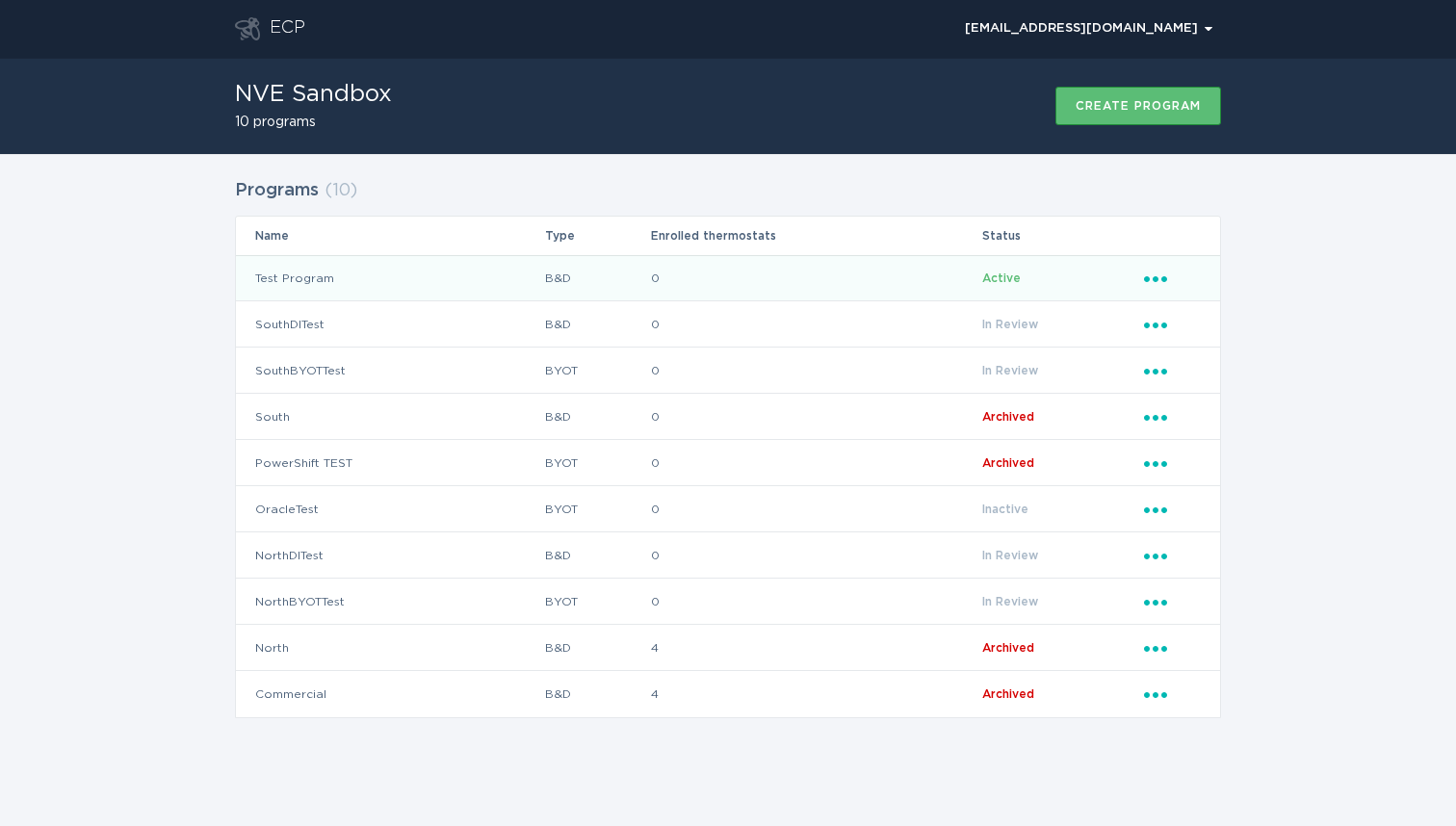
click at [320, 283] on td "Test Program" at bounding box center [390, 279] width 308 height 46
click at [1164, 275] on icon "Ellipsis" at bounding box center [1158, 275] width 27 height 16
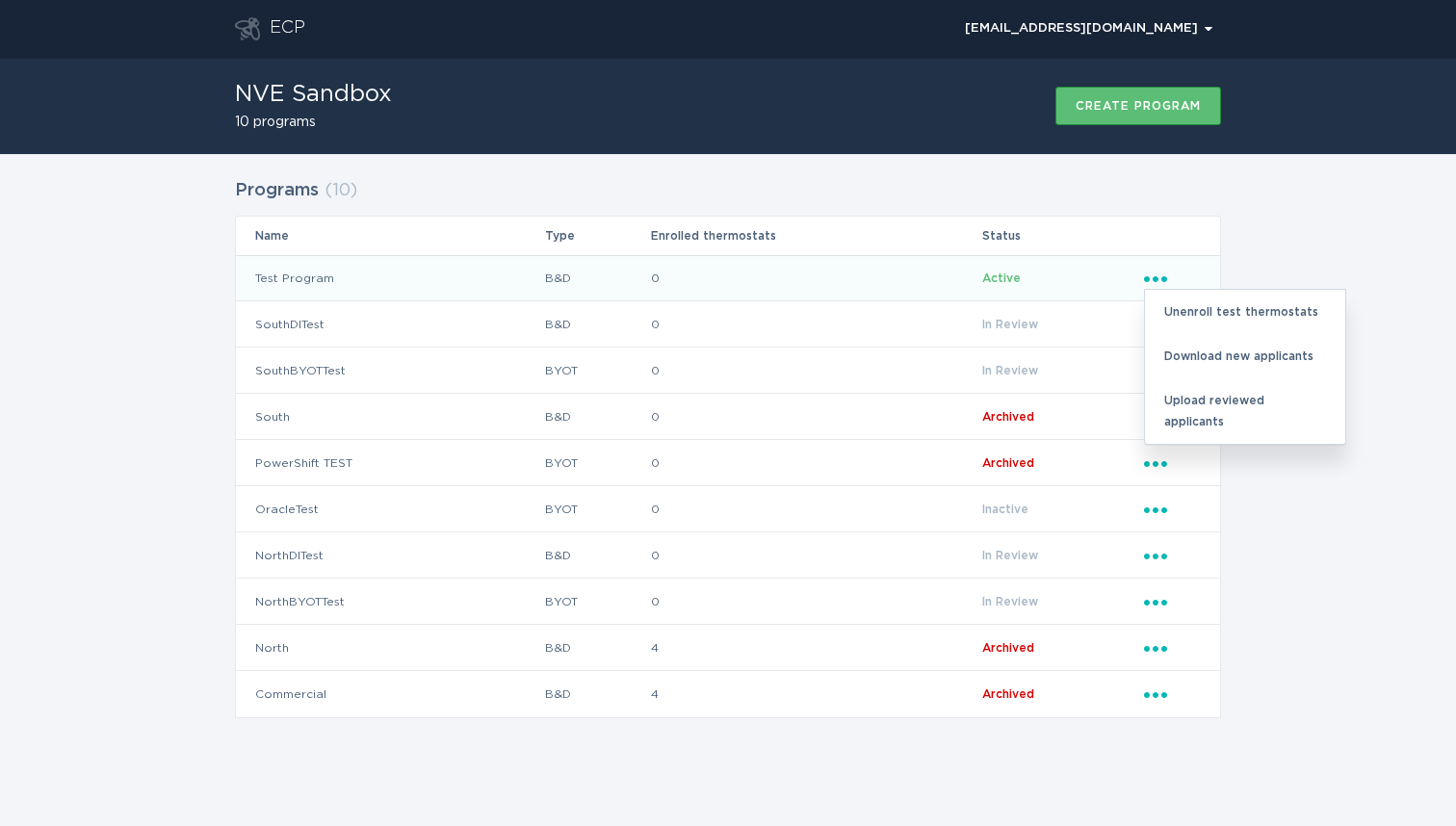
click at [312, 280] on td "Test Program" at bounding box center [390, 279] width 308 height 46
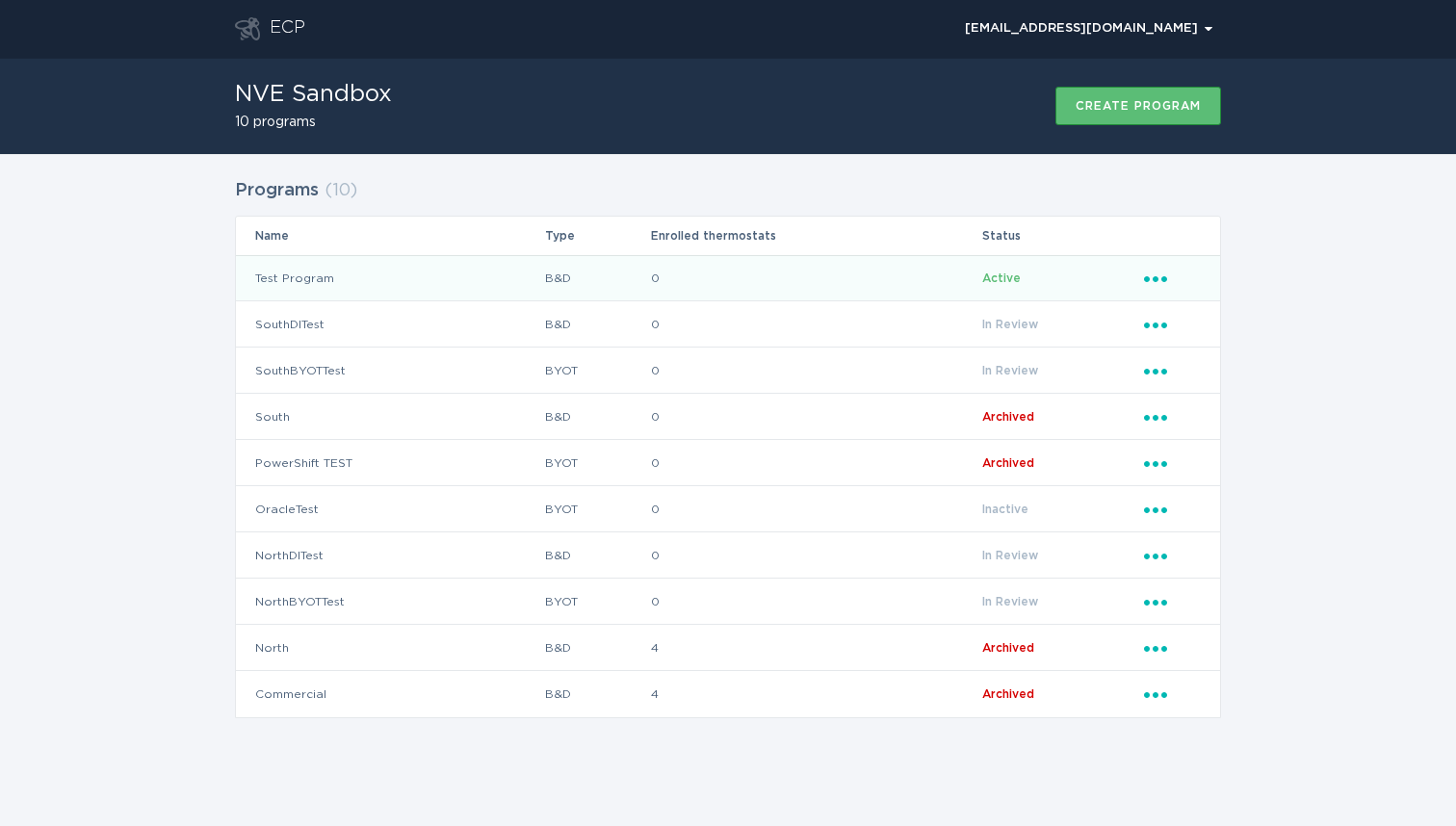
click at [1156, 276] on icon "Popover menu" at bounding box center [1156, 279] width 23 height 6
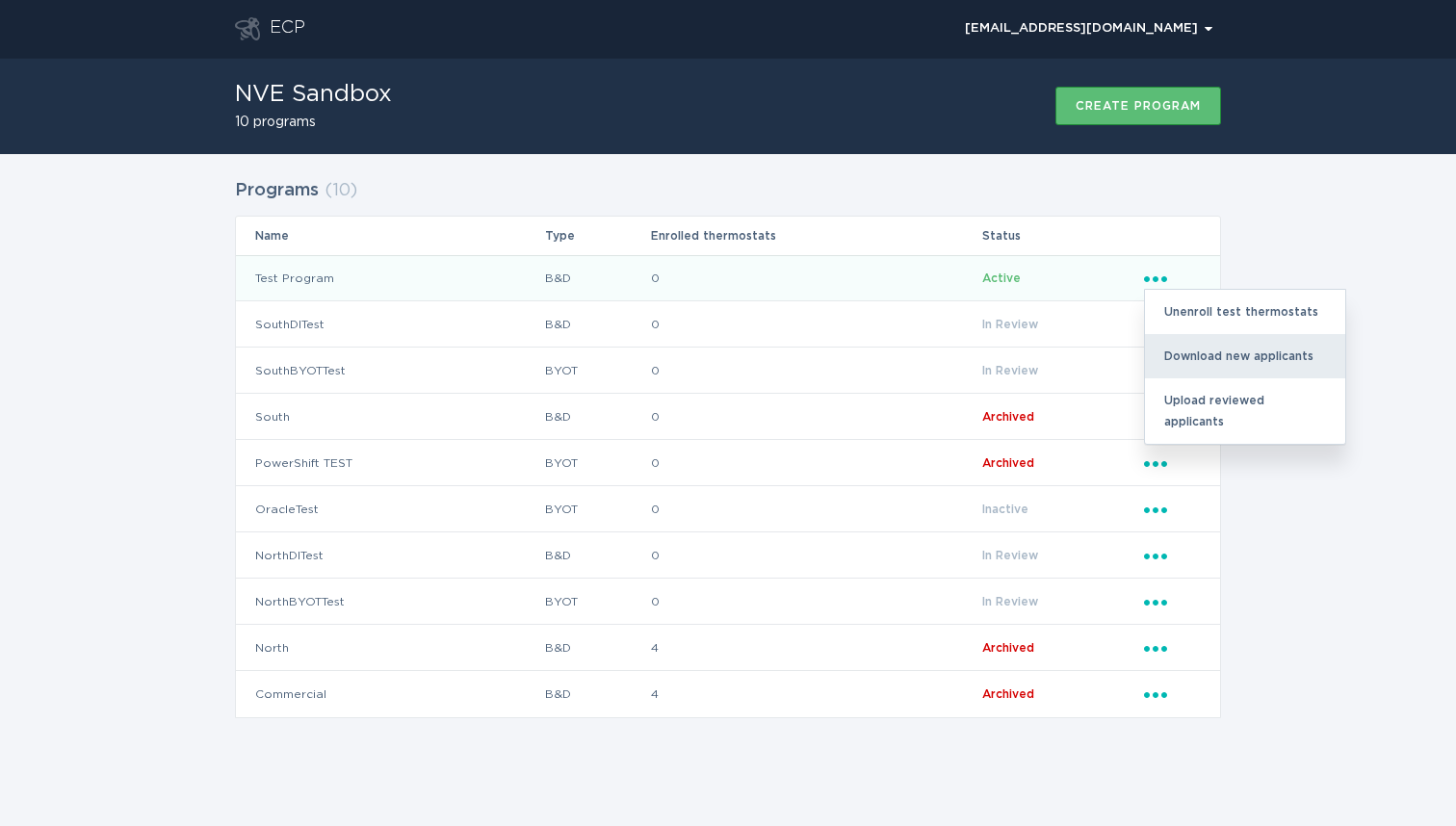
click at [1272, 359] on div "Download new applicants" at bounding box center [1245, 356] width 200 height 45
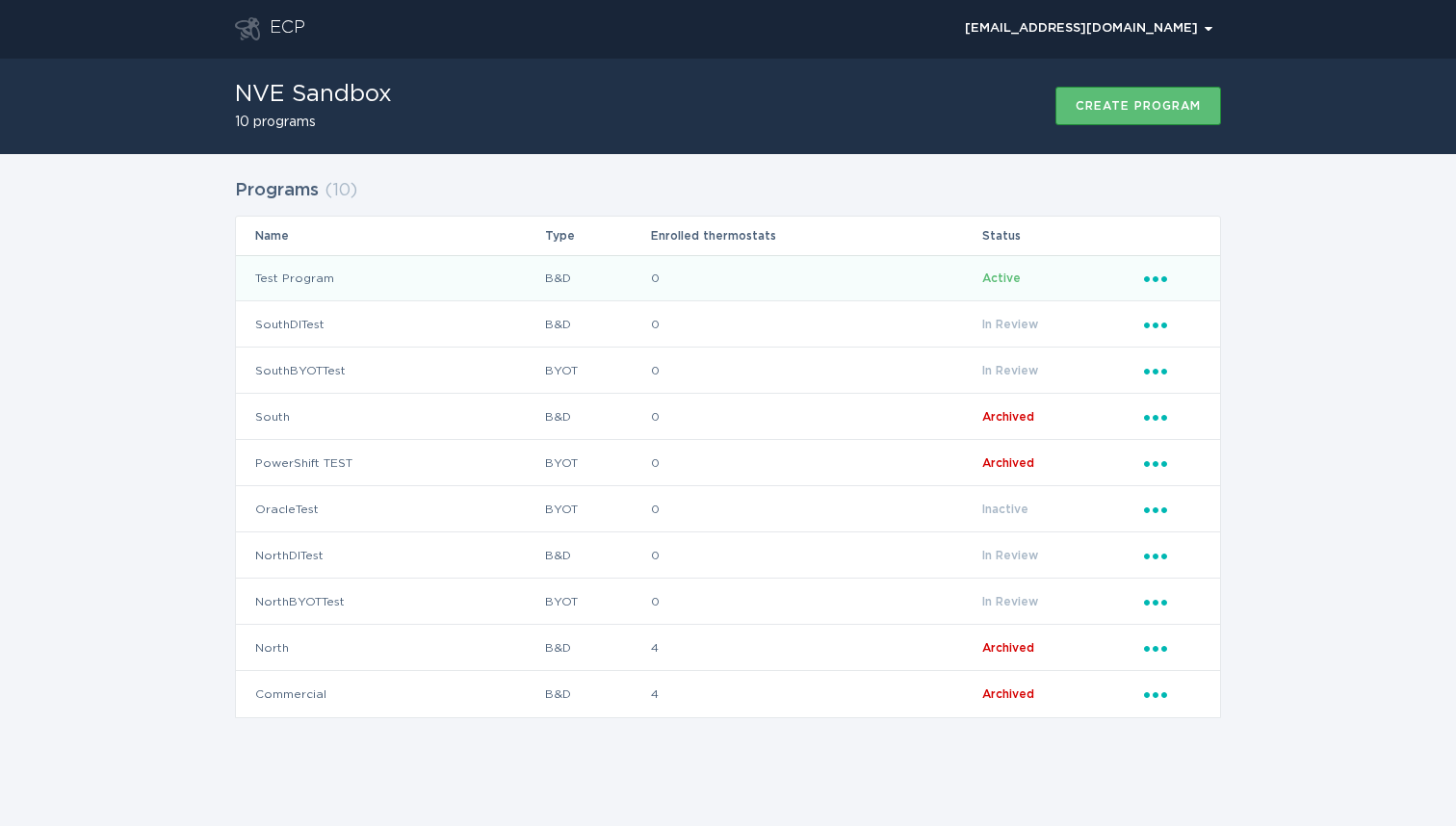
click at [310, 280] on td "Test Program" at bounding box center [390, 279] width 308 height 46
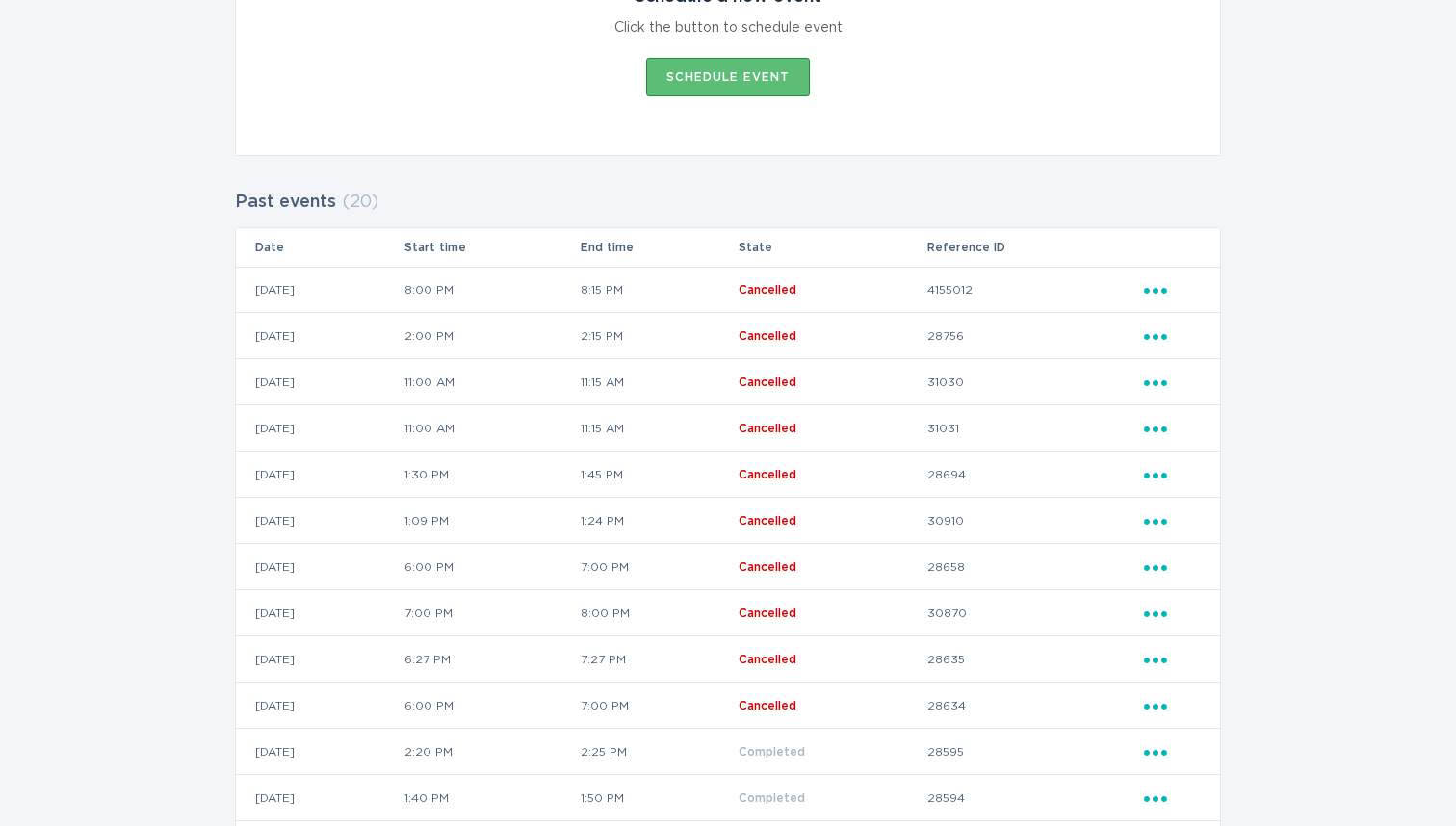
scroll to position [340, 0]
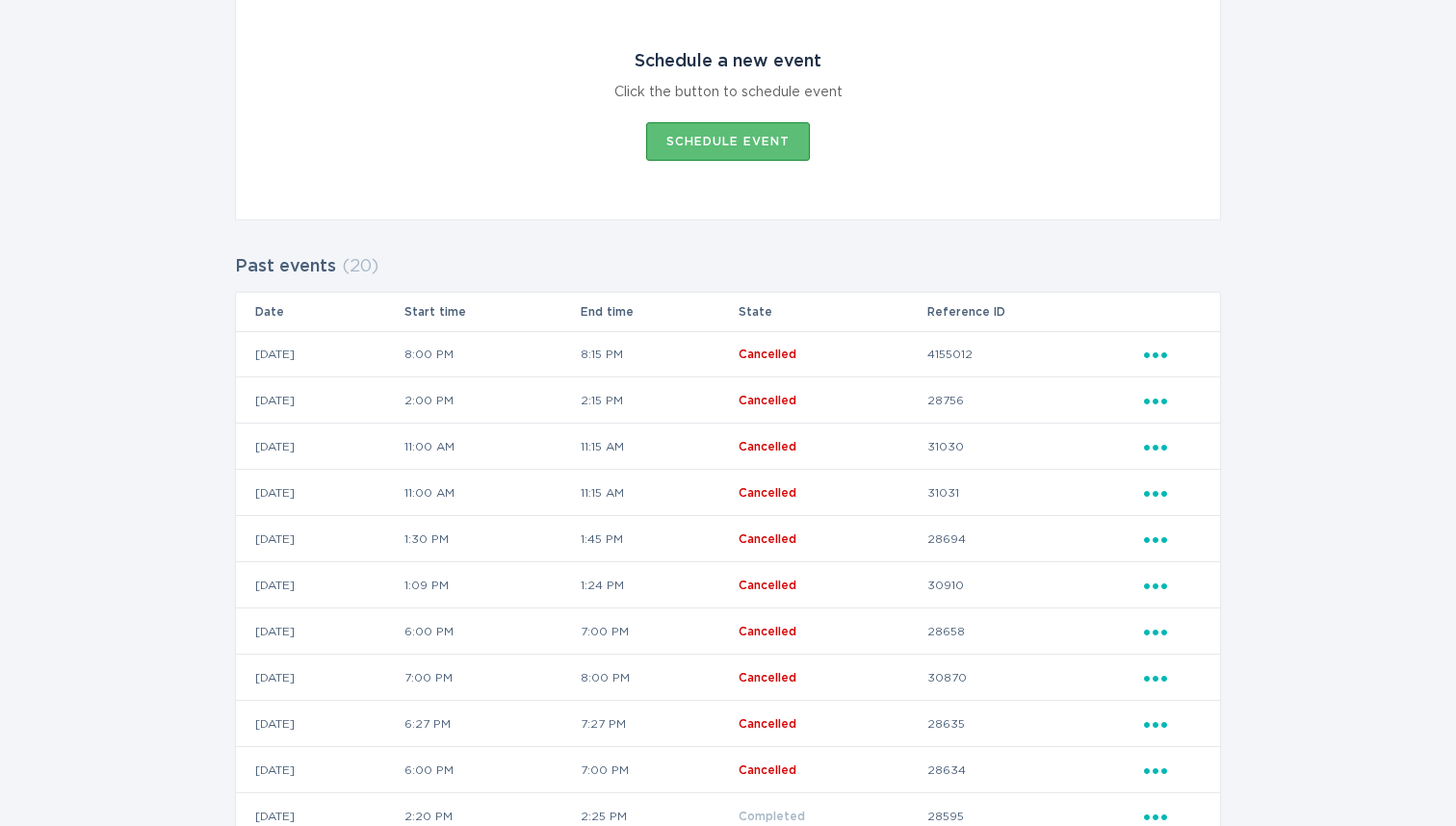
click at [1155, 360] on div "Ellipsis" at bounding box center [1172, 354] width 57 height 21
click at [1207, 389] on div "View event summary" at bounding box center [1245, 388] width 200 height 45
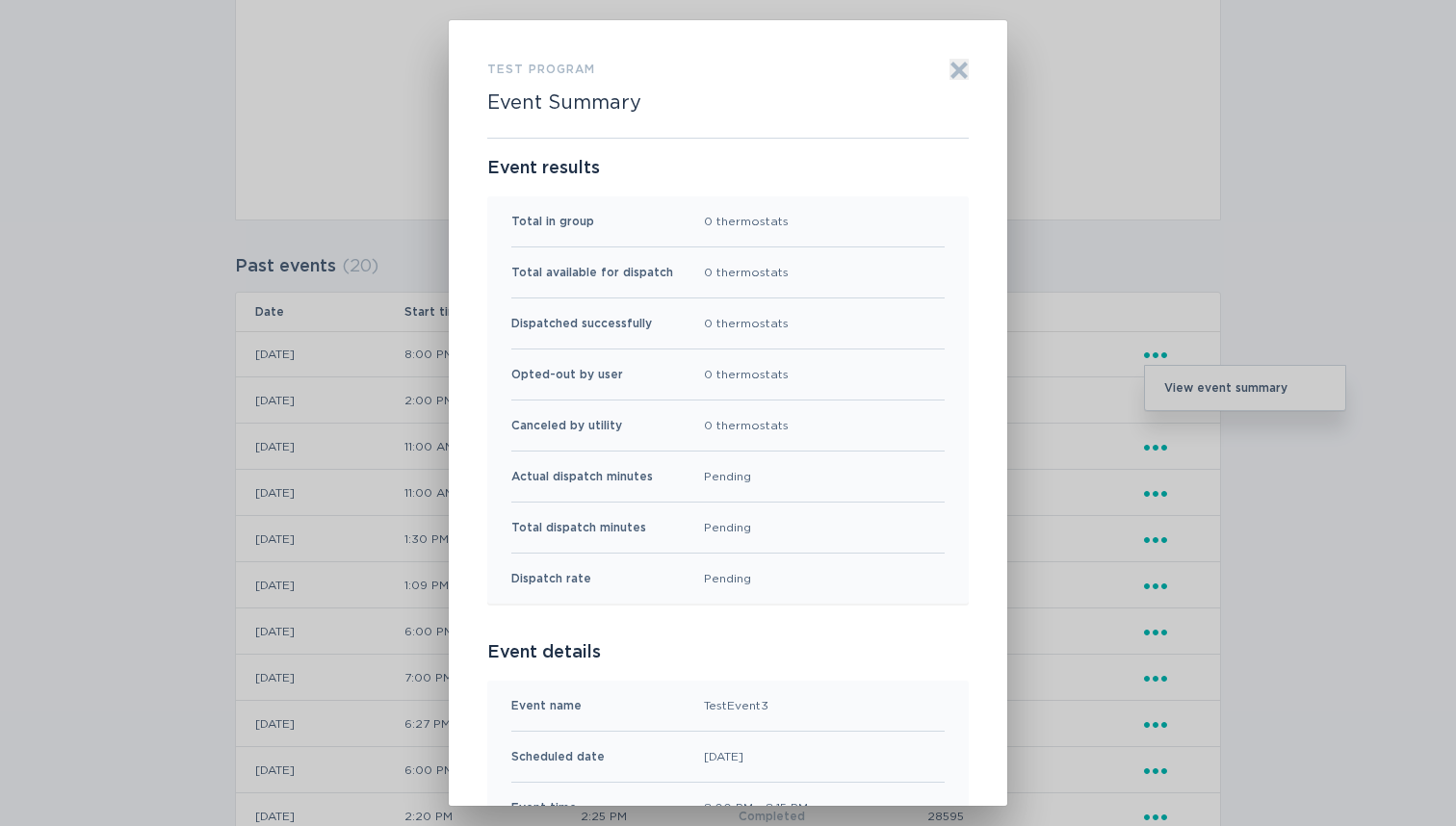
scroll to position [0, 0]
click at [960, 72] on icon "Exit" at bounding box center [959, 71] width 15 height 15
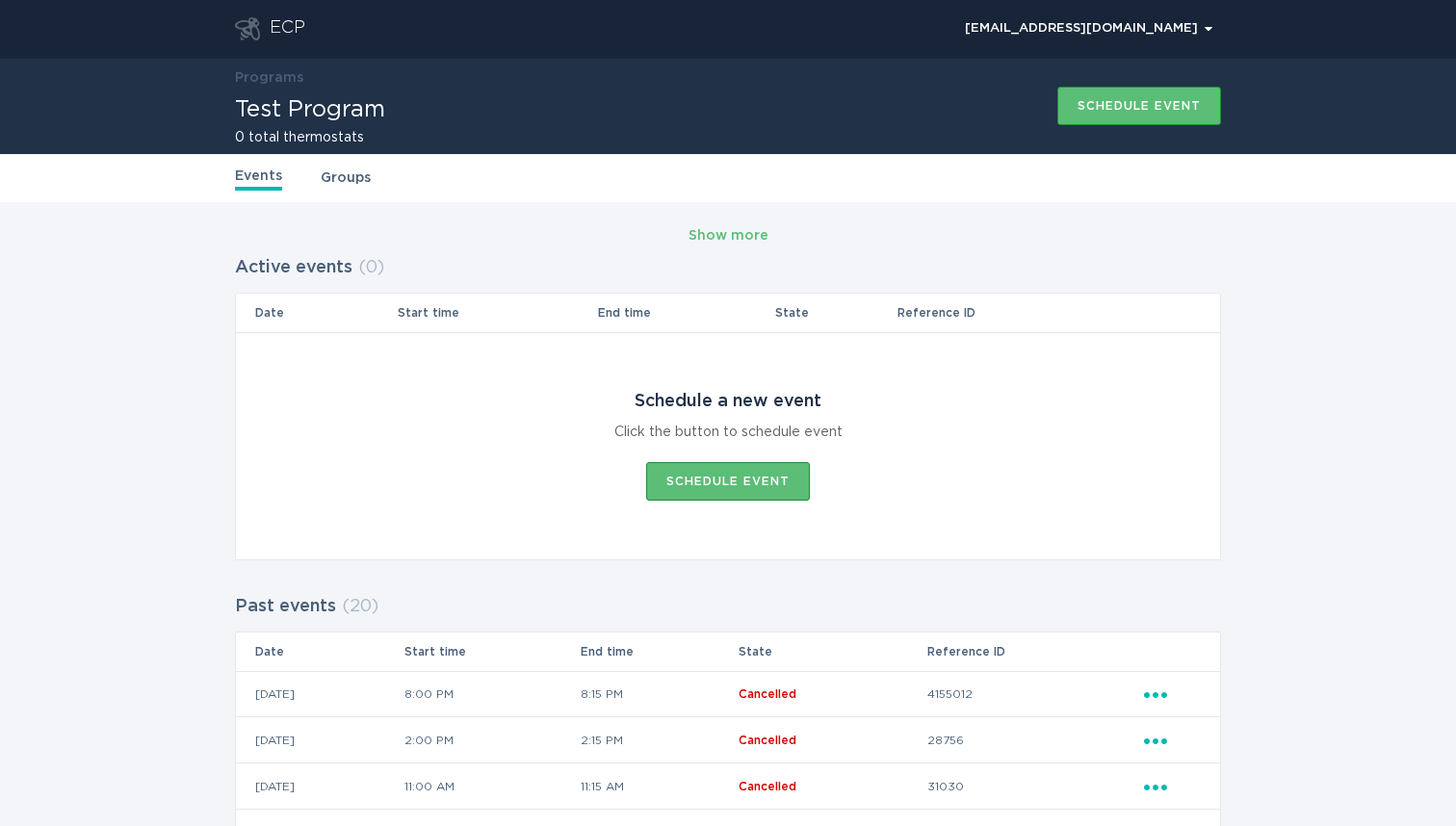
click at [289, 28] on div "ECP" at bounding box center [287, 29] width 36 height 23
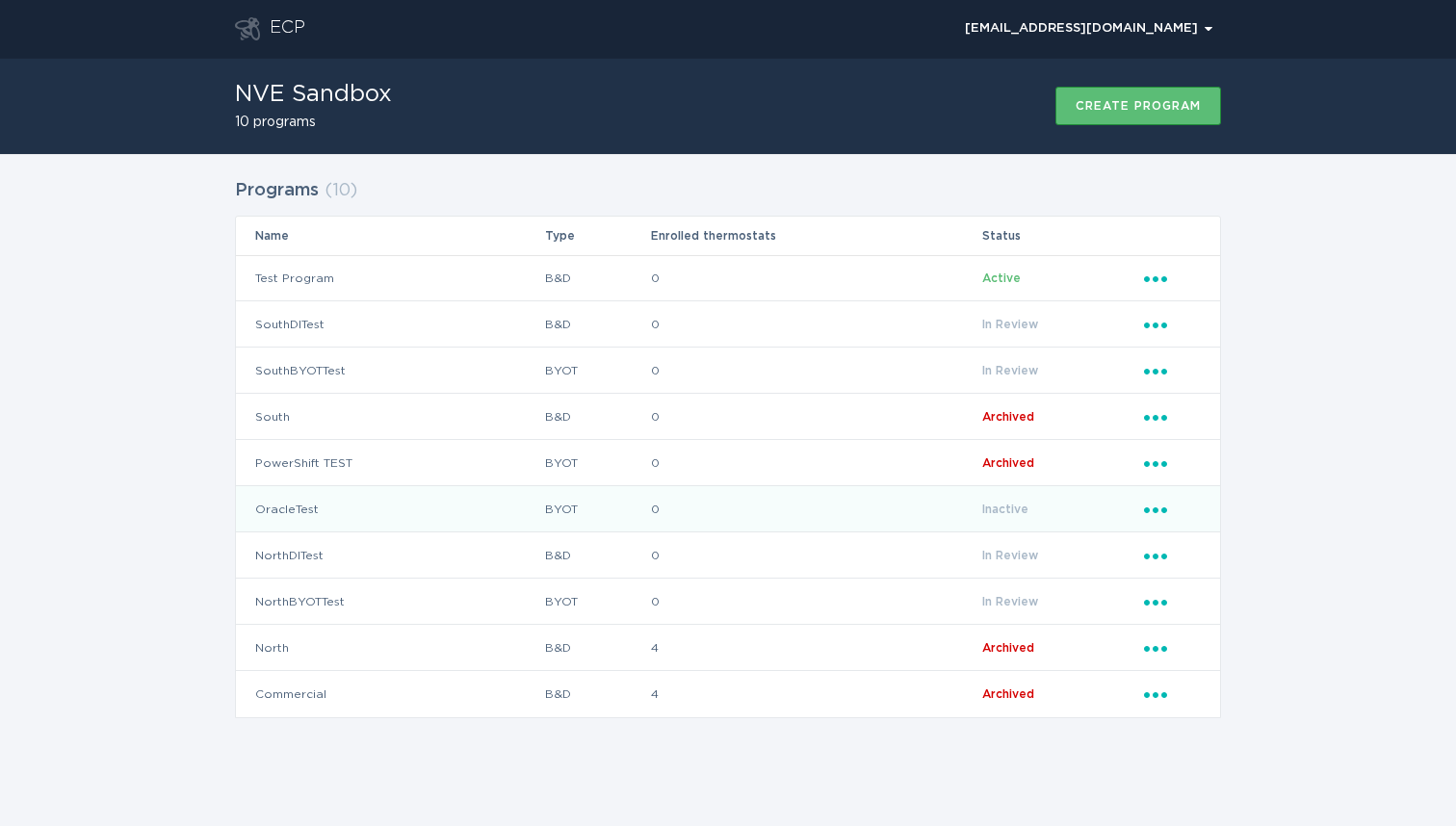
click at [307, 512] on td "OracleTest" at bounding box center [390, 509] width 308 height 46
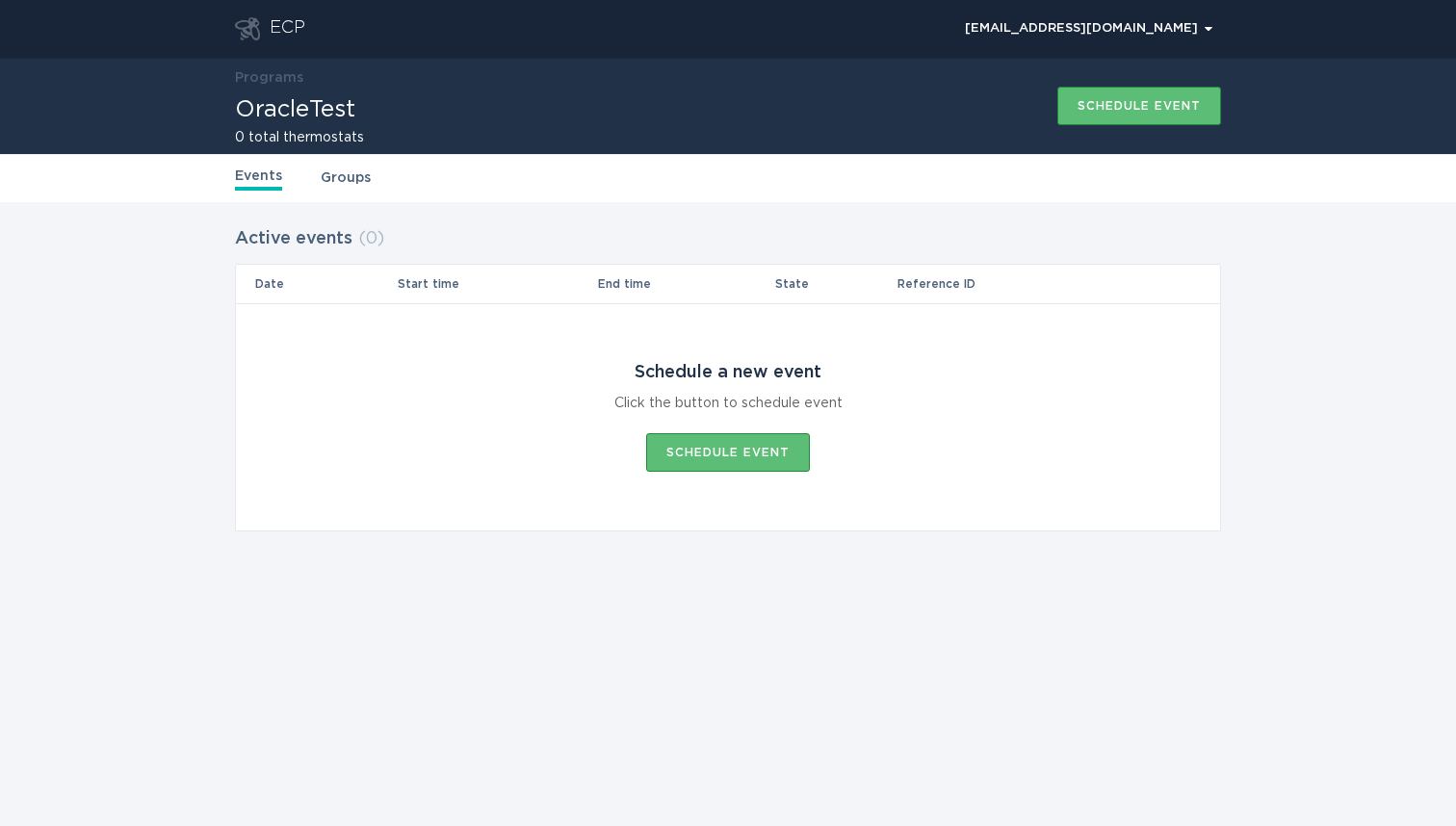
click at [346, 172] on link "Groups" at bounding box center [346, 178] width 50 height 21
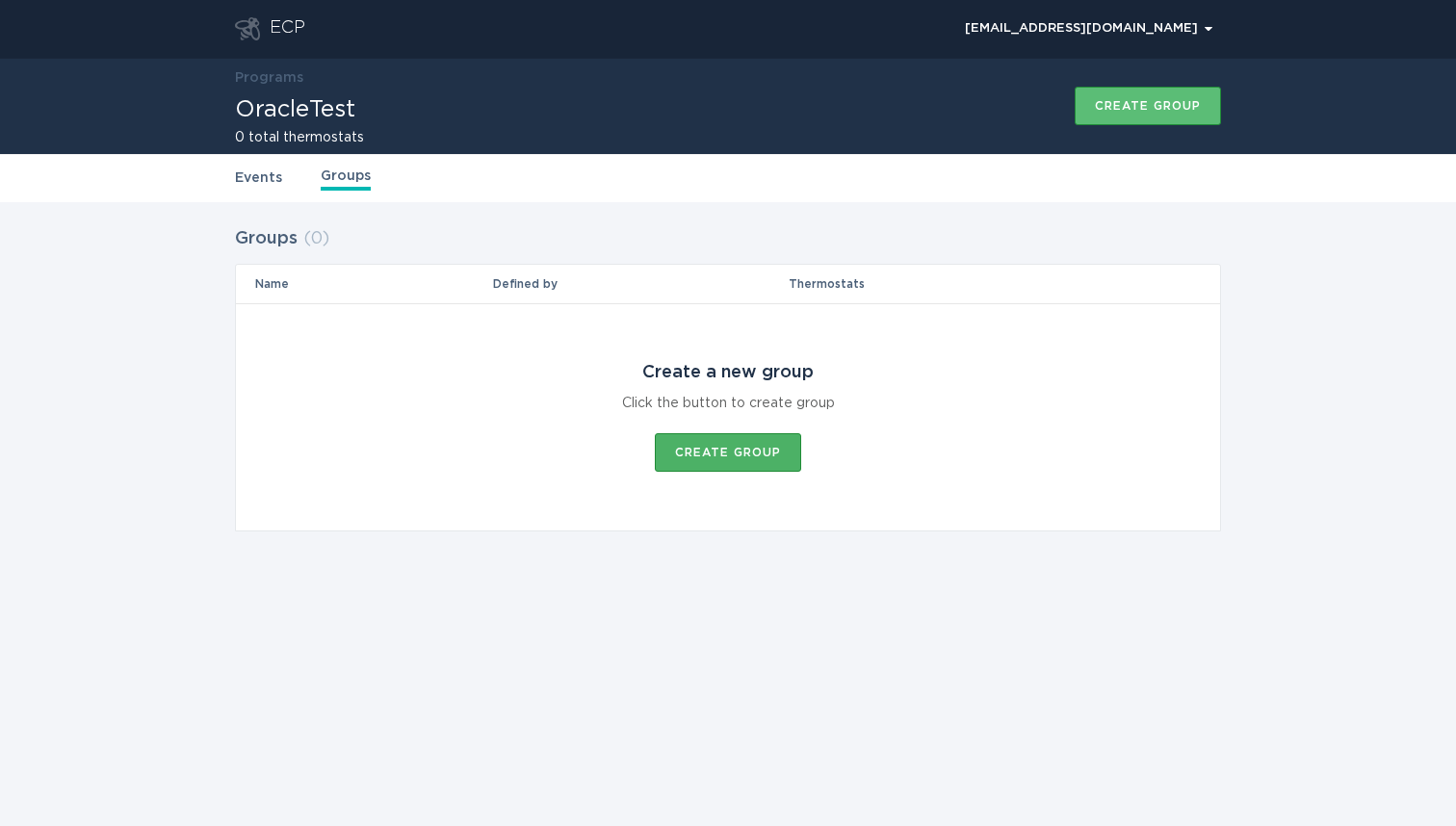
click at [733, 461] on button "Create group" at bounding box center [727, 453] width 146 height 39
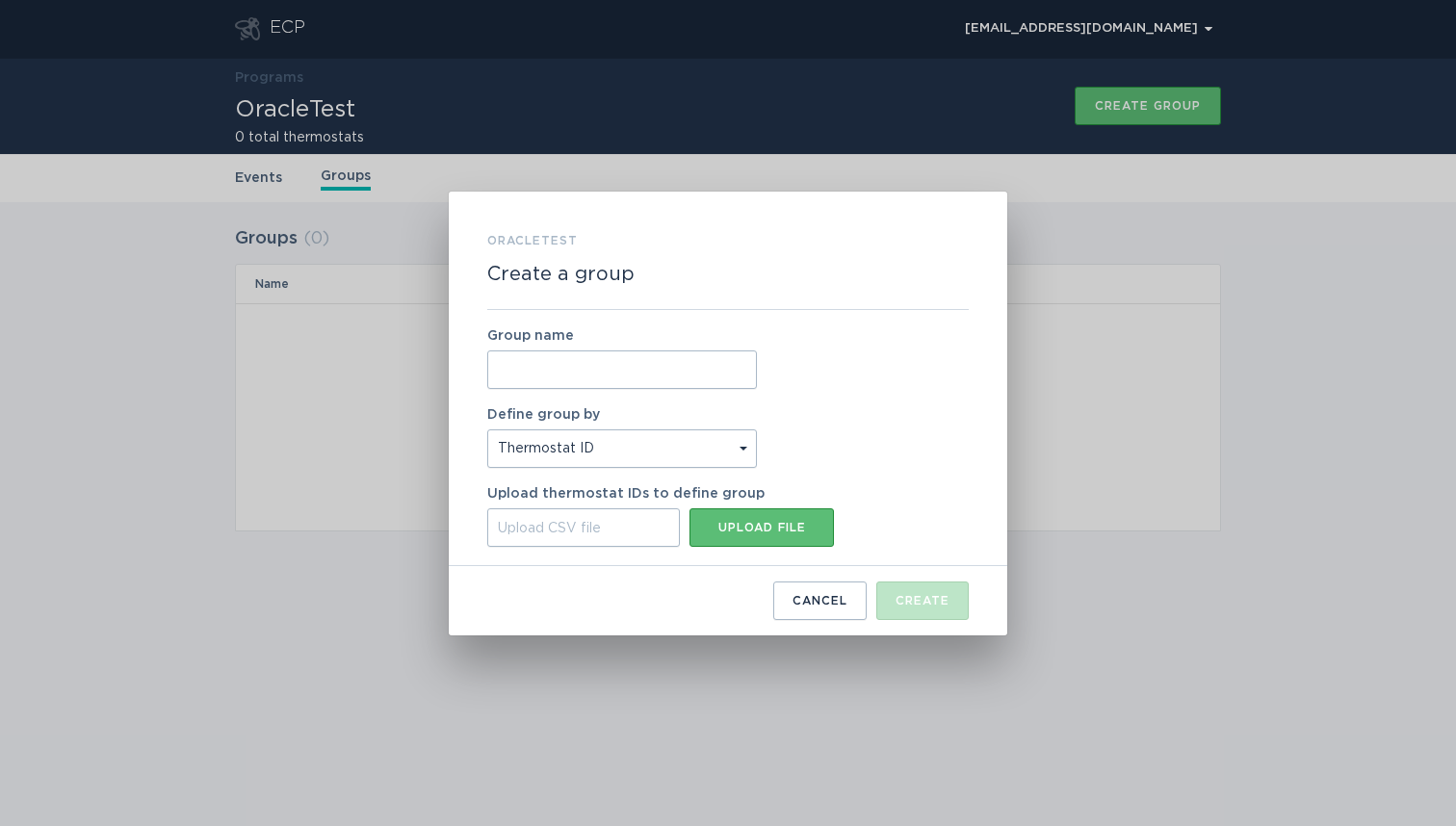
click at [656, 523] on div "Upload CSV file" at bounding box center [583, 528] width 193 height 39
click at [487, 508] on input "Upload CSV file Upload file" at bounding box center [487, 508] width 0 height 0
click at [706, 367] on input "Group name" at bounding box center [622, 370] width 269 height 39
click at [848, 596] on button "Cancel" at bounding box center [820, 601] width 93 height 39
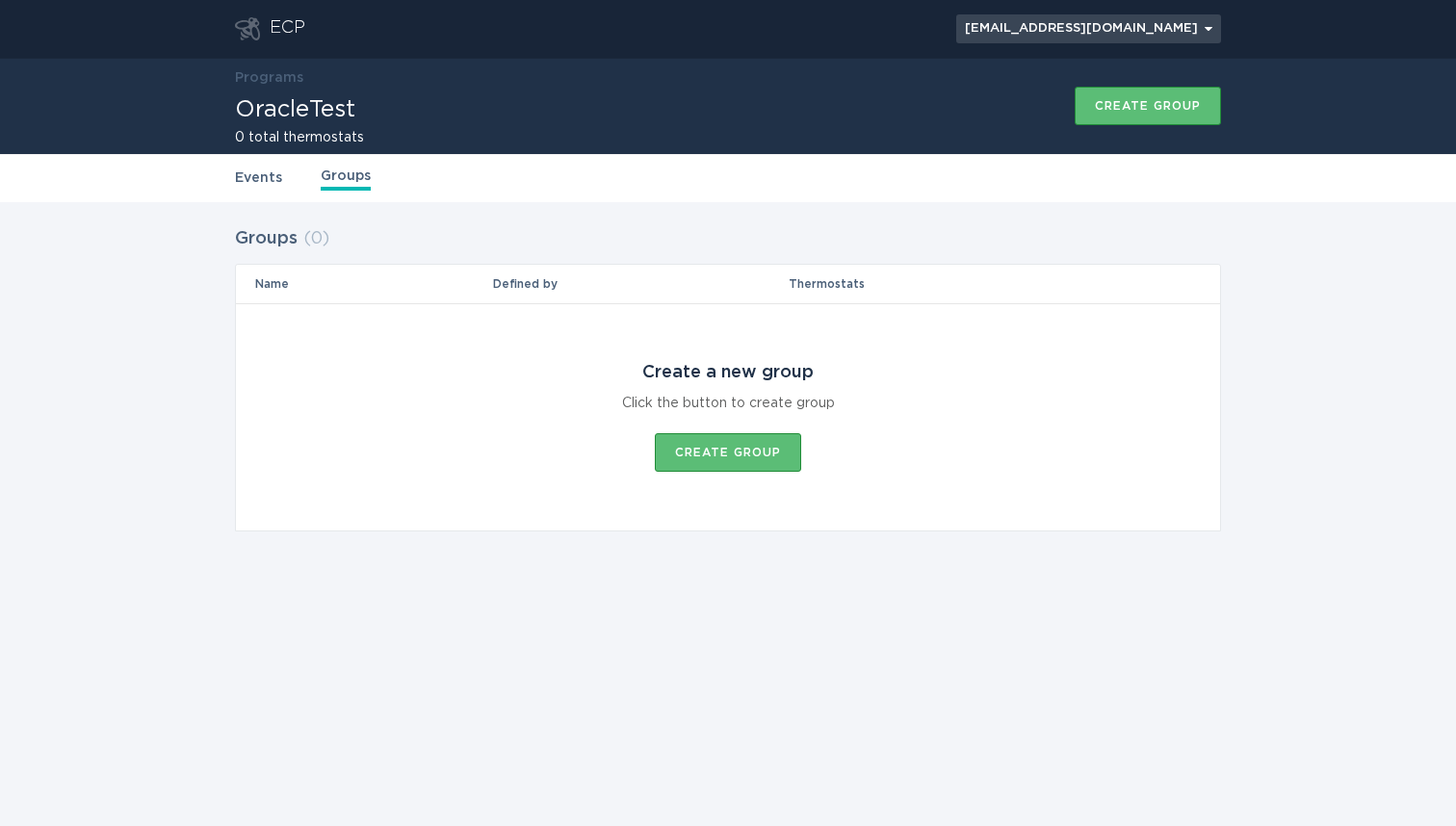
click at [1206, 32] on div "[EMAIL_ADDRESS][DOMAIN_NAME] Chevron" at bounding box center [1089, 29] width 248 height 12
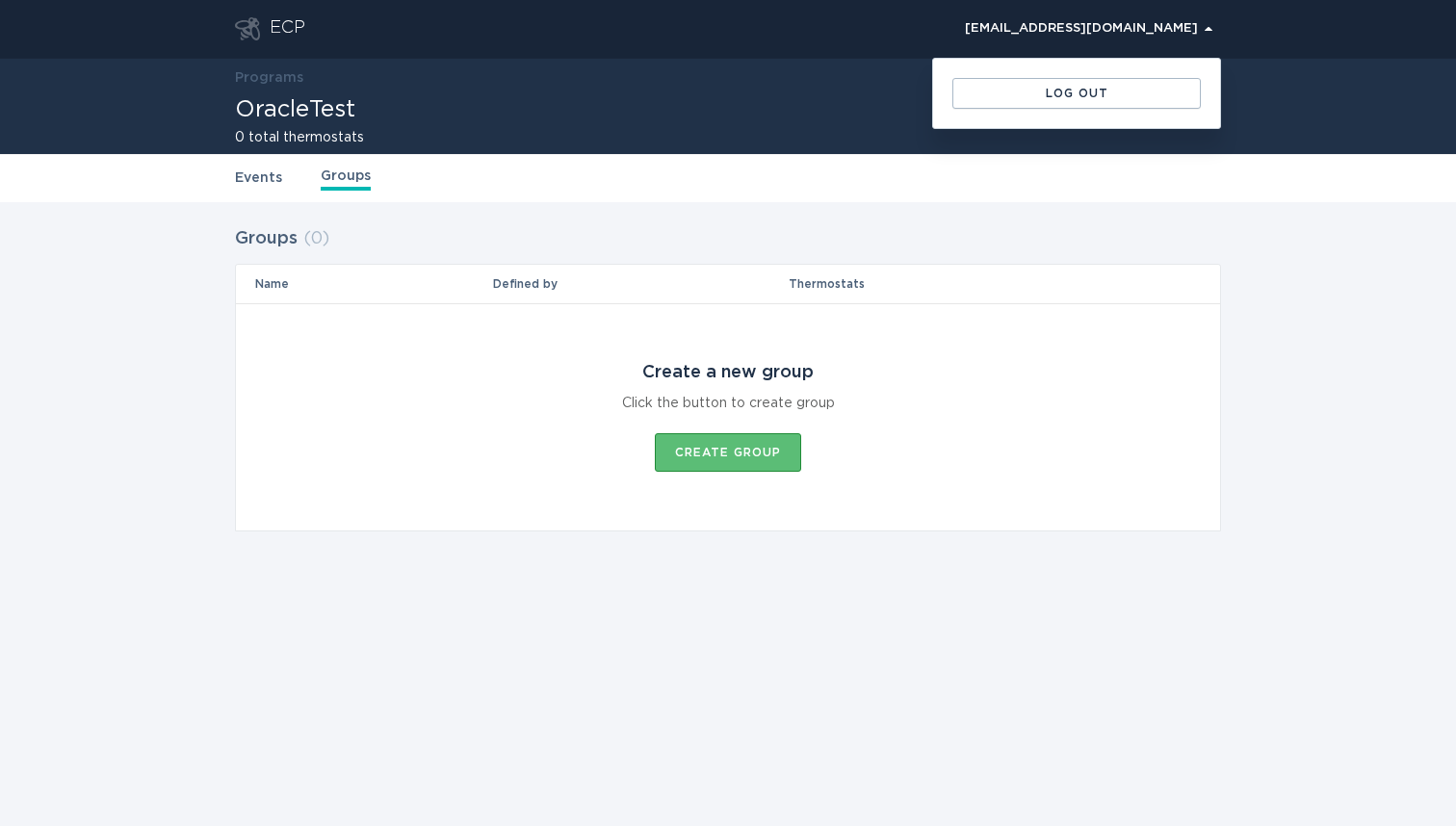
click at [1269, 76] on div "Programs OracleTest 0 total thermostats Create group" at bounding box center [728, 106] width 1456 height 96
